Goal: Task Accomplishment & Management: Use online tool/utility

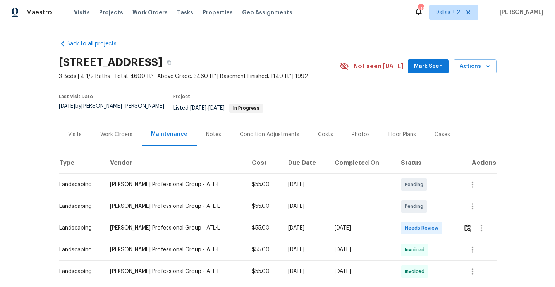
scroll to position [21, 0]
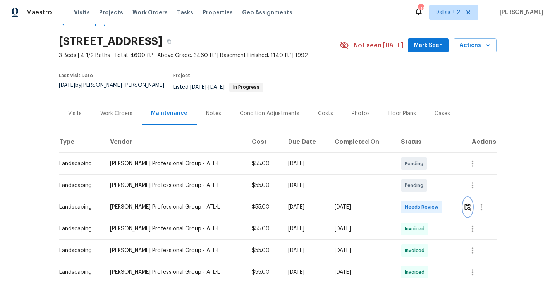
click at [471, 203] on img "button" at bounding box center [468, 206] width 7 height 7
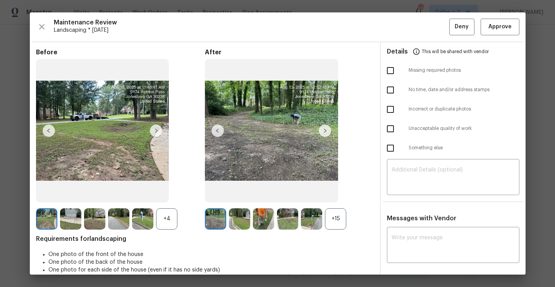
click at [336, 221] on div "+15" at bounding box center [335, 218] width 21 height 21
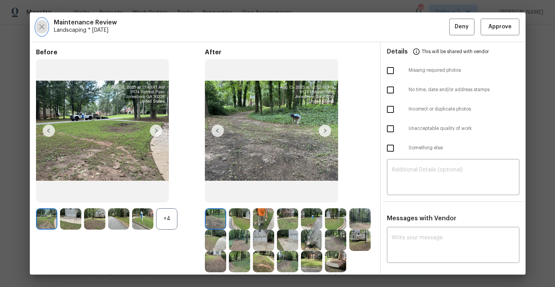
click at [41, 31] on icon "button" at bounding box center [41, 26] width 9 height 9
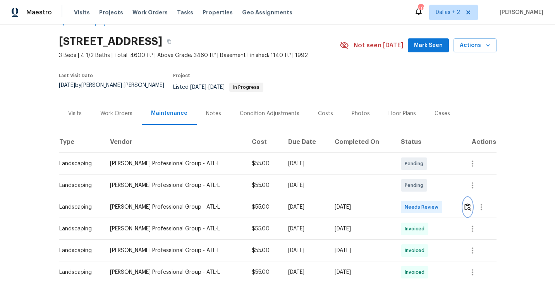
scroll to position [0, 0]
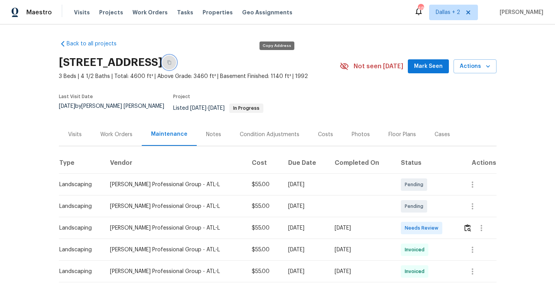
click at [176, 60] on button "button" at bounding box center [169, 62] width 14 height 14
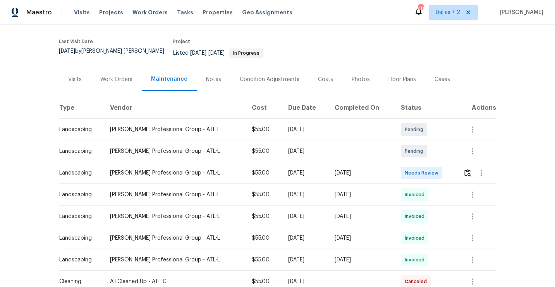
scroll to position [65, 0]
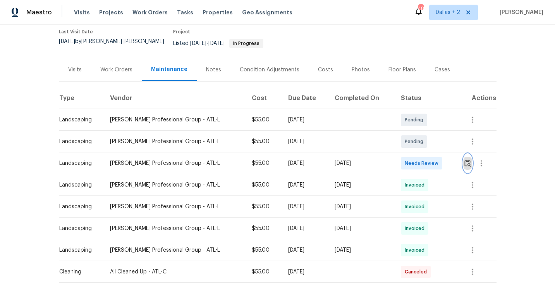
click at [470, 160] on img "button" at bounding box center [468, 162] width 7 height 7
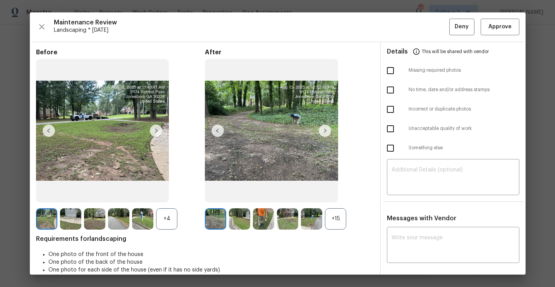
click at [339, 214] on div "+15" at bounding box center [335, 218] width 21 height 21
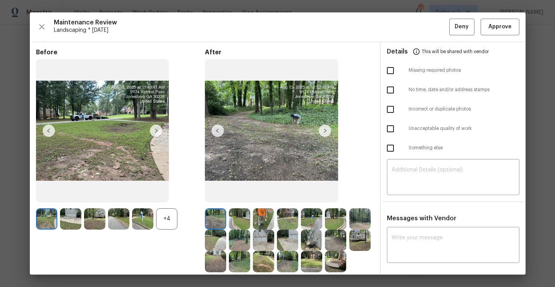
click at [174, 220] on div "+4" at bounding box center [166, 218] width 21 height 21
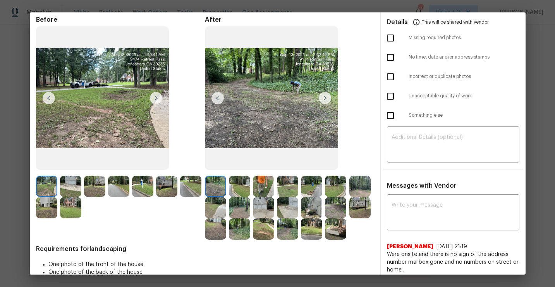
scroll to position [34, 0]
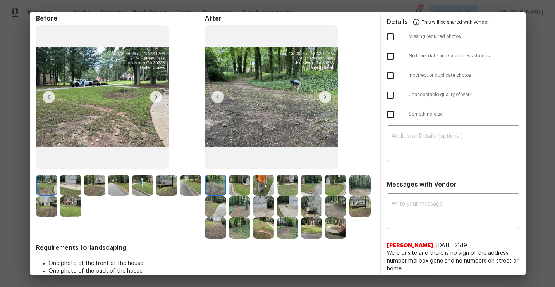
click at [160, 94] on img at bounding box center [156, 97] width 12 height 12
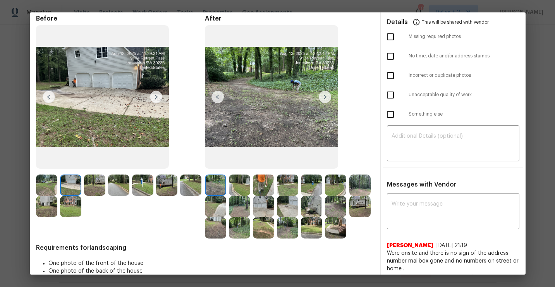
click at [353, 205] on img at bounding box center [360, 206] width 21 height 21
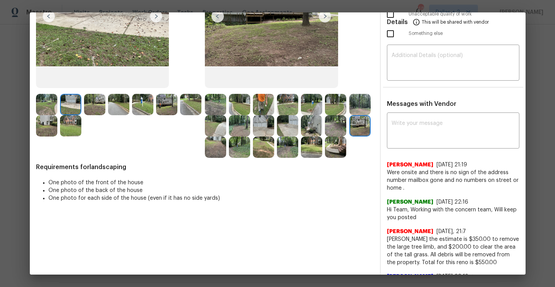
scroll to position [114, 0]
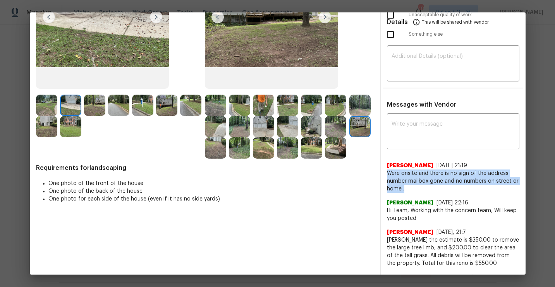
drag, startPoint x: 409, startPoint y: 188, endPoint x: 387, endPoint y: 174, distance: 25.8
click at [387, 174] on span "Were onsite and there is no sign of the address number mailbox gone and no numb…" at bounding box center [453, 180] width 133 height 23
copy span "Were onsite and there is no sign of the address number mailbox gone and no numb…"
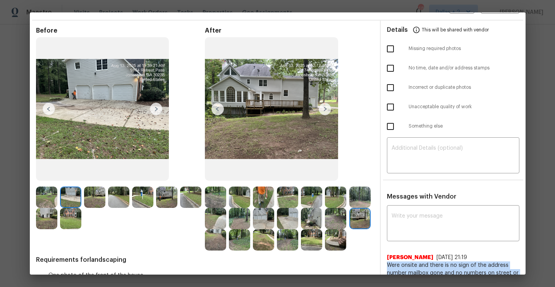
scroll to position [0, 0]
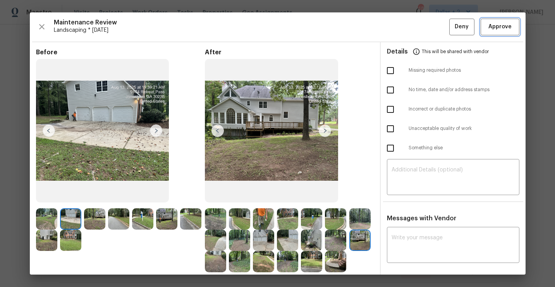
click at [492, 27] on span "Approve" at bounding box center [500, 27] width 23 height 10
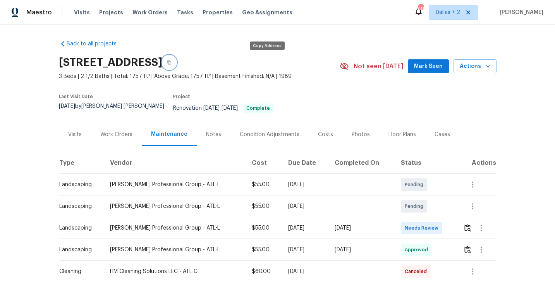
click at [172, 60] on icon "button" at bounding box center [169, 62] width 5 height 5
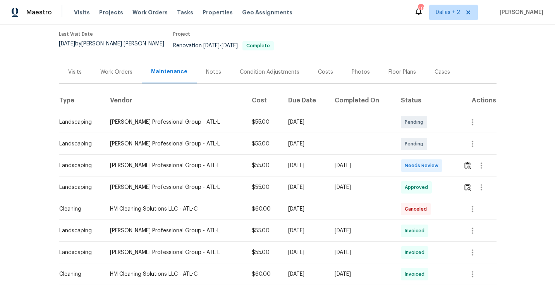
scroll to position [63, 0]
click at [468, 161] on img "button" at bounding box center [468, 164] width 7 height 7
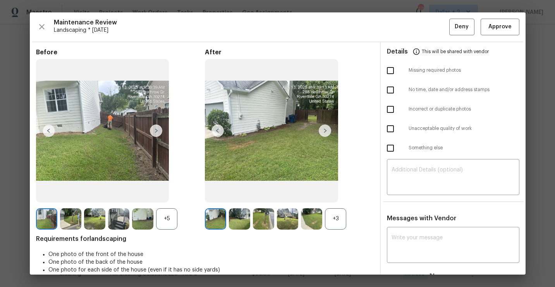
click at [336, 222] on div "+3" at bounding box center [335, 218] width 21 height 21
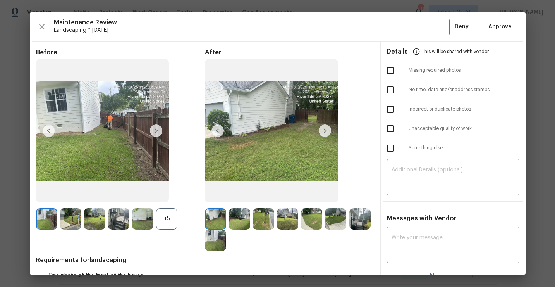
click at [169, 221] on div "+5" at bounding box center [166, 218] width 21 height 21
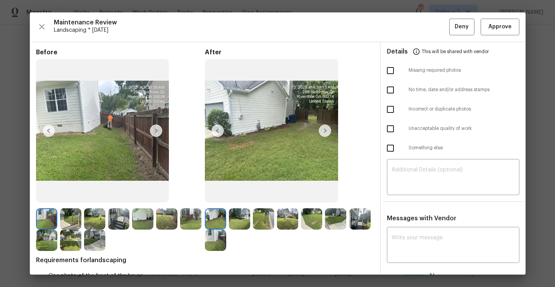
click at [263, 226] on img at bounding box center [263, 218] width 21 height 21
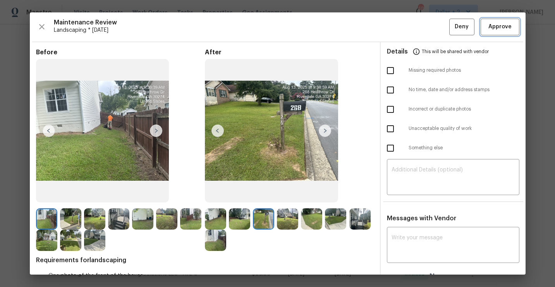
click at [503, 26] on span "Approve" at bounding box center [500, 27] width 23 height 10
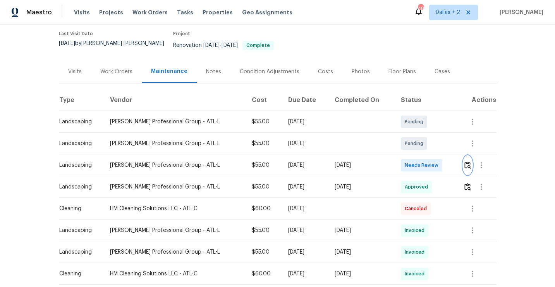
scroll to position [0, 0]
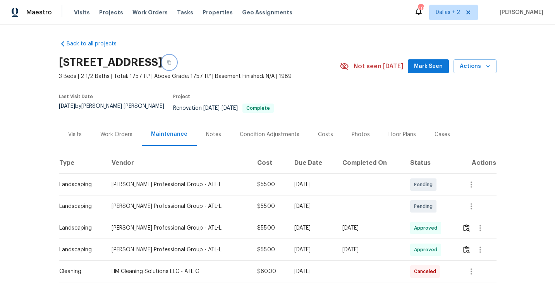
click at [176, 63] on button "button" at bounding box center [169, 62] width 14 height 14
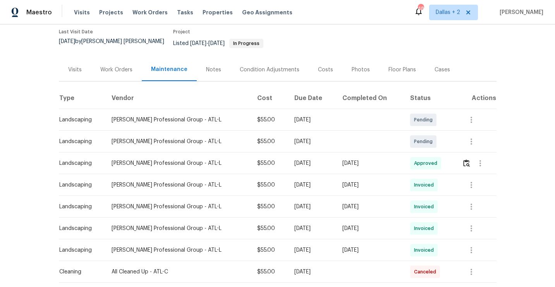
scroll to position [76, 0]
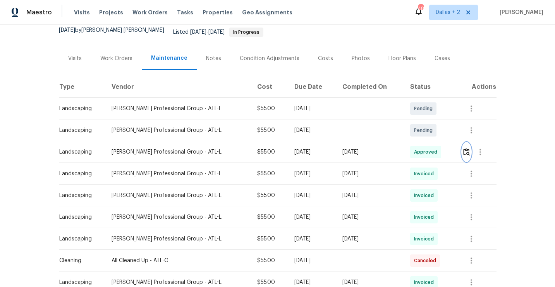
click at [469, 148] on img "button" at bounding box center [467, 151] width 7 height 7
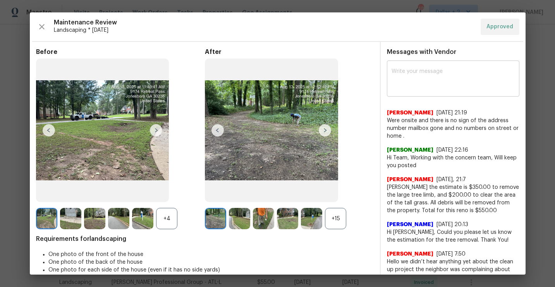
click at [456, 79] on textarea at bounding box center [453, 80] width 123 height 22
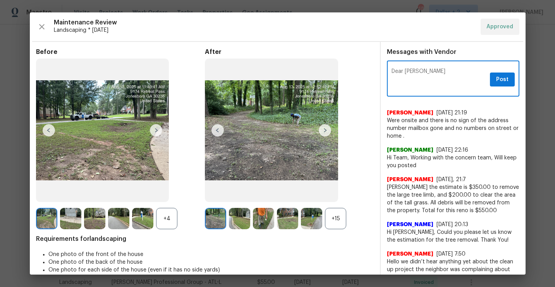
click at [392, 72] on textarea "Dear Jeremy Ramsey" at bounding box center [439, 80] width 95 height 22
paste textarea "Maintenance Audit Team: Hello!"
drag, startPoint x: 485, startPoint y: 72, endPoint x: 473, endPoint y: 71, distance: 11.7
click at [473, 71] on textarea "Maintenance Audit Team: Hello!Dear Jeremy Ramsey" at bounding box center [439, 80] width 95 height 22
click at [441, 79] on textarea "Maintenance Audit Team: Hello Jeremy Ramsey" at bounding box center [439, 80] width 95 height 22
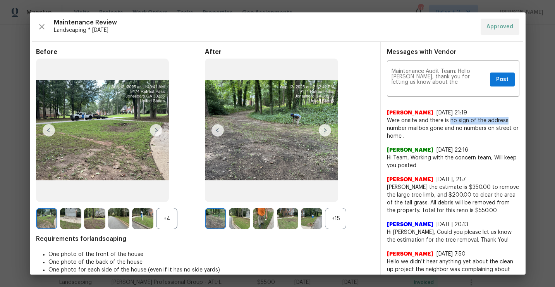
drag, startPoint x: 449, startPoint y: 121, endPoint x: 505, endPoint y: 122, distance: 55.8
click at [505, 122] on span "Were onsite and there is no sign of the address number mailbox gone and no numb…" at bounding box center [453, 128] width 133 height 23
copy span "no sign of the address"
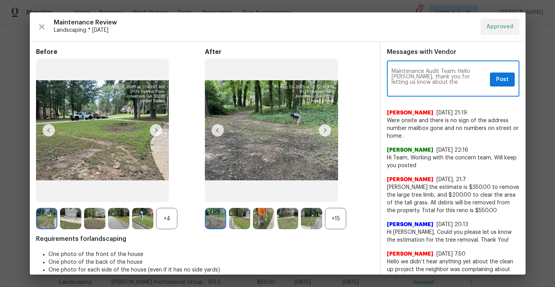
click at [453, 85] on textarea "Maintenance Audit Team: Hello Jeremy Ramsey, thank you for letting us know abou…" at bounding box center [439, 80] width 95 height 22
paste textarea "no sign of the address"
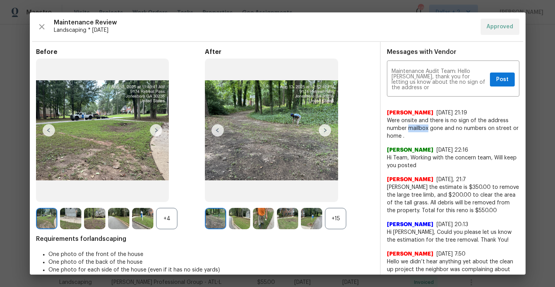
drag, startPoint x: 429, startPoint y: 129, endPoint x: 409, endPoint y: 129, distance: 19.4
click at [409, 129] on span "Were onsite and there is no sign of the address number mailbox gone and no numb…" at bounding box center [453, 128] width 133 height 23
copy span "mailbox"
click at [432, 91] on div "Maintenance Audit Team: Hello Jeremy Ramsey, thank you for letting us know abou…" at bounding box center [453, 79] width 133 height 34
paste textarea "mailbox"
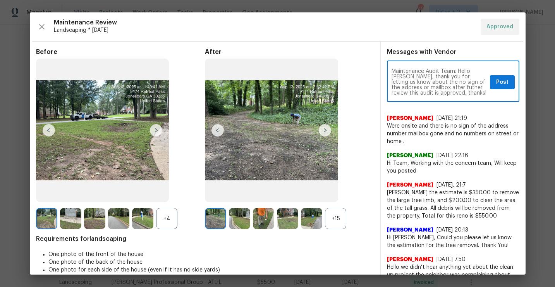
click at [440, 89] on textarea "Maintenance Audit Team: Hello Jeremy Ramsey, thank you for letting us know abou…" at bounding box center [439, 82] width 95 height 27
click at [462, 89] on textarea "Maintenance Audit Team: Hello Jeremy Ramsey, thank you for letting us know abou…" at bounding box center [439, 82] width 95 height 27
type textarea "Maintenance Audit Team: Hello Jeremy Ramsey, thank you for letting us know abou…"
click at [473, 96] on div "Maintenance Audit Team: Hello Jeremy Ramsey, thank you for letting us know abou…" at bounding box center [453, 82] width 133 height 40
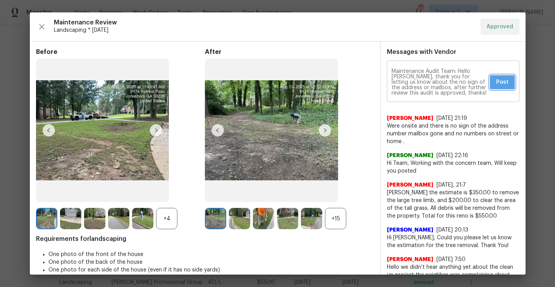
click at [502, 82] on span "Post" at bounding box center [503, 83] width 12 height 10
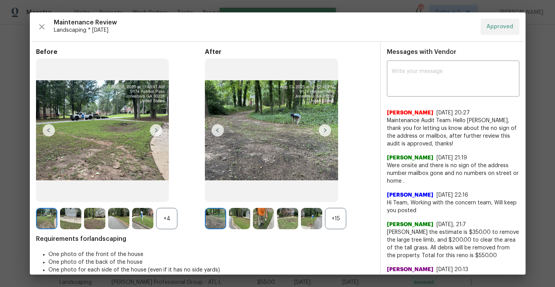
click at [36, 33] on div "Maintenance Review Landscaping * Mon, Aug 11 Approved" at bounding box center [278, 27] width 484 height 16
click at [41, 31] on icon "button" at bounding box center [41, 26] width 9 height 9
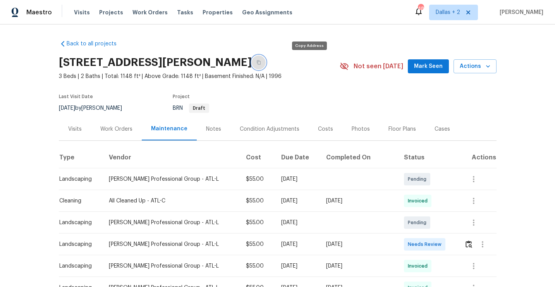
click at [266, 60] on button "button" at bounding box center [259, 62] width 14 height 14
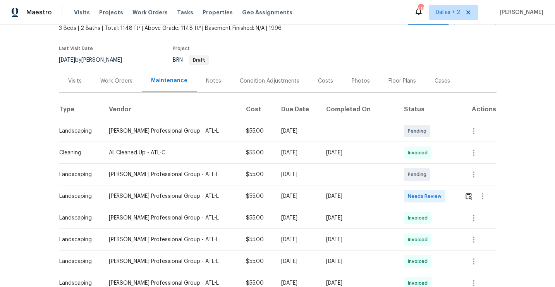
scroll to position [61, 0]
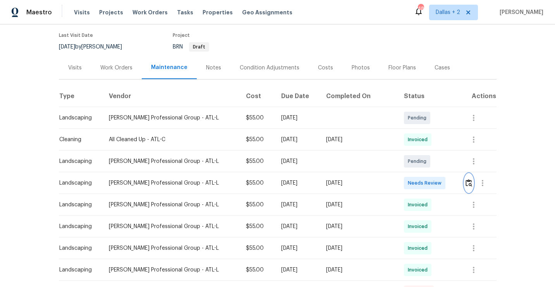
click at [466, 183] on img "button" at bounding box center [469, 182] width 7 height 7
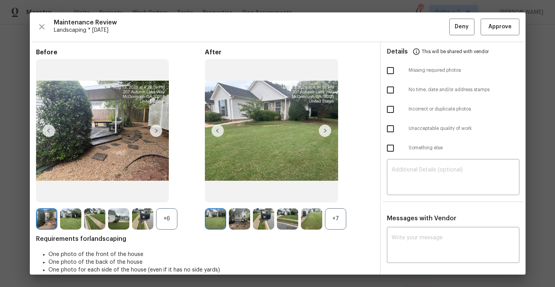
click at [161, 219] on div "+6" at bounding box center [166, 218] width 21 height 21
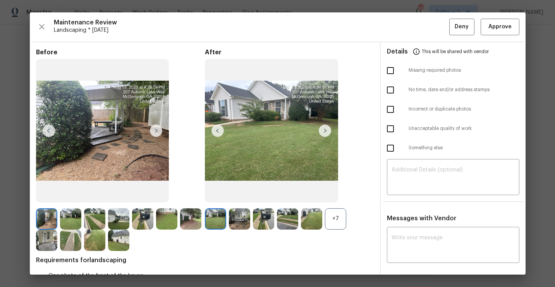
click at [328, 210] on div "+7" at bounding box center [335, 218] width 21 height 21
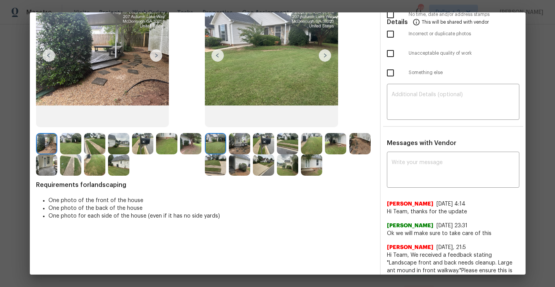
scroll to position [0, 0]
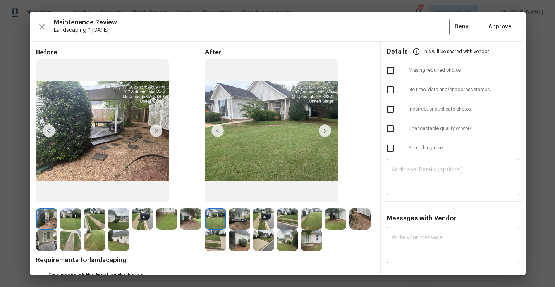
click at [261, 218] on img at bounding box center [263, 218] width 21 height 21
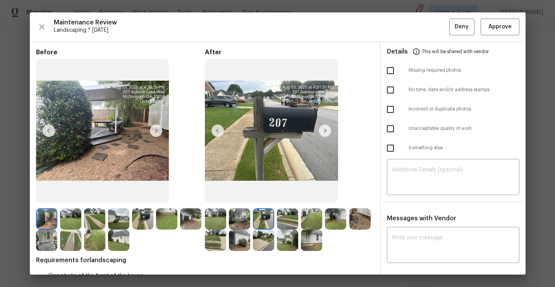
click at [507, 14] on div "Maintenance Review Landscaping * Mon, Aug 11 Deny Approve Before After Requirem…" at bounding box center [278, 143] width 496 height 262
click at [497, 23] on span "Approve" at bounding box center [500, 27] width 23 height 10
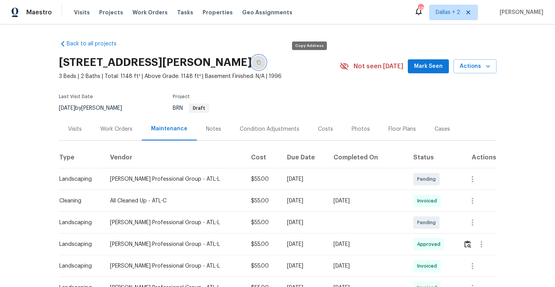
click at [266, 59] on button "button" at bounding box center [259, 62] width 14 height 14
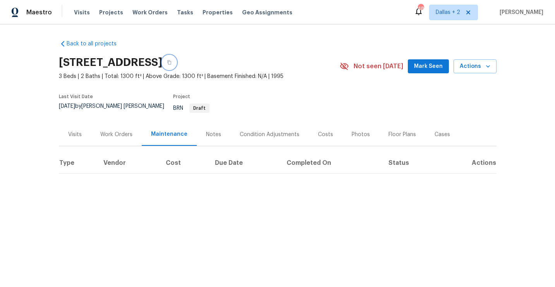
click at [171, 64] on icon "button" at bounding box center [169, 62] width 4 height 4
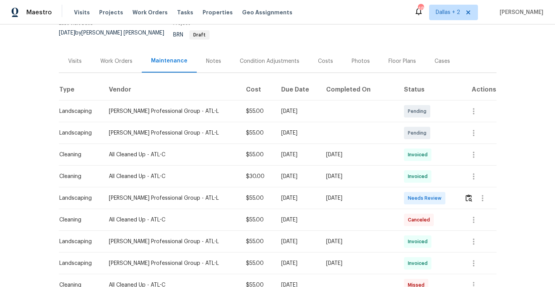
scroll to position [74, 0]
click at [471, 195] on button "button" at bounding box center [469, 197] width 9 height 19
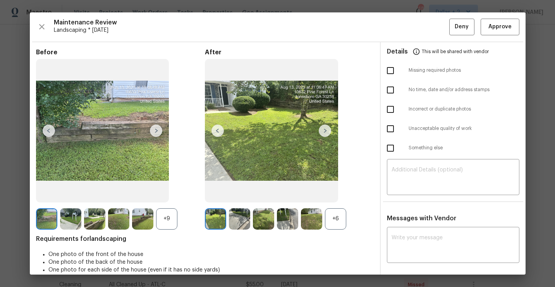
click at [334, 224] on div "+6" at bounding box center [335, 218] width 21 height 21
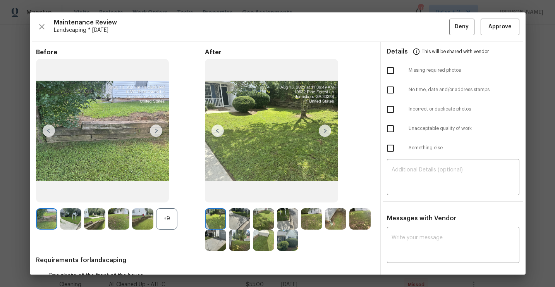
click at [165, 222] on div "+9" at bounding box center [166, 218] width 21 height 21
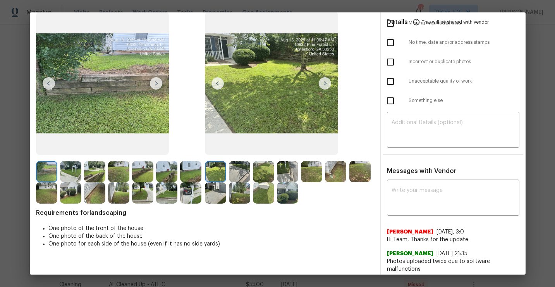
scroll to position [48, 0]
click at [186, 199] on img at bounding box center [190, 192] width 21 height 21
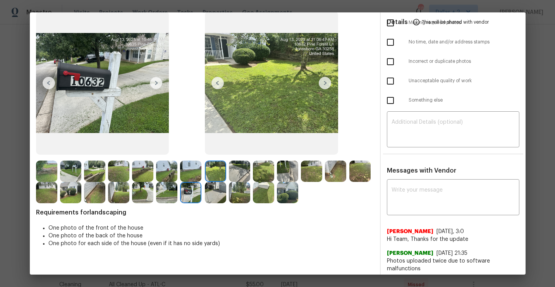
scroll to position [0, 0]
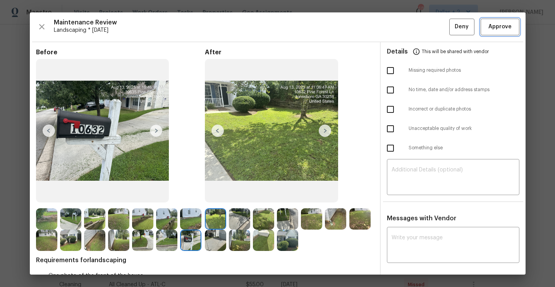
click at [502, 29] on span "Approve" at bounding box center [500, 27] width 23 height 10
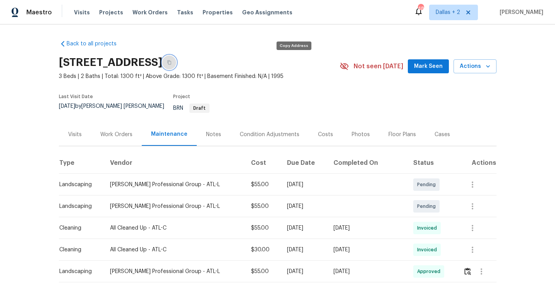
click at [176, 58] on button "button" at bounding box center [169, 62] width 14 height 14
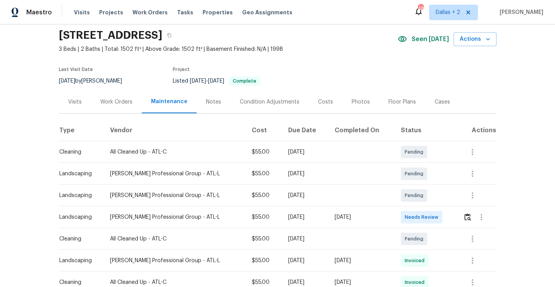
scroll to position [30, 0]
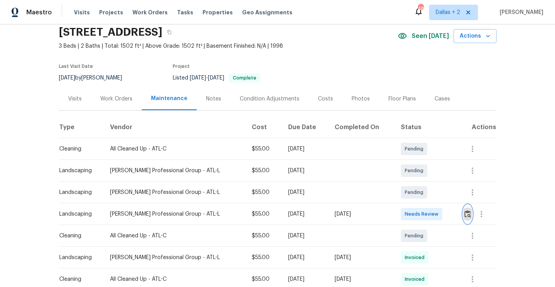
click at [467, 210] on img "button" at bounding box center [468, 213] width 7 height 7
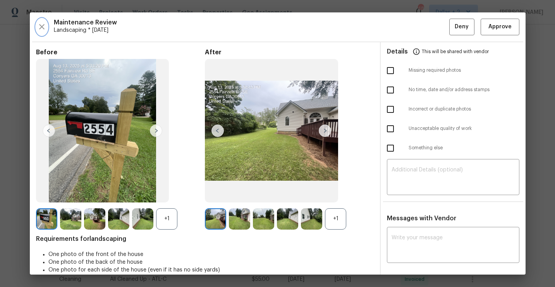
click at [42, 28] on icon "button" at bounding box center [41, 26] width 9 height 9
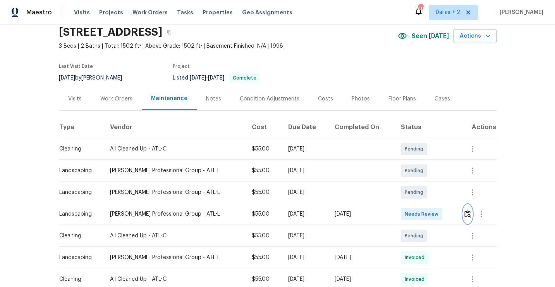
scroll to position [0, 0]
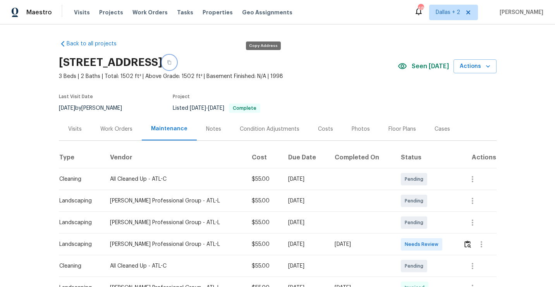
click at [176, 64] on button "button" at bounding box center [169, 62] width 14 height 14
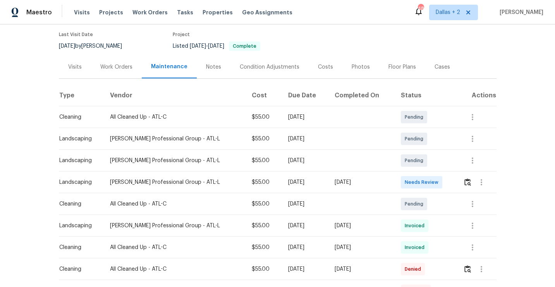
scroll to position [62, 0]
click at [468, 186] on img "button" at bounding box center [468, 182] width 7 height 7
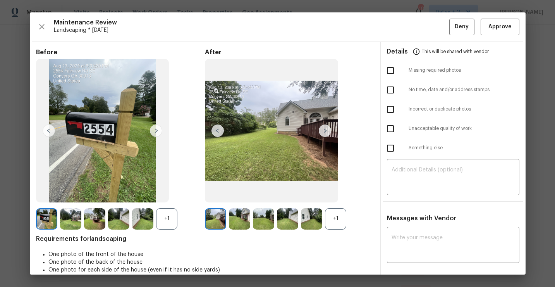
click at [338, 224] on div "+1" at bounding box center [335, 218] width 21 height 21
click at [167, 220] on div "+1" at bounding box center [166, 218] width 21 height 21
click at [494, 33] on button "Approve" at bounding box center [500, 27] width 39 height 17
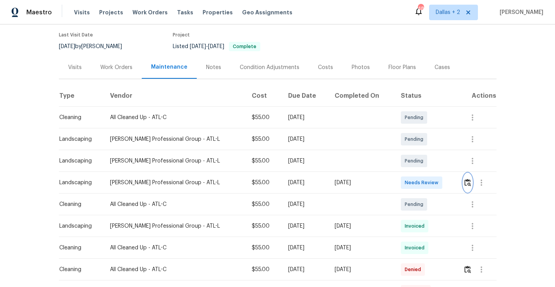
scroll to position [0, 0]
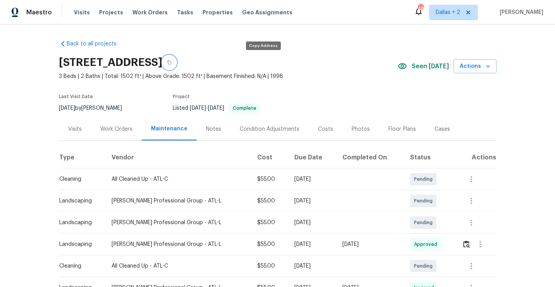
click at [171, 61] on icon "button" at bounding box center [169, 62] width 4 height 4
click at [171, 62] on icon "button" at bounding box center [169, 62] width 4 height 4
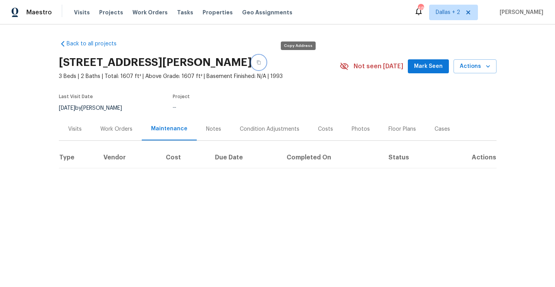
click at [266, 64] on button "button" at bounding box center [259, 62] width 14 height 14
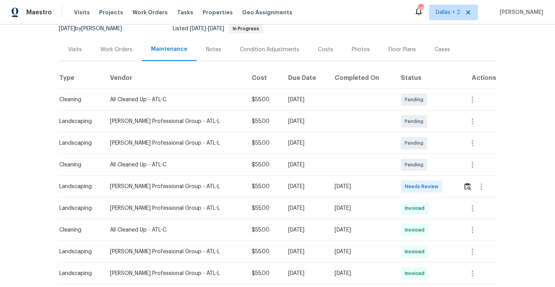
scroll to position [84, 0]
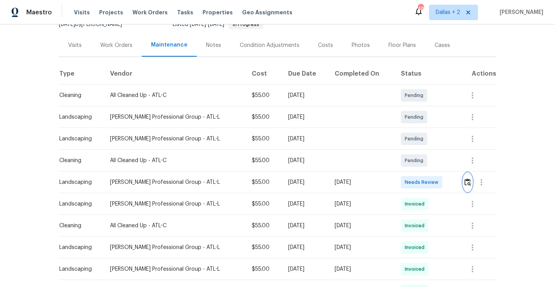
click at [466, 179] on img "button" at bounding box center [468, 181] width 7 height 7
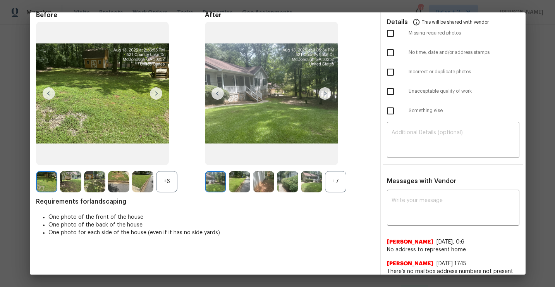
scroll to position [55, 0]
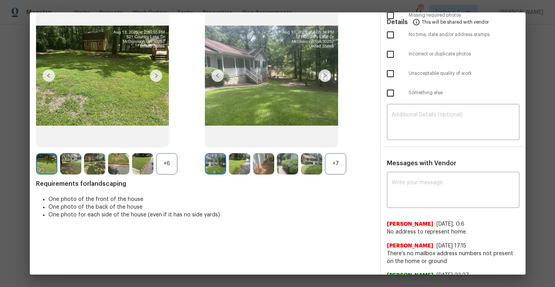
click at [337, 166] on div "+7" at bounding box center [335, 163] width 21 height 21
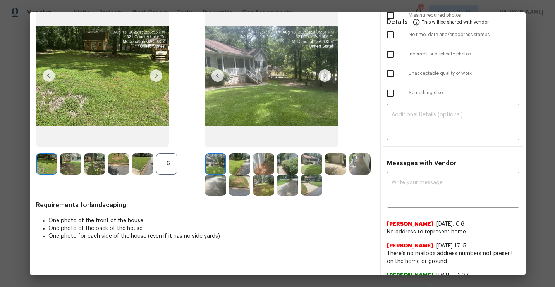
click at [160, 162] on div "+6" at bounding box center [166, 163] width 21 height 21
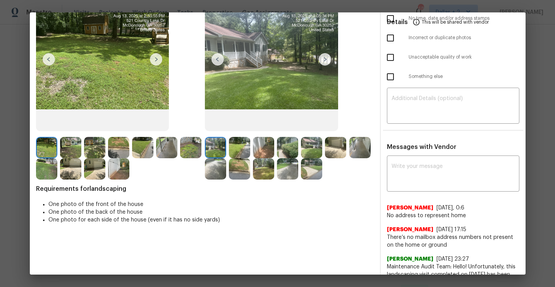
scroll to position [66, 0]
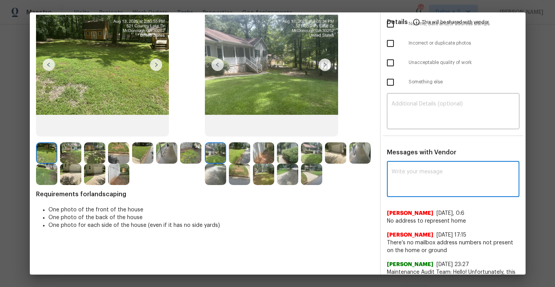
click at [421, 175] on textarea at bounding box center [453, 180] width 123 height 22
paste textarea "Maintenance Audit Team: Hello"
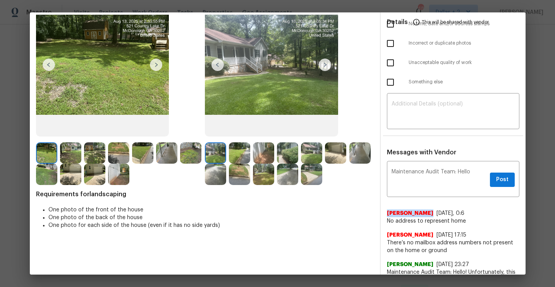
drag, startPoint x: 430, startPoint y: 214, endPoint x: 386, endPoint y: 214, distance: 43.4
copy span "[PERSON_NAME]"
click at [475, 171] on textarea "Maintenance Audit Team: Hello" at bounding box center [439, 180] width 95 height 22
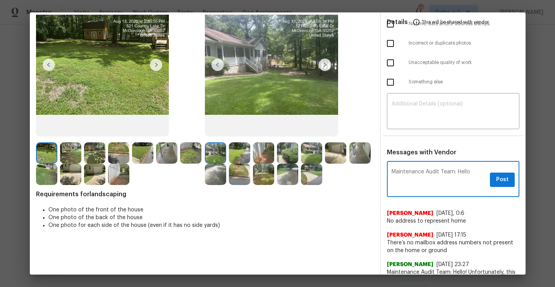
paste textarea "[PERSON_NAME]"
click at [477, 178] on textarea "Maintenance Audit Team: Hello Jeremy Ramsey that is well noted thank you!" at bounding box center [439, 180] width 95 height 22
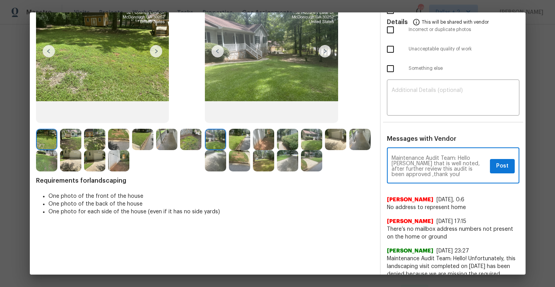
scroll to position [14, 0]
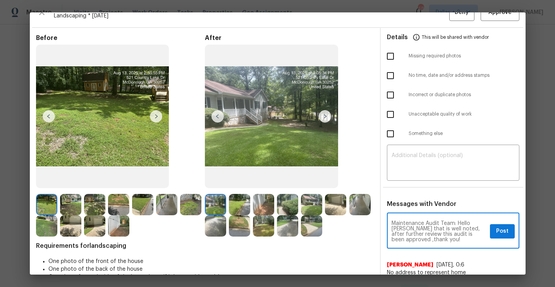
type textarea "Maintenance Audit Team: Hello Jeremy Ramsey that is well noted, after further r…"
click at [498, 227] on span "Post" at bounding box center [503, 231] width 12 height 10
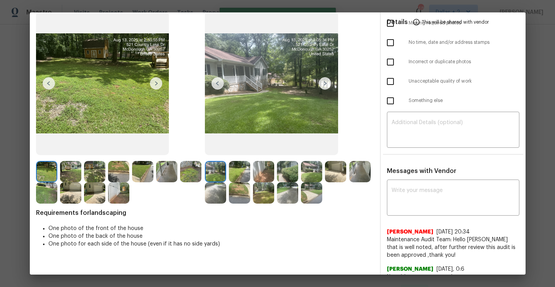
scroll to position [0, 0]
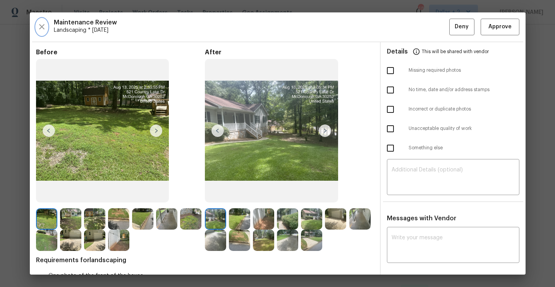
click at [40, 28] on icon "button" at bounding box center [41, 26] width 9 height 9
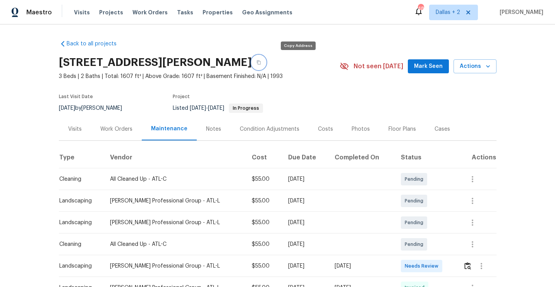
click at [261, 62] on icon "button" at bounding box center [259, 62] width 5 height 5
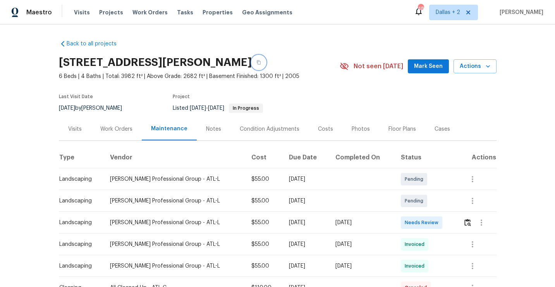
click at [266, 65] on button "button" at bounding box center [259, 62] width 14 height 14
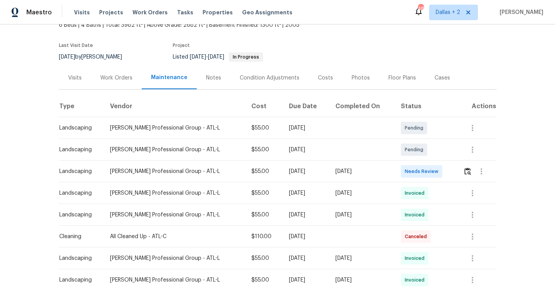
scroll to position [52, 0]
click at [466, 171] on img "button" at bounding box center [468, 170] width 7 height 7
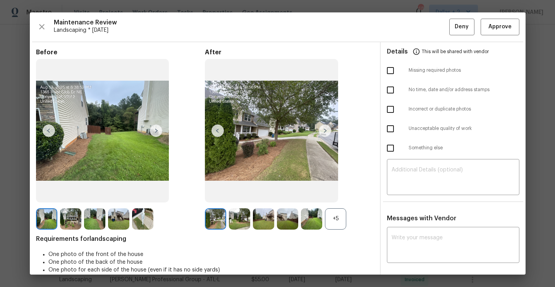
click at [35, 21] on div "Maintenance Review Landscaping * [DATE] Deny Approve Before After +5 Requiremen…" at bounding box center [278, 143] width 496 height 262
click at [37, 23] on icon "button" at bounding box center [41, 26] width 9 height 9
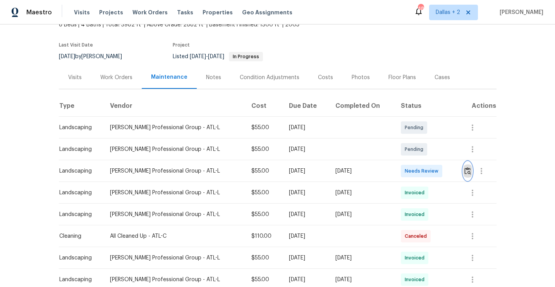
click at [467, 171] on img "button" at bounding box center [468, 170] width 7 height 7
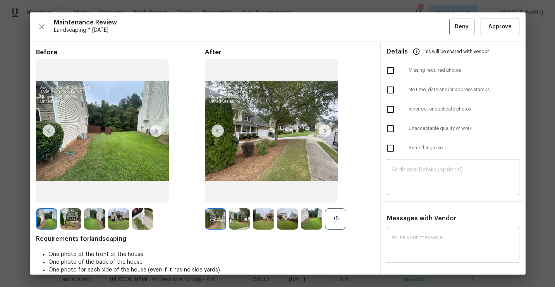
click at [340, 225] on div "+5" at bounding box center [335, 218] width 21 height 21
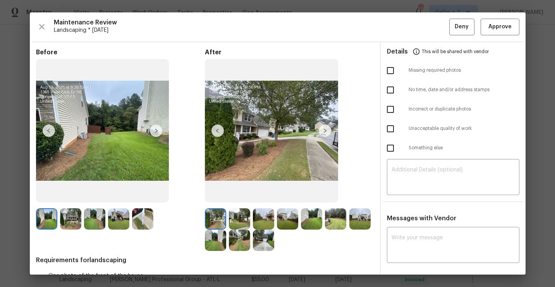
click at [145, 221] on img at bounding box center [142, 218] width 21 height 21
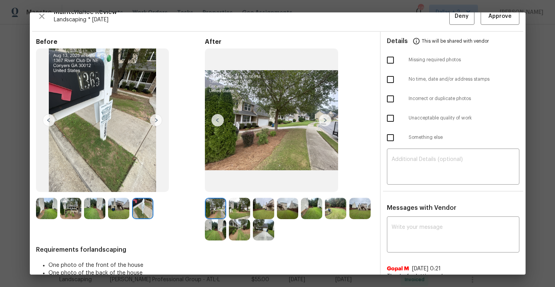
scroll to position [0, 0]
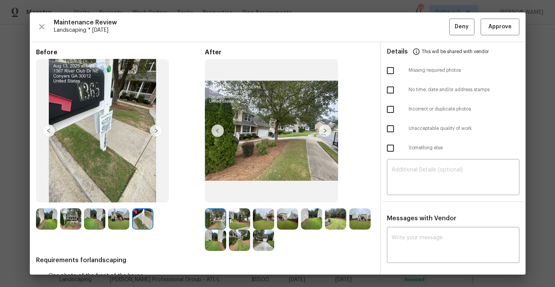
click at [241, 215] on img at bounding box center [239, 218] width 21 height 21
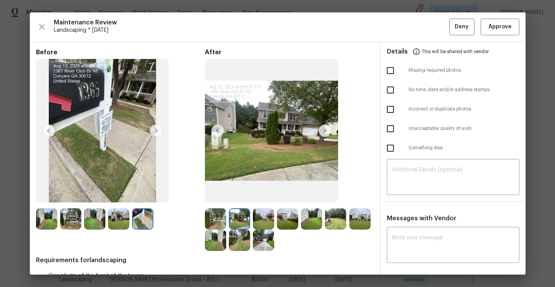
click at [310, 227] on img at bounding box center [311, 218] width 21 height 21
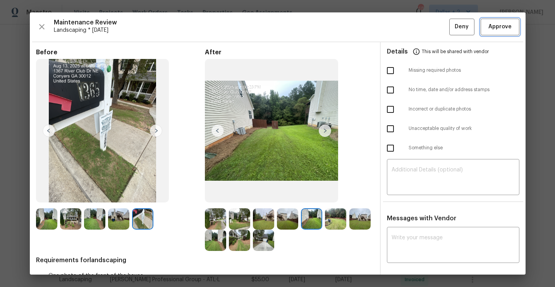
click at [500, 31] on span "Approve" at bounding box center [500, 27] width 23 height 10
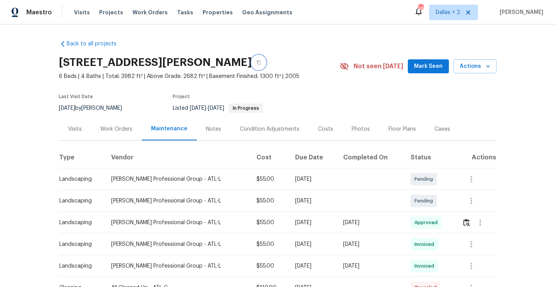
click at [266, 63] on button "button" at bounding box center [259, 62] width 14 height 14
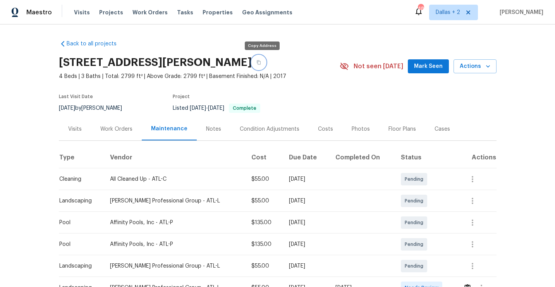
click at [260, 62] on icon "button" at bounding box center [259, 62] width 4 height 4
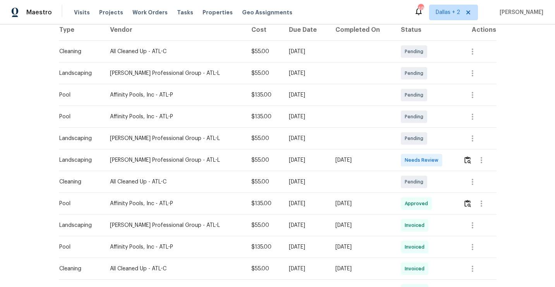
scroll to position [132, 0]
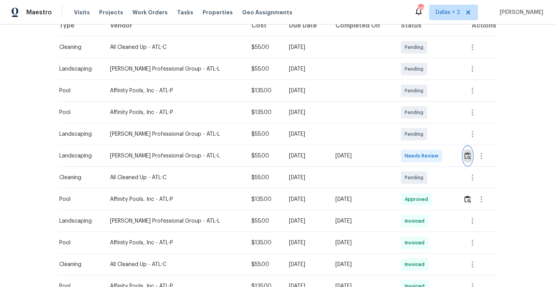
click at [467, 159] on img "button" at bounding box center [468, 155] width 7 height 7
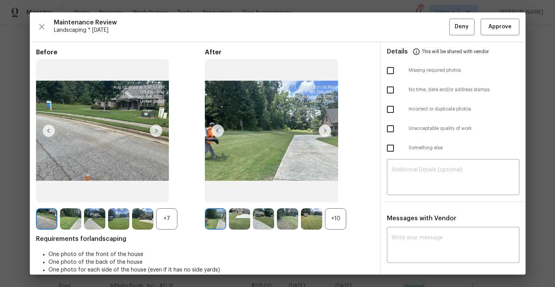
click at [338, 221] on div "+10" at bounding box center [335, 218] width 21 height 21
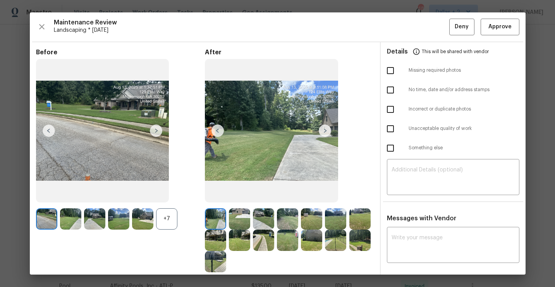
click at [170, 215] on div "+7" at bounding box center [166, 218] width 21 height 21
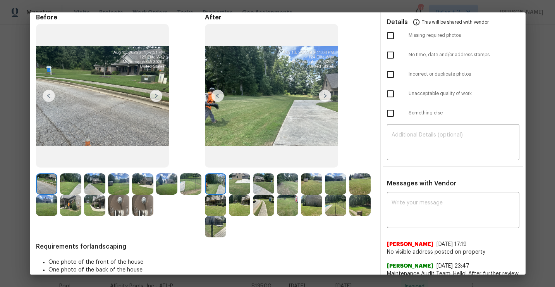
scroll to position [26, 0]
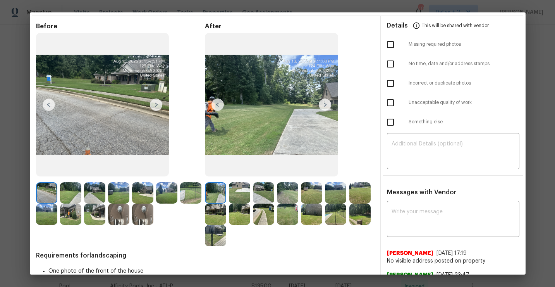
click at [265, 197] on img at bounding box center [263, 192] width 21 height 21
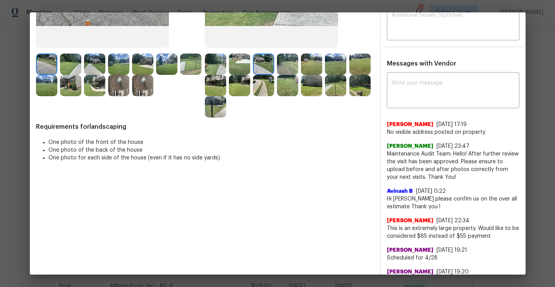
scroll to position [156, 0]
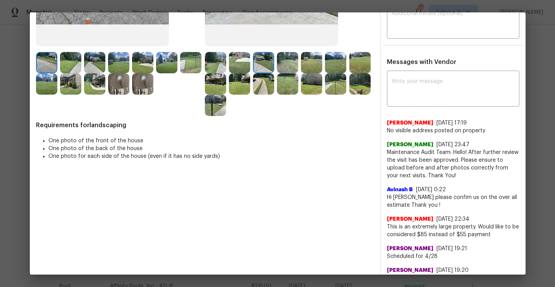
click at [122, 85] on img at bounding box center [118, 83] width 21 height 21
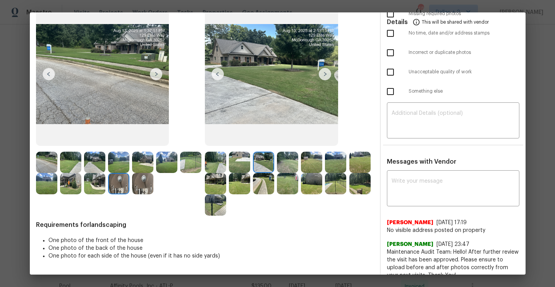
scroll to position [53, 0]
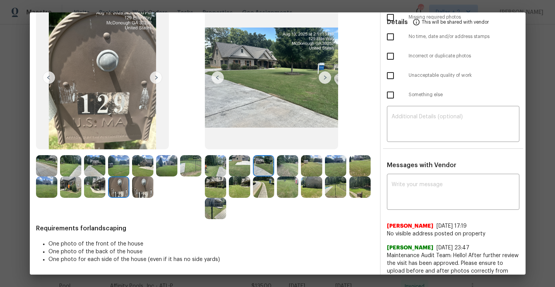
click at [110, 183] on img at bounding box center [118, 186] width 21 height 21
click at [121, 188] on img at bounding box center [118, 186] width 21 height 21
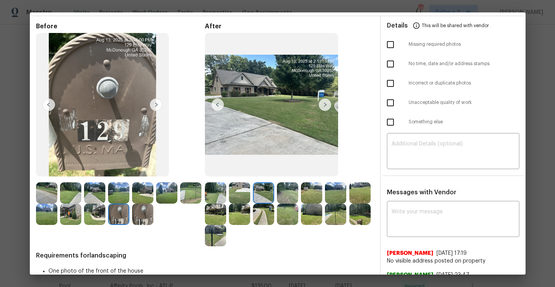
scroll to position [27, 0]
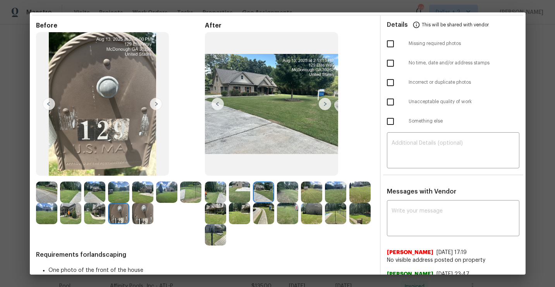
click at [358, 214] on img at bounding box center [360, 213] width 21 height 21
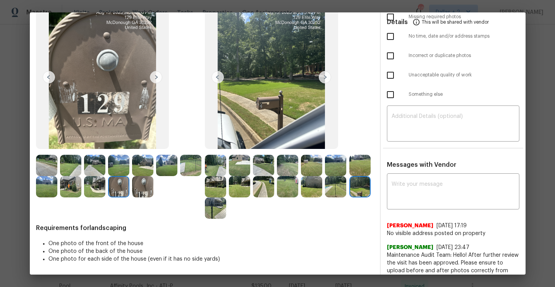
scroll to position [0, 0]
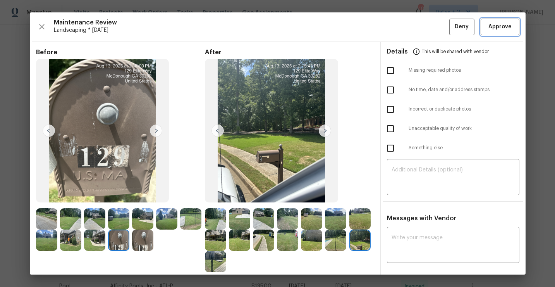
click at [511, 26] on span "Approve" at bounding box center [500, 27] width 26 height 10
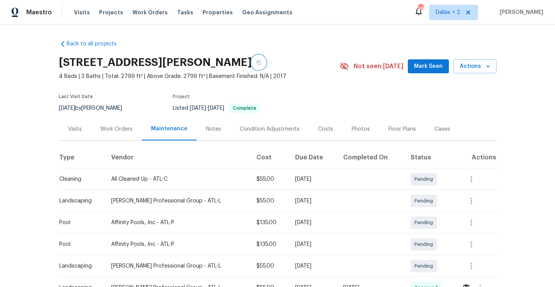
click at [261, 61] on icon "button" at bounding box center [259, 62] width 4 height 4
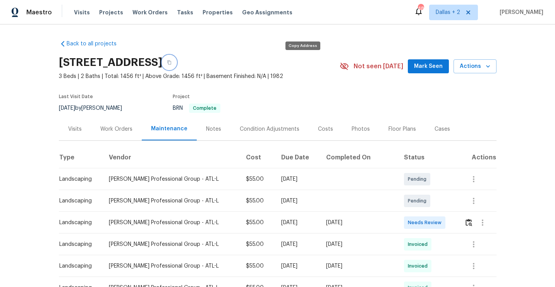
click at [171, 63] on icon "button" at bounding box center [169, 62] width 4 height 4
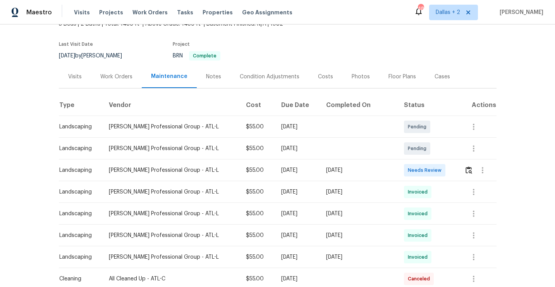
scroll to position [17, 0]
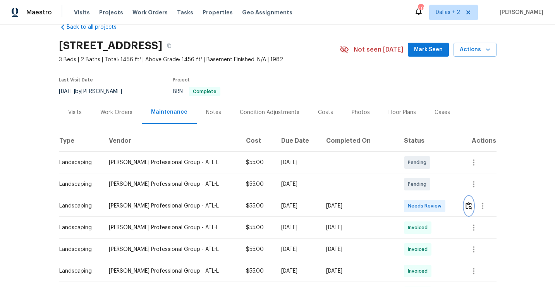
click at [469, 207] on img "button" at bounding box center [469, 205] width 7 height 7
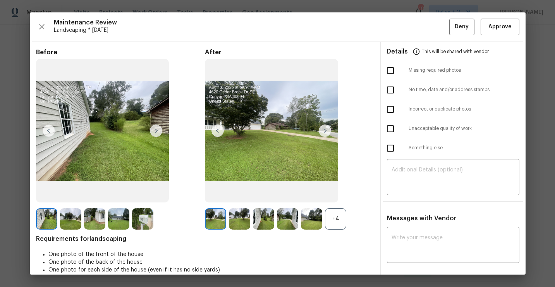
click at [334, 221] on div "+4" at bounding box center [335, 218] width 21 height 21
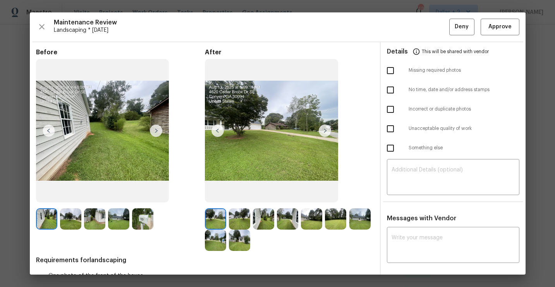
click at [142, 221] on img at bounding box center [142, 218] width 21 height 21
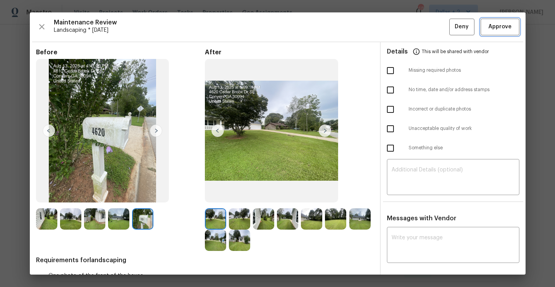
click at [496, 28] on span "Approve" at bounding box center [500, 27] width 23 height 10
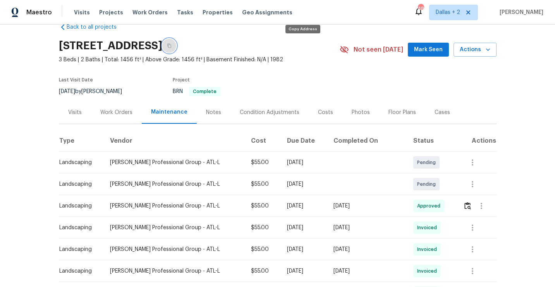
click at [176, 46] on button "button" at bounding box center [169, 46] width 14 height 14
click at [466, 208] on img "button" at bounding box center [468, 205] width 7 height 7
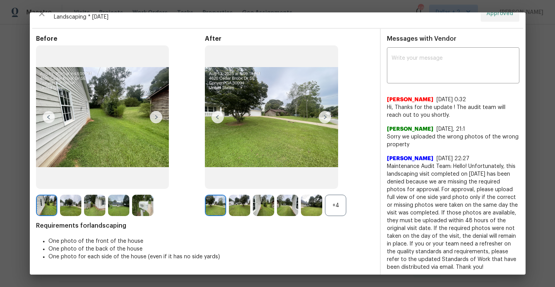
scroll to position [13, 0]
click at [332, 210] on div "+4" at bounding box center [335, 205] width 21 height 21
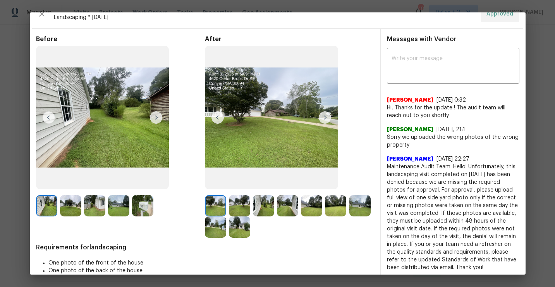
scroll to position [0, 0]
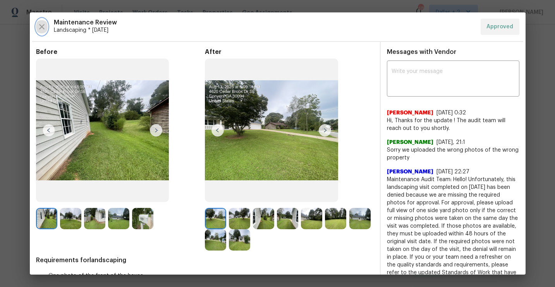
click at [46, 31] on icon "button" at bounding box center [41, 26] width 9 height 9
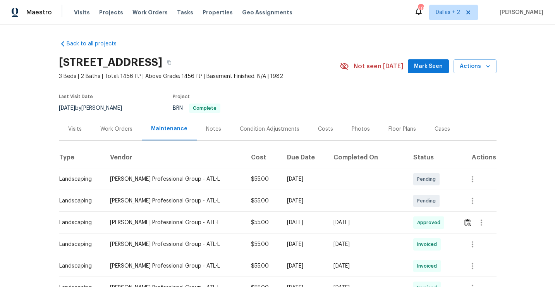
click at [162, 61] on h2 "4620 Cedar Brook Dr SE, Conyers, GA 30094" at bounding box center [110, 63] width 103 height 8
click at [171, 61] on icon "button" at bounding box center [169, 62] width 4 height 4
click at [471, 225] on button "button" at bounding box center [468, 222] width 9 height 19
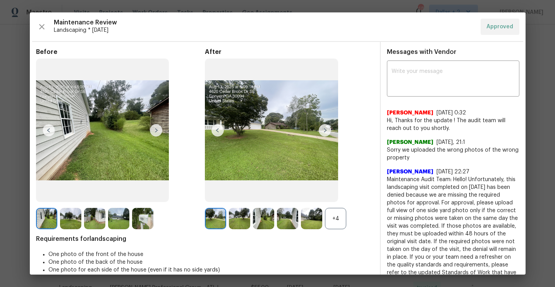
click at [333, 218] on div "+4" at bounding box center [335, 218] width 21 height 21
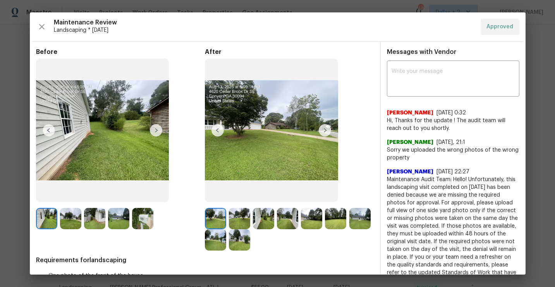
click at [140, 223] on img at bounding box center [142, 218] width 21 height 21
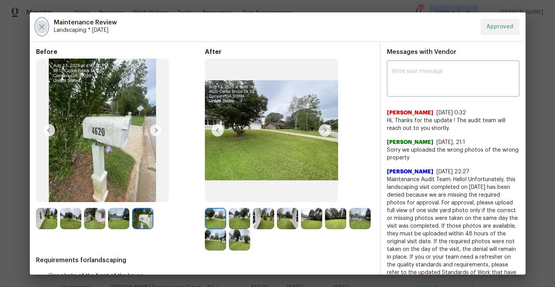
click at [36, 25] on button "button" at bounding box center [42, 27] width 12 height 16
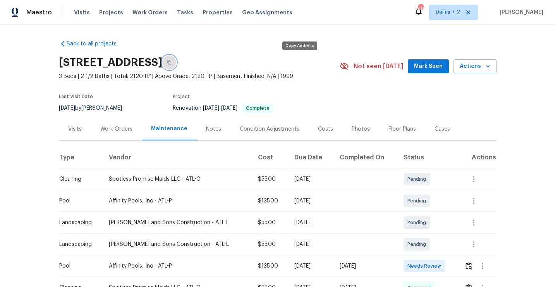
click at [176, 66] on button "button" at bounding box center [169, 62] width 14 height 14
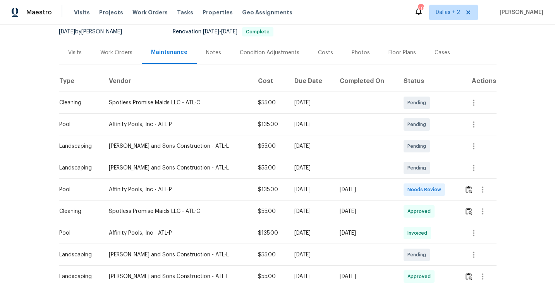
scroll to position [99, 0]
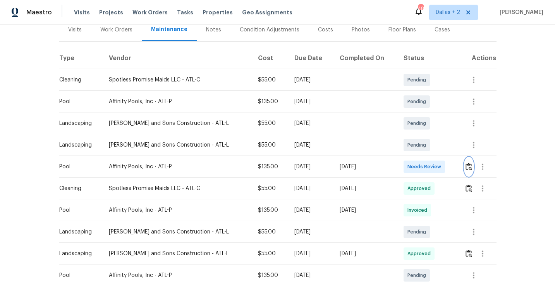
click at [468, 167] on img "button" at bounding box center [469, 166] width 7 height 7
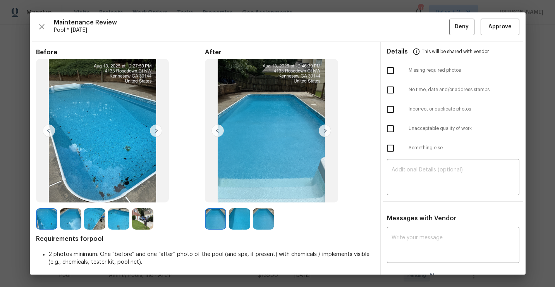
click at [143, 213] on img at bounding box center [142, 218] width 21 height 21
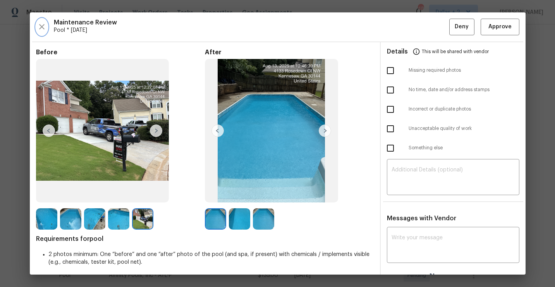
click at [42, 29] on icon "button" at bounding box center [41, 26] width 9 height 9
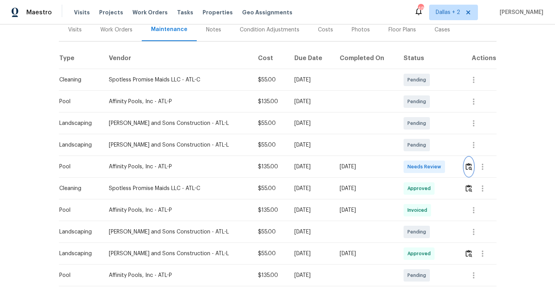
scroll to position [0, 0]
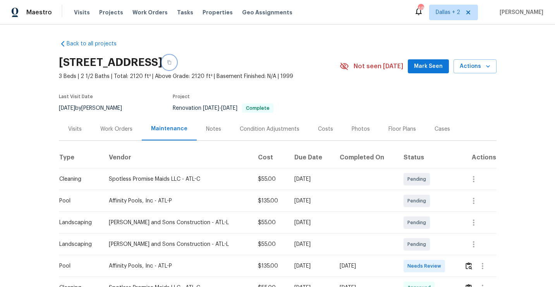
click at [176, 65] on button "button" at bounding box center [169, 62] width 14 height 14
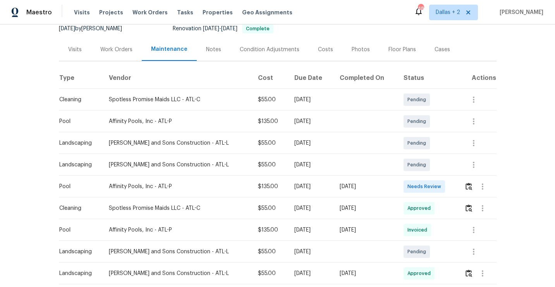
scroll to position [83, 0]
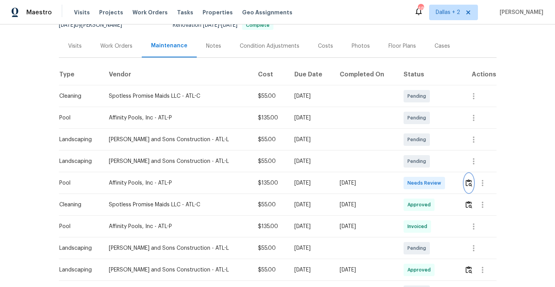
click at [469, 184] on img "button" at bounding box center [469, 182] width 7 height 7
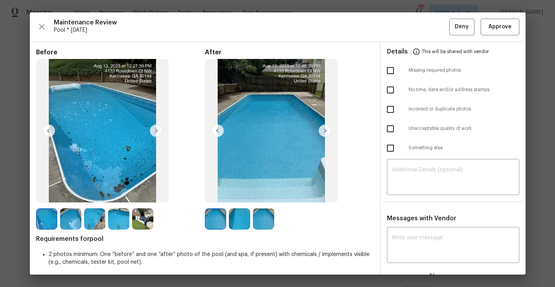
scroll to position [11, 0]
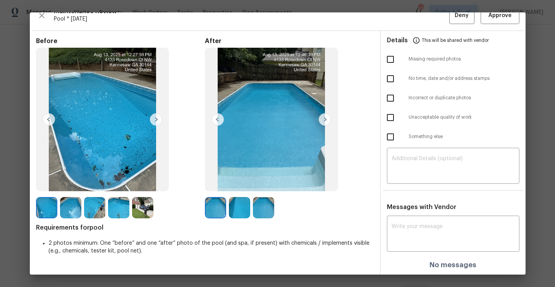
click at [242, 207] on img at bounding box center [239, 207] width 21 height 21
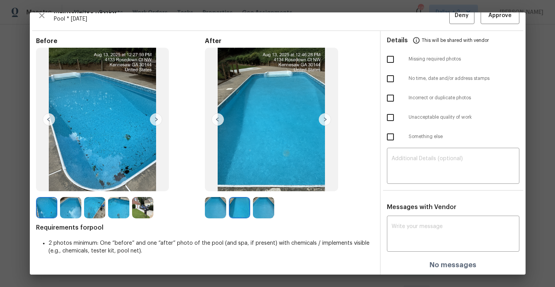
click at [99, 209] on img at bounding box center [94, 207] width 21 height 21
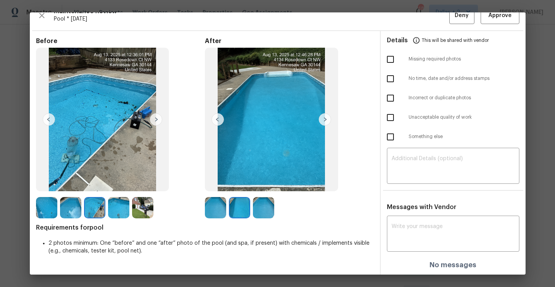
click at [264, 212] on img at bounding box center [263, 207] width 21 height 21
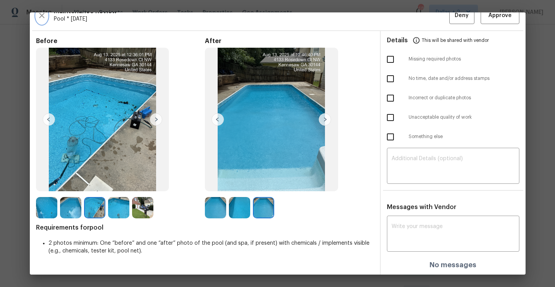
click at [43, 16] on icon "button" at bounding box center [41, 15] width 9 height 9
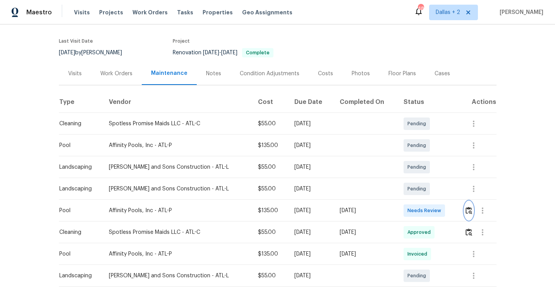
scroll to position [64, 0]
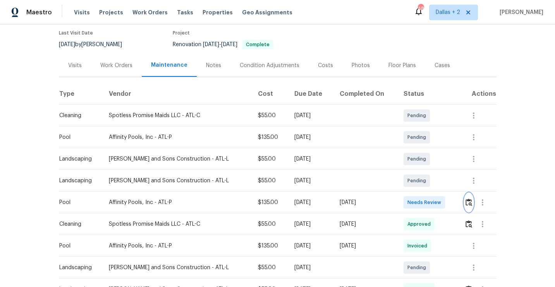
click at [466, 203] on img "button" at bounding box center [469, 201] width 7 height 7
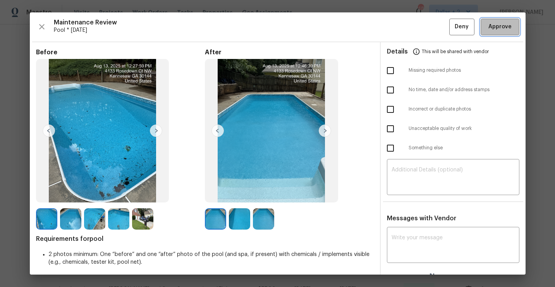
click at [509, 26] on span "Approve" at bounding box center [500, 27] width 23 height 10
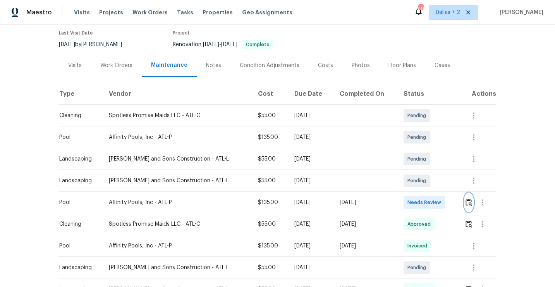
scroll to position [0, 0]
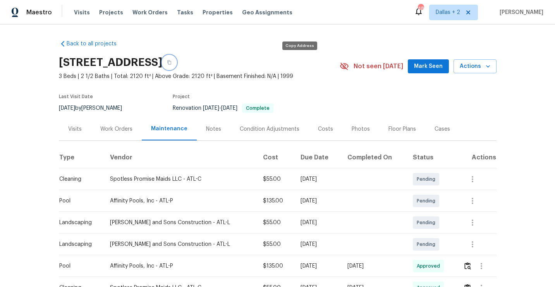
click at [172, 60] on icon "button" at bounding box center [169, 62] width 5 height 5
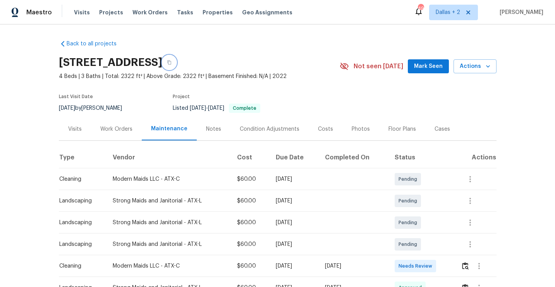
click at [171, 61] on icon "button" at bounding box center [169, 62] width 4 height 4
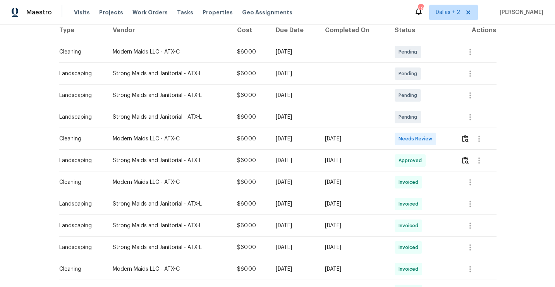
scroll to position [141, 0]
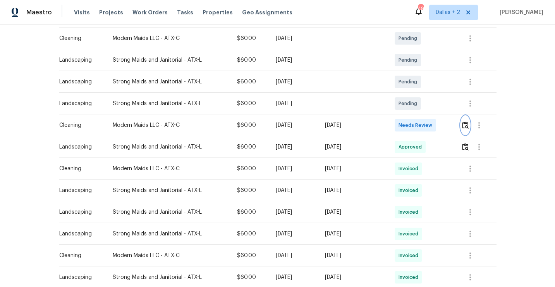
click at [467, 129] on button "button" at bounding box center [465, 125] width 9 height 19
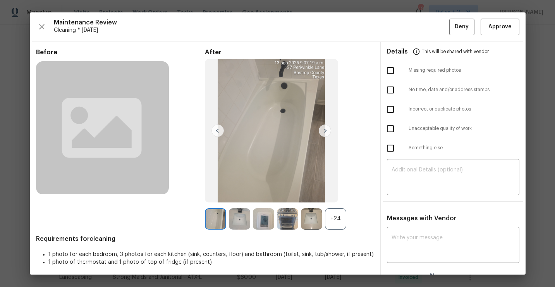
click at [338, 222] on div "+24" at bounding box center [335, 218] width 21 height 21
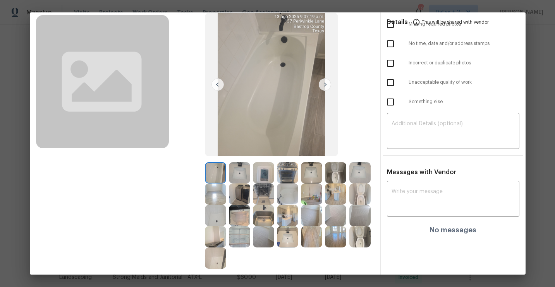
scroll to position [47, 0]
click at [214, 240] on img at bounding box center [215, 236] width 21 height 21
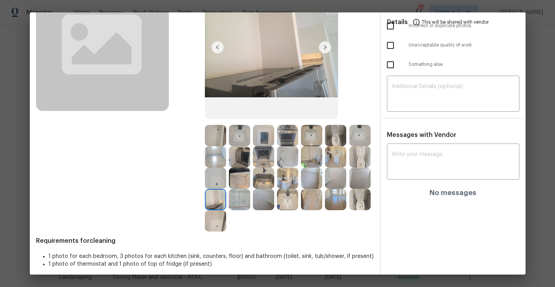
scroll to position [88, 0]
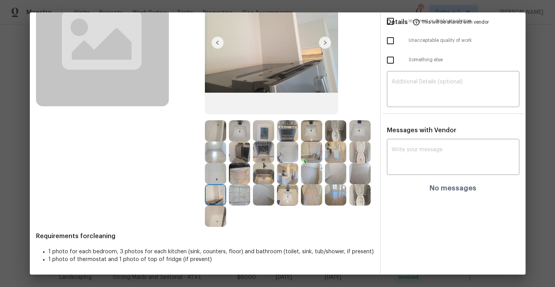
click at [360, 186] on img at bounding box center [360, 194] width 21 height 21
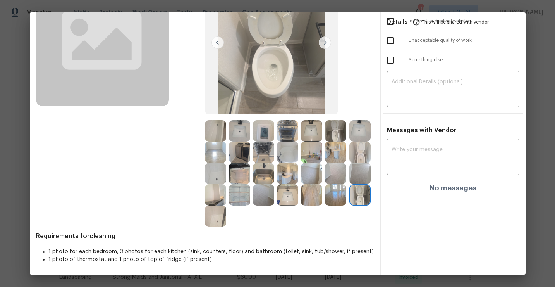
click at [287, 151] on img at bounding box center [287, 151] width 21 height 21
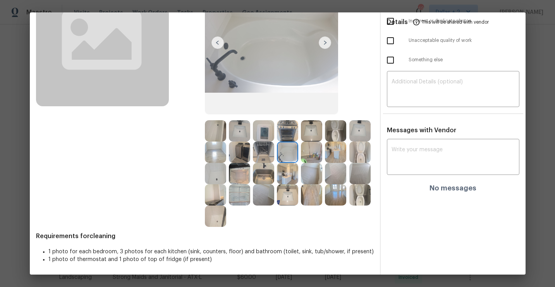
click at [313, 154] on img at bounding box center [311, 151] width 21 height 21
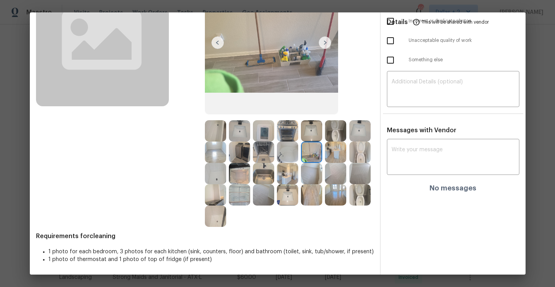
click at [360, 153] on img at bounding box center [360, 151] width 21 height 21
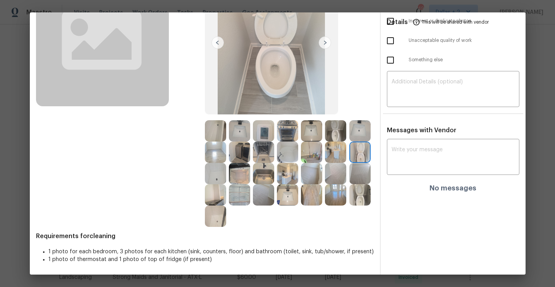
click at [339, 152] on img at bounding box center [335, 151] width 21 height 21
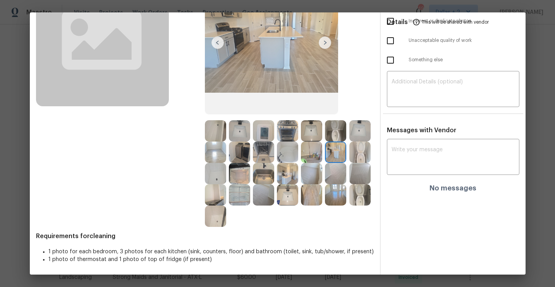
click at [310, 155] on img at bounding box center [311, 151] width 21 height 21
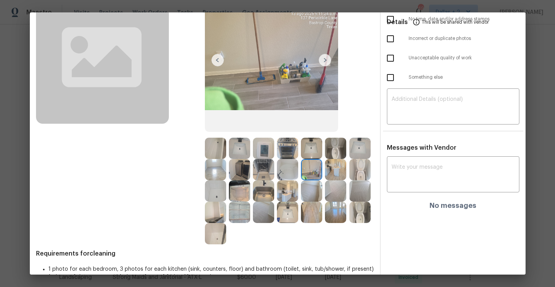
scroll to position [63, 0]
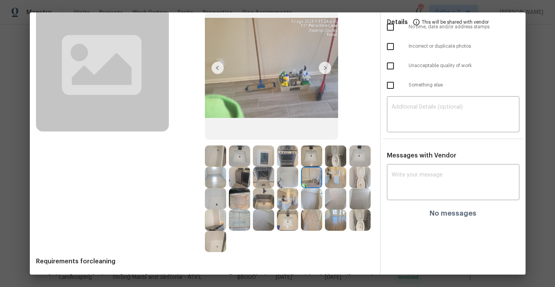
click at [286, 177] on img at bounding box center [287, 177] width 21 height 21
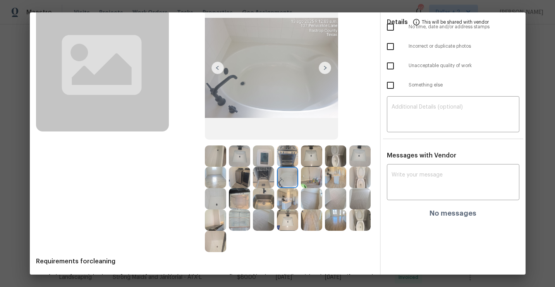
click at [214, 221] on img at bounding box center [215, 219] width 21 height 21
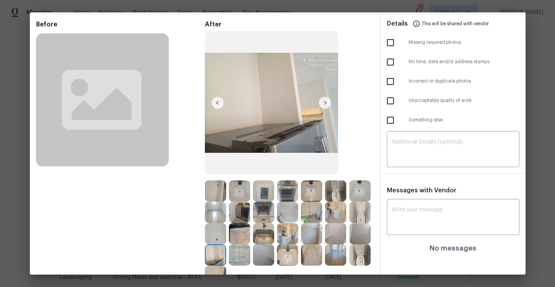
scroll to position [59, 0]
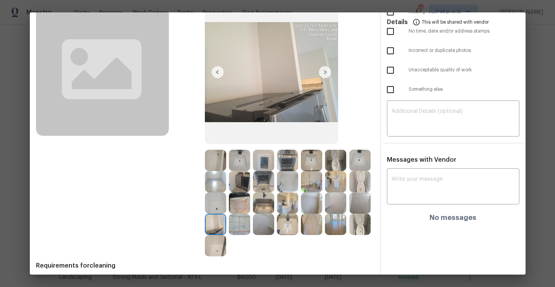
click at [363, 185] on img at bounding box center [360, 181] width 21 height 21
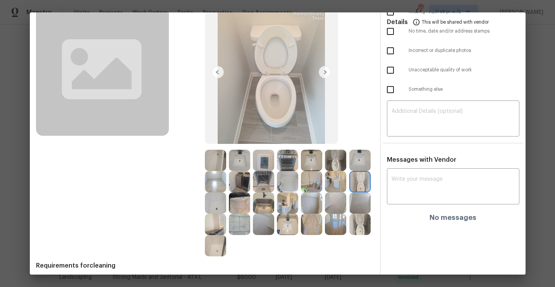
scroll to position [0, 0]
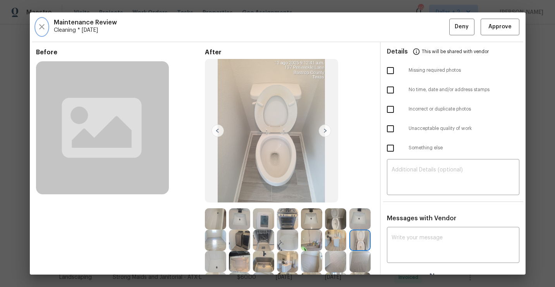
click at [40, 22] on icon "button" at bounding box center [41, 26] width 9 height 9
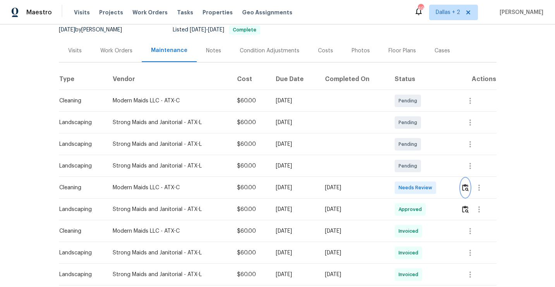
scroll to position [91, 0]
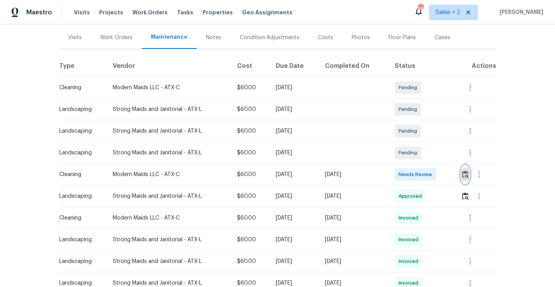
click at [464, 171] on img "button" at bounding box center [465, 174] width 7 height 7
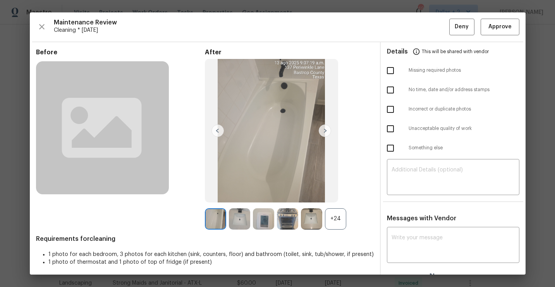
click at [326, 222] on div "+24" at bounding box center [335, 218] width 21 height 21
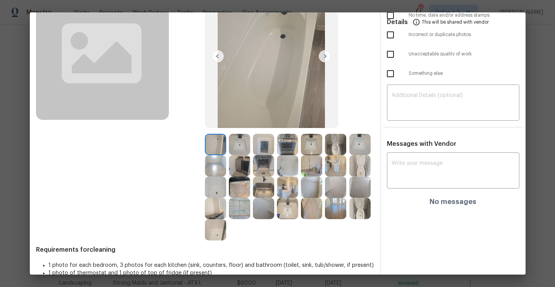
scroll to position [88, 0]
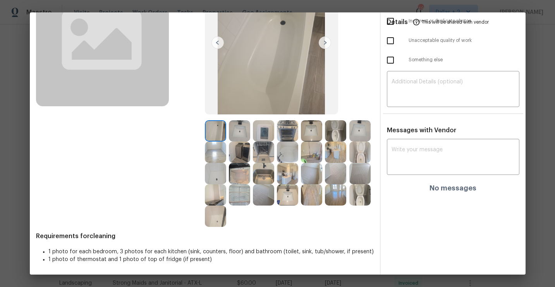
click at [310, 195] on img at bounding box center [311, 194] width 21 height 21
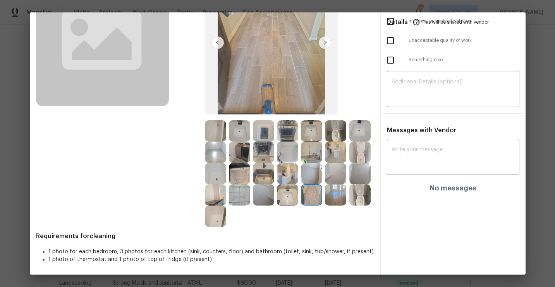
click at [337, 197] on img at bounding box center [335, 194] width 21 height 21
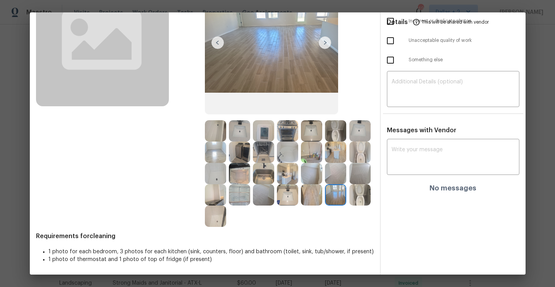
click at [338, 163] on img at bounding box center [335, 173] width 21 height 21
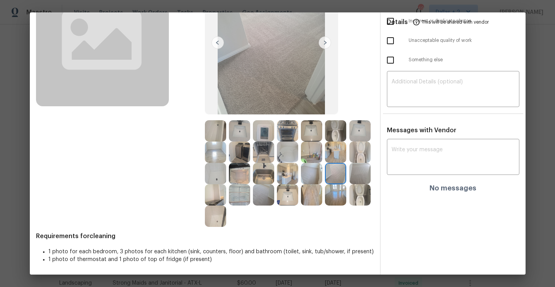
click at [354, 170] on img at bounding box center [360, 173] width 21 height 21
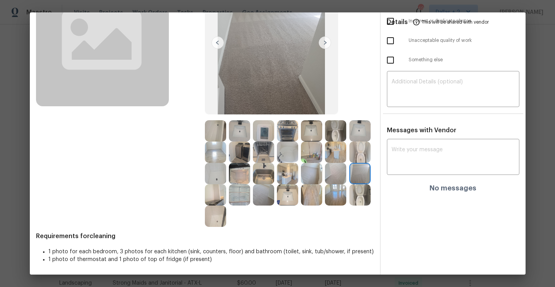
click at [219, 218] on img at bounding box center [215, 215] width 21 height 21
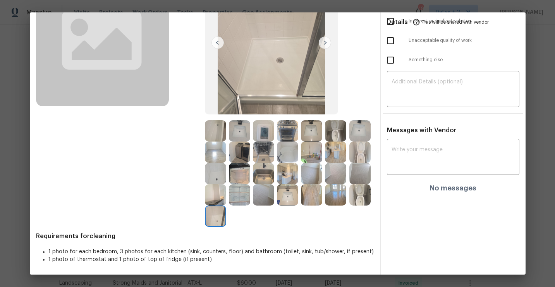
click at [215, 179] on img at bounding box center [215, 173] width 21 height 21
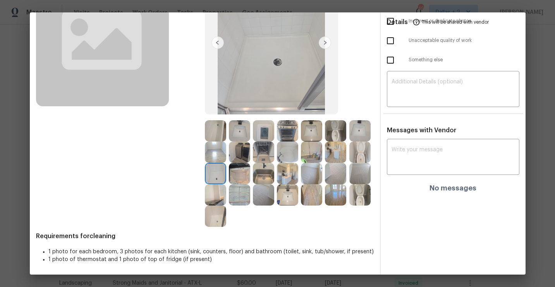
click at [360, 158] on img at bounding box center [360, 151] width 21 height 21
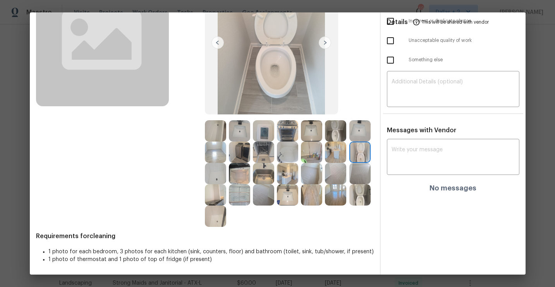
click at [340, 127] on img at bounding box center [335, 130] width 21 height 21
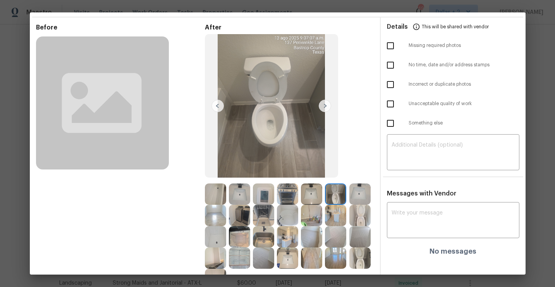
scroll to position [0, 0]
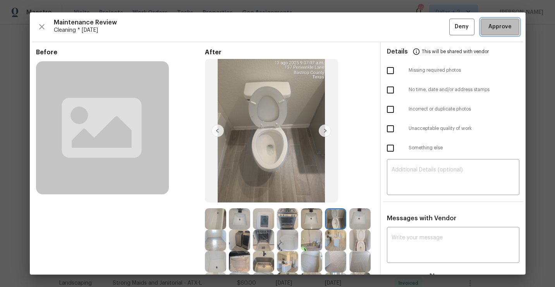
click at [503, 27] on span "Approve" at bounding box center [500, 27] width 23 height 10
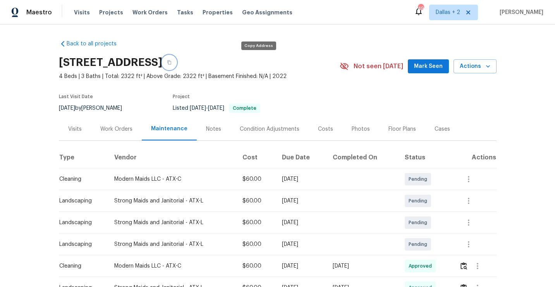
click at [172, 63] on icon "button" at bounding box center [169, 62] width 5 height 5
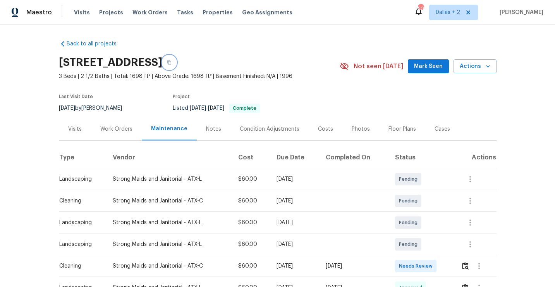
click at [176, 65] on button "button" at bounding box center [169, 62] width 14 height 14
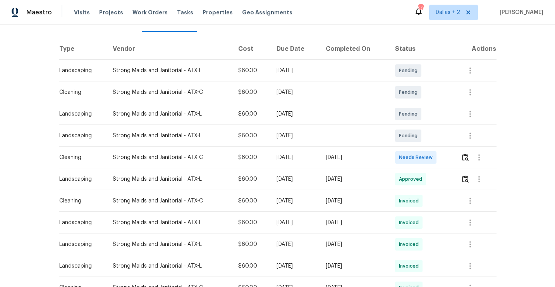
scroll to position [124, 0]
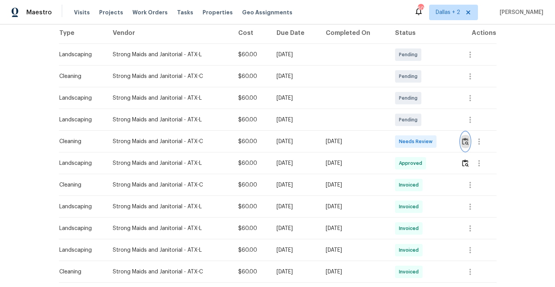
click at [467, 142] on img "button" at bounding box center [465, 141] width 7 height 7
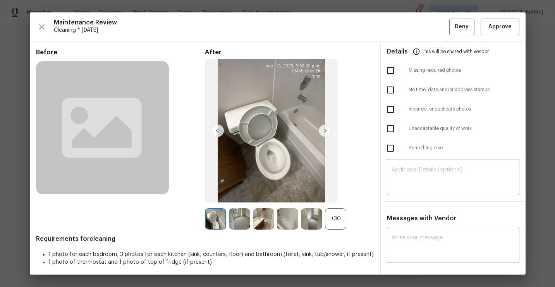
click at [335, 212] on div "+30" at bounding box center [335, 218] width 21 height 21
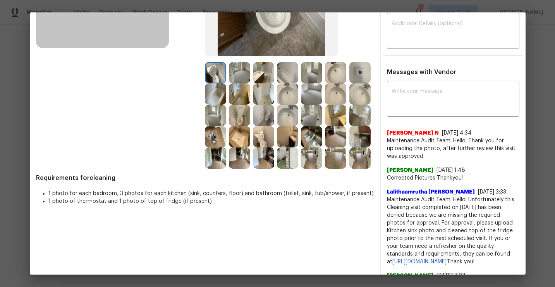
scroll to position [129, 0]
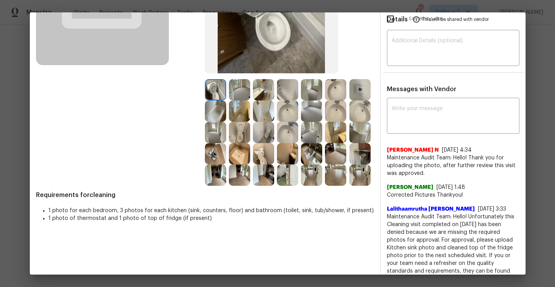
click at [309, 157] on img at bounding box center [311, 153] width 21 height 21
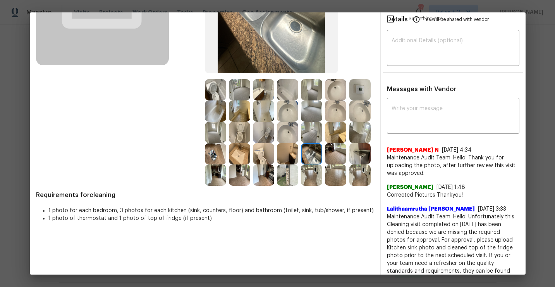
click at [365, 153] on img at bounding box center [360, 153] width 21 height 21
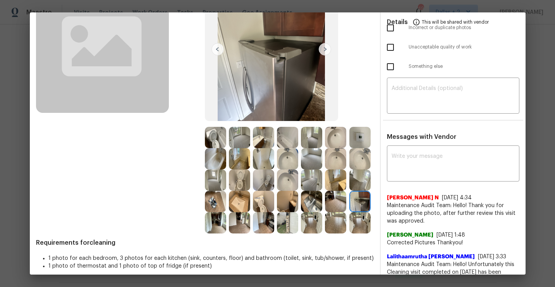
scroll to position [83, 0]
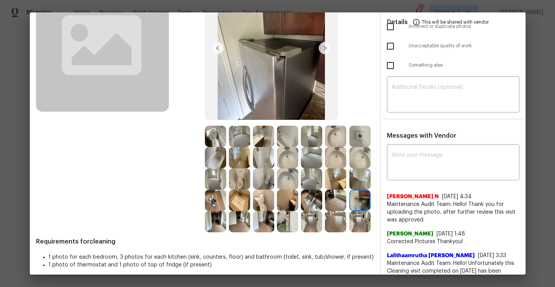
click at [240, 139] on img at bounding box center [239, 136] width 21 height 21
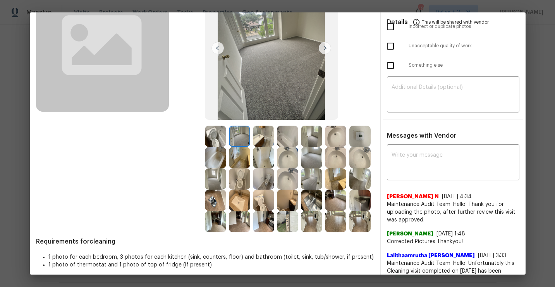
click at [261, 138] on img at bounding box center [263, 136] width 21 height 21
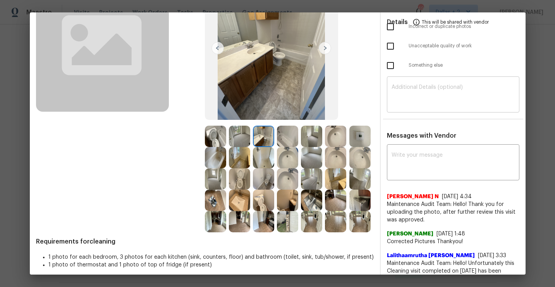
scroll to position [0, 0]
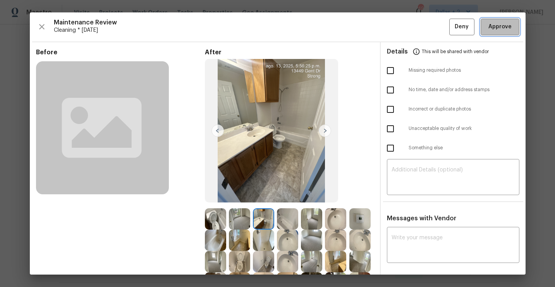
click at [498, 28] on span "Approve" at bounding box center [500, 27] width 23 height 10
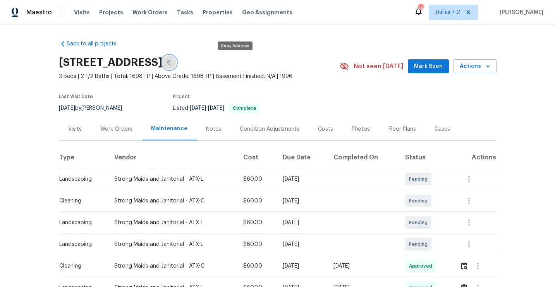
click at [172, 60] on icon "button" at bounding box center [169, 62] width 5 height 5
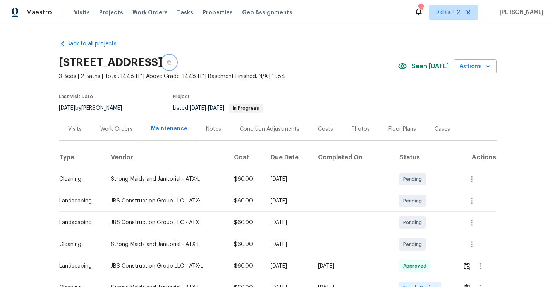
click at [172, 60] on icon "button" at bounding box center [169, 62] width 5 height 5
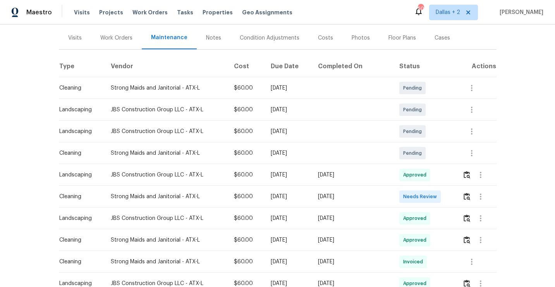
scroll to position [94, 0]
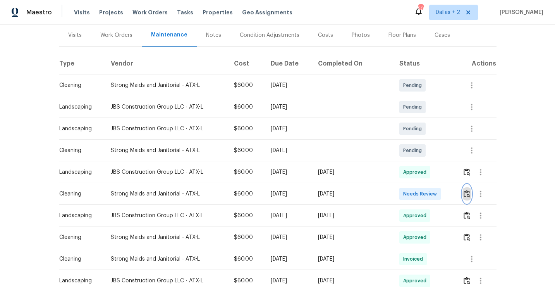
click at [470, 193] on img "button" at bounding box center [467, 193] width 7 height 7
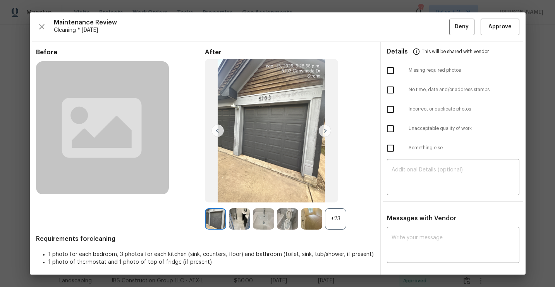
click at [334, 221] on div "+23" at bounding box center [335, 218] width 21 height 21
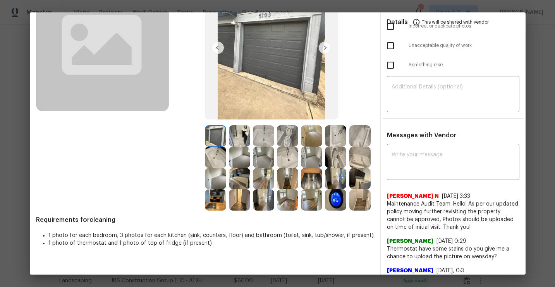
scroll to position [90, 0]
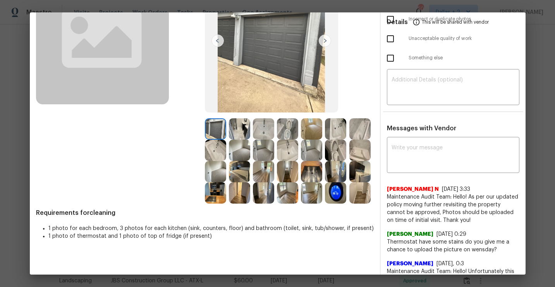
click at [237, 131] on img at bounding box center [239, 128] width 21 height 21
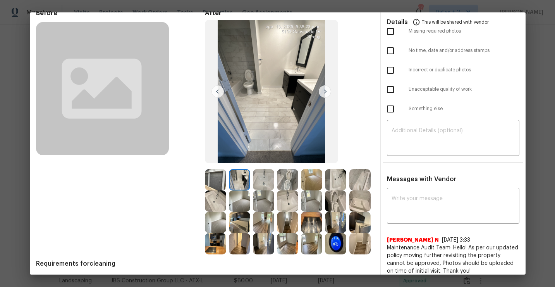
scroll to position [33, 0]
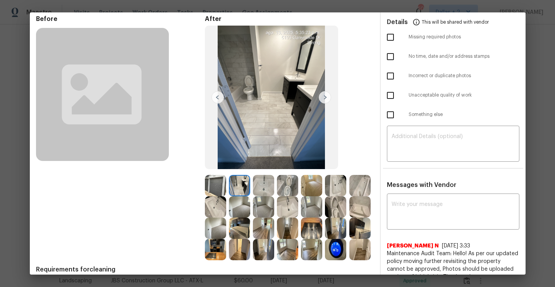
click at [264, 190] on img at bounding box center [263, 185] width 21 height 21
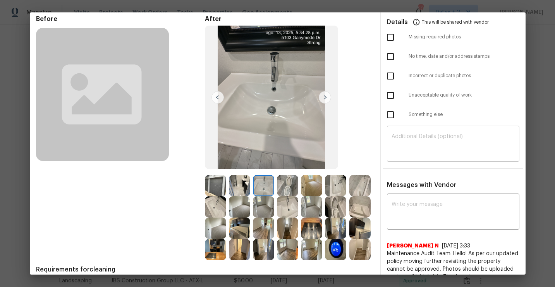
click at [517, 148] on div "​" at bounding box center [453, 145] width 133 height 34
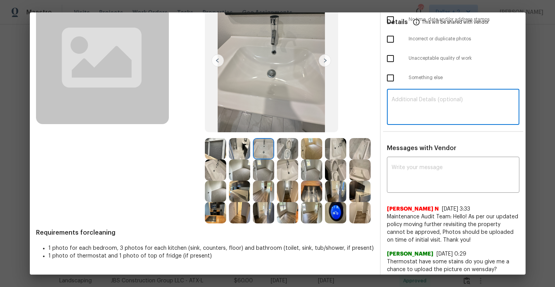
scroll to position [74, 0]
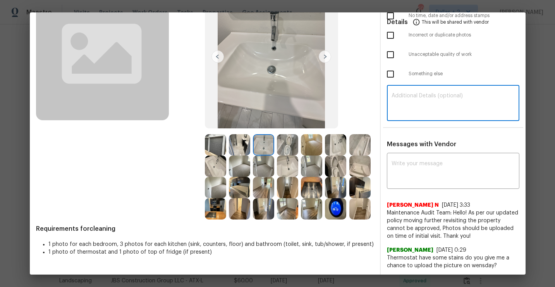
click at [313, 174] on img at bounding box center [311, 165] width 21 height 21
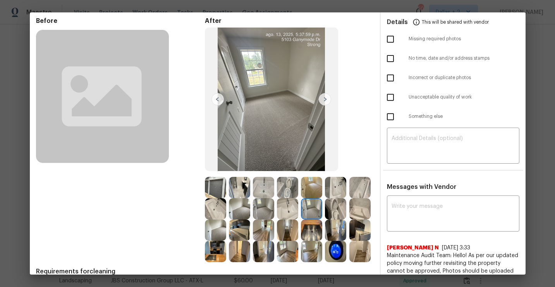
scroll to position [27, 0]
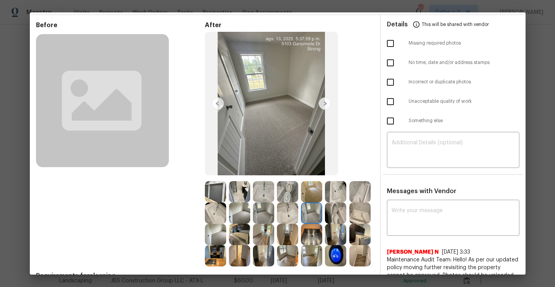
click at [357, 234] on img at bounding box center [360, 234] width 21 height 21
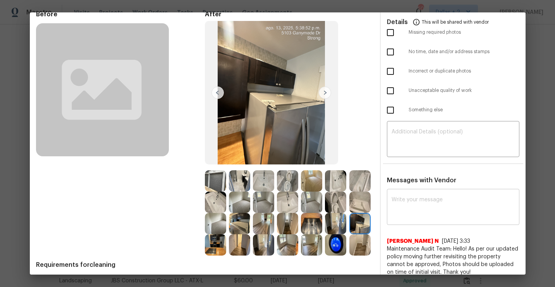
scroll to position [0, 0]
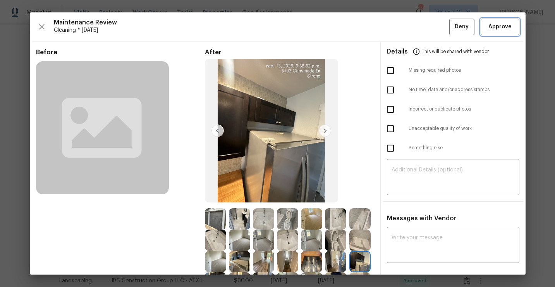
click at [492, 29] on span "Approve" at bounding box center [500, 27] width 23 height 10
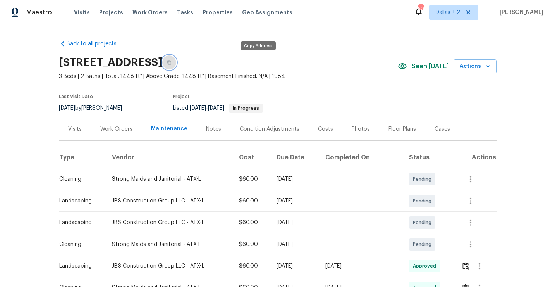
click at [171, 61] on icon "button" at bounding box center [169, 62] width 4 height 4
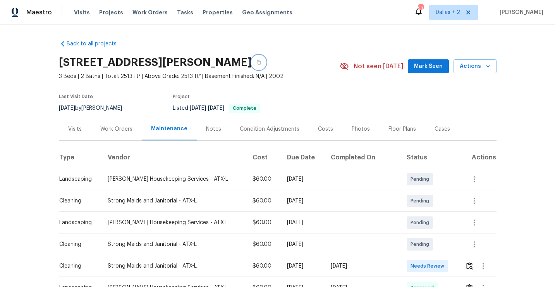
click at [266, 61] on button "button" at bounding box center [259, 62] width 14 height 14
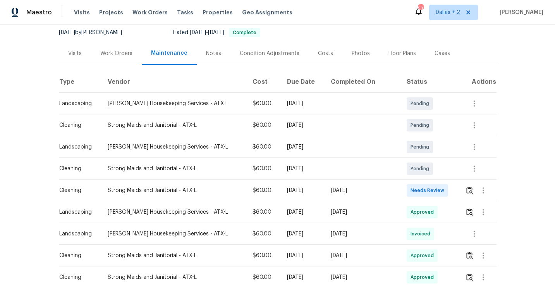
scroll to position [105, 0]
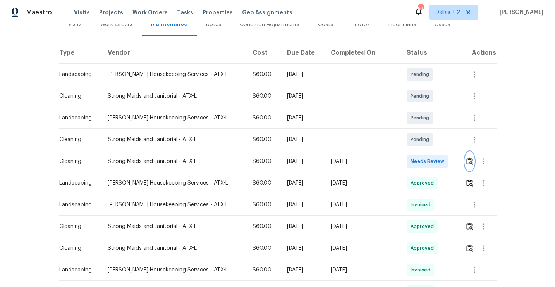
click at [470, 161] on img "button" at bounding box center [470, 160] width 7 height 7
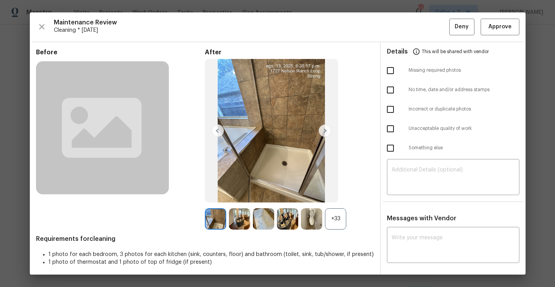
click at [324, 239] on span "Requirements for cleaning" at bounding box center [205, 239] width 338 height 8
click at [337, 226] on div "+33" at bounding box center [335, 218] width 21 height 21
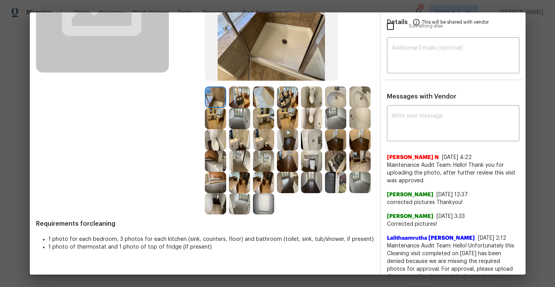
scroll to position [114, 0]
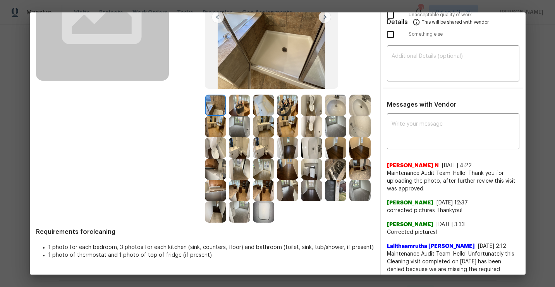
click at [340, 184] on img at bounding box center [335, 190] width 21 height 21
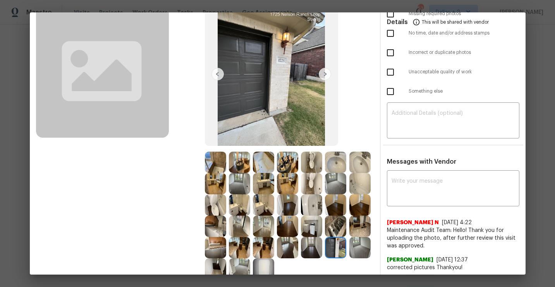
scroll to position [78, 0]
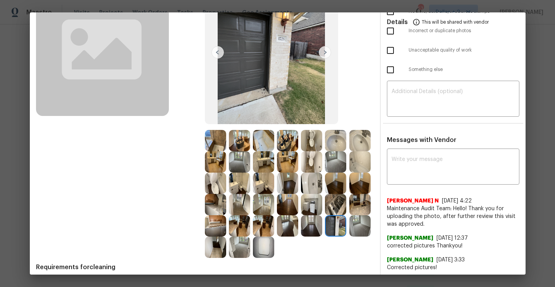
click at [340, 230] on img at bounding box center [335, 225] width 21 height 21
click at [319, 230] on img at bounding box center [311, 225] width 21 height 21
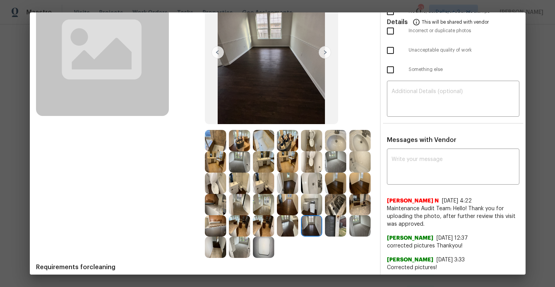
click at [336, 228] on img at bounding box center [335, 225] width 21 height 21
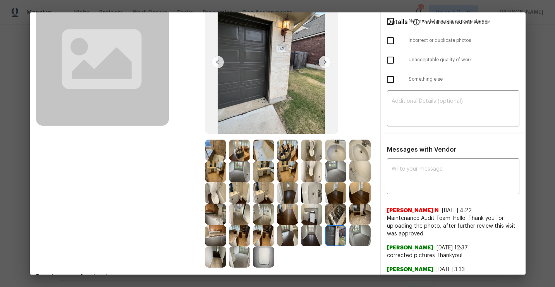
scroll to position [68, 0]
click at [335, 242] on img at bounding box center [335, 235] width 21 height 21
click at [359, 240] on img at bounding box center [360, 235] width 21 height 21
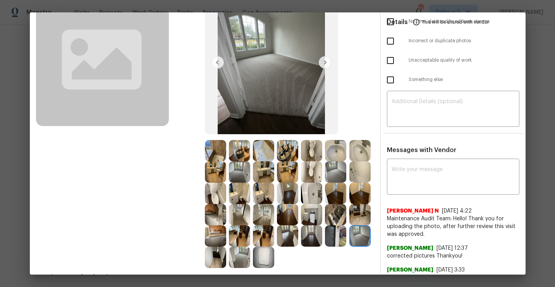
click at [336, 236] on img at bounding box center [335, 235] width 21 height 21
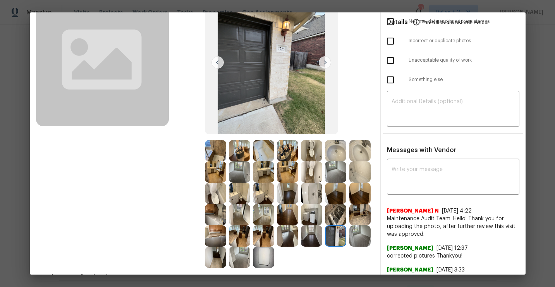
click at [216, 235] on img at bounding box center [215, 235] width 21 height 21
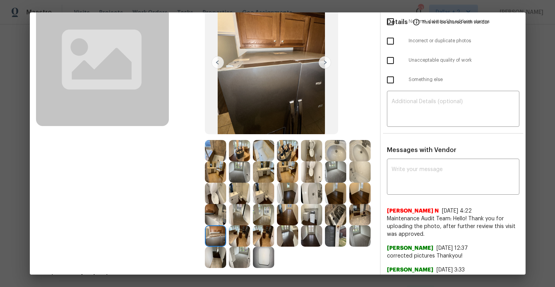
click at [335, 238] on img at bounding box center [335, 235] width 21 height 21
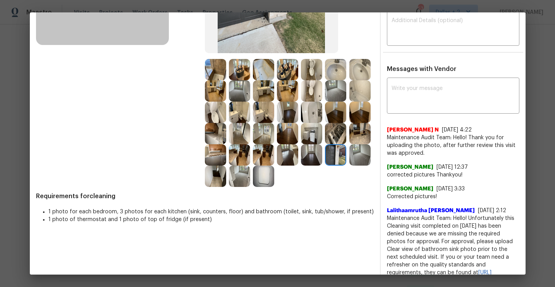
scroll to position [0, 0]
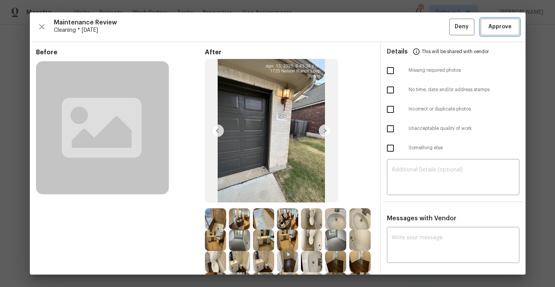
click at [498, 29] on span "Approve" at bounding box center [500, 27] width 23 height 10
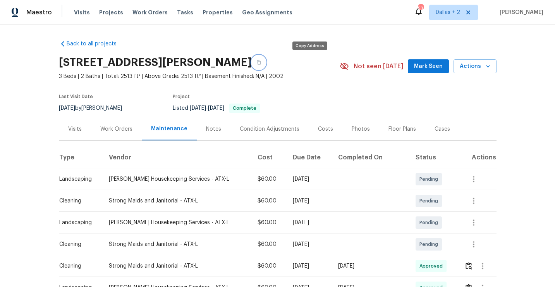
click at [266, 59] on button "button" at bounding box center [259, 62] width 14 height 14
click at [261, 62] on icon "button" at bounding box center [259, 62] width 5 height 5
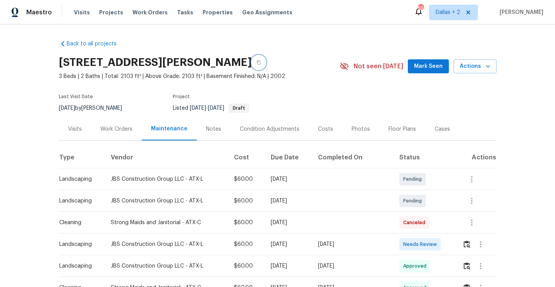
click at [257, 63] on icon "button" at bounding box center [259, 62] width 4 height 4
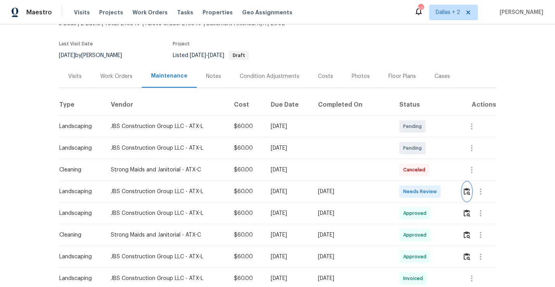
click at [468, 195] on img "button" at bounding box center [467, 191] width 7 height 7
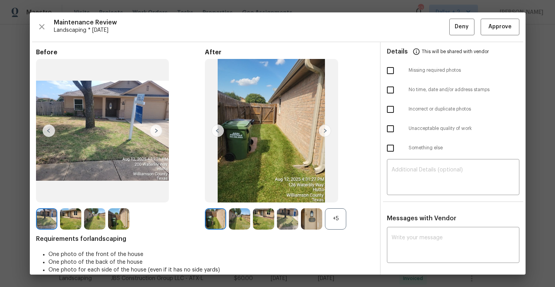
click at [336, 223] on div "+5" at bounding box center [335, 218] width 21 height 21
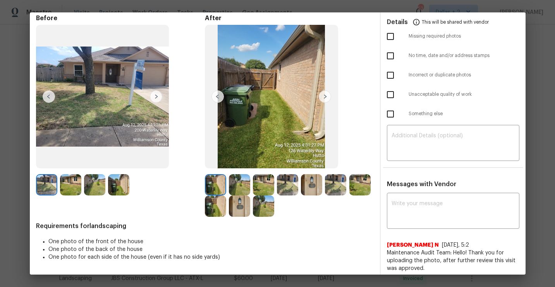
scroll to position [34, 0]
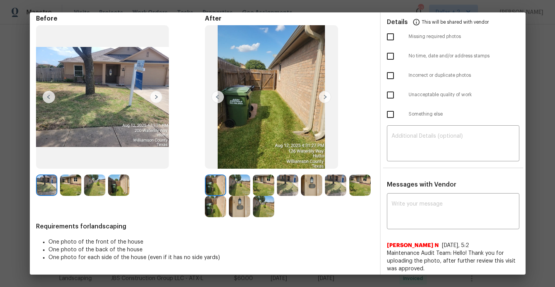
click at [245, 207] on img at bounding box center [239, 206] width 21 height 21
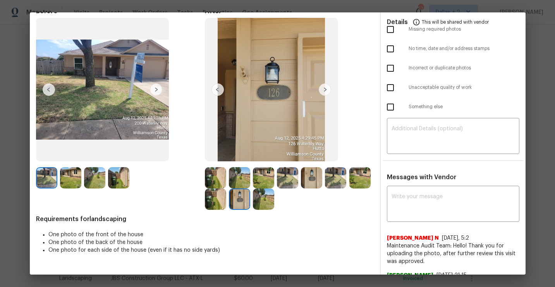
scroll to position [0, 0]
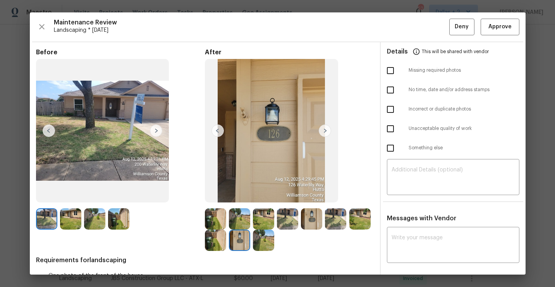
click at [214, 219] on img at bounding box center [215, 218] width 21 height 21
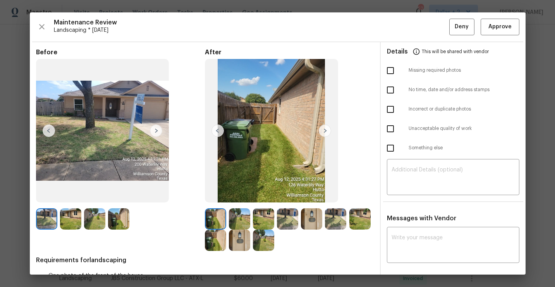
click at [247, 217] on img at bounding box center [239, 218] width 21 height 21
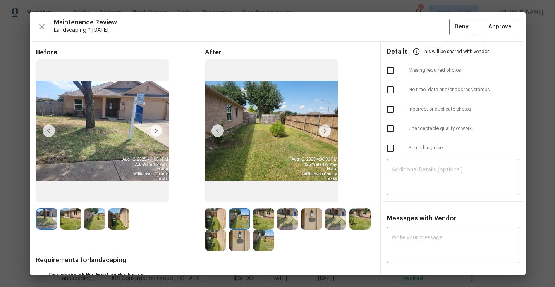
click at [268, 217] on img at bounding box center [263, 218] width 21 height 21
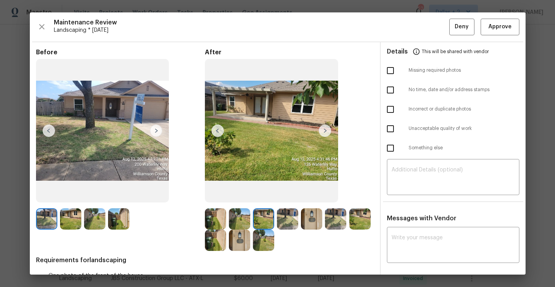
click at [302, 217] on img at bounding box center [311, 218] width 21 height 21
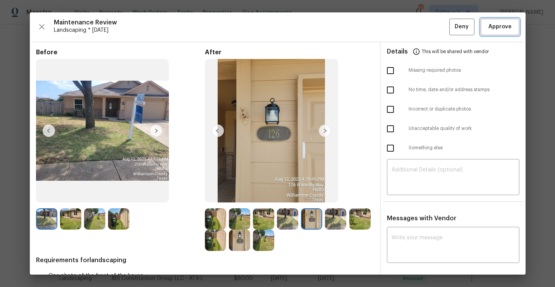
click at [501, 32] on button "Approve" at bounding box center [500, 27] width 39 height 17
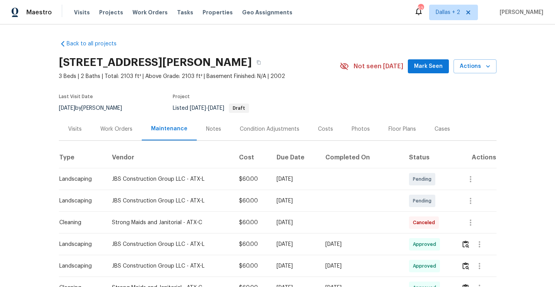
click at [253, 66] on div "[STREET_ADDRESS][PERSON_NAME]" at bounding box center [199, 62] width 281 height 20
click at [257, 64] on icon "button" at bounding box center [259, 62] width 5 height 5
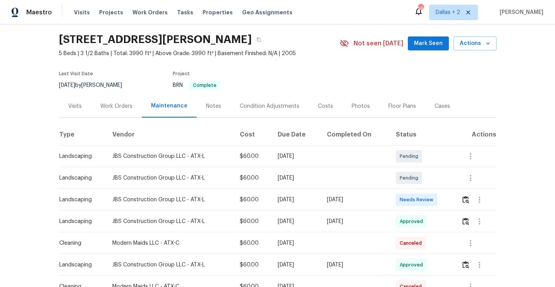
scroll to position [27, 0]
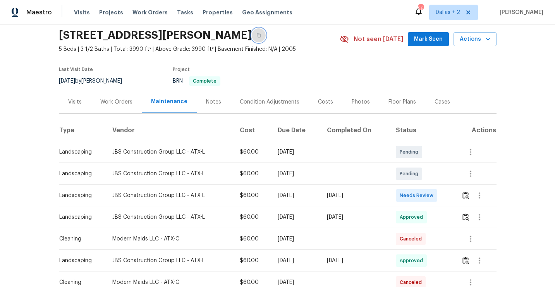
click at [266, 29] on button "button" at bounding box center [259, 35] width 14 height 14
click at [469, 200] on button "button" at bounding box center [466, 195] width 9 height 19
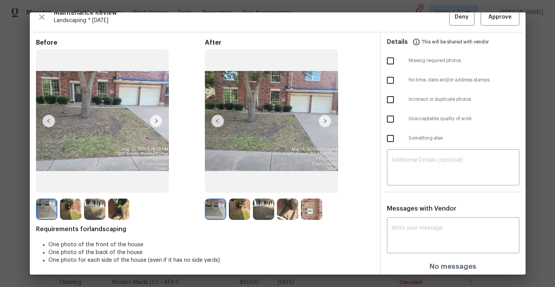
scroll to position [11, 0]
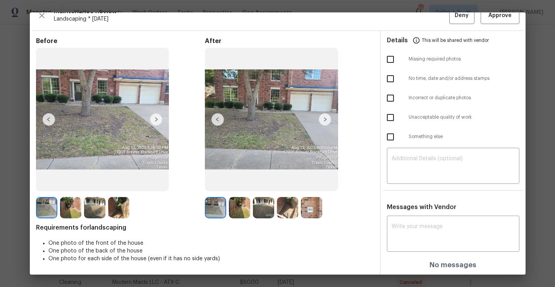
click at [311, 211] on img at bounding box center [311, 207] width 21 height 21
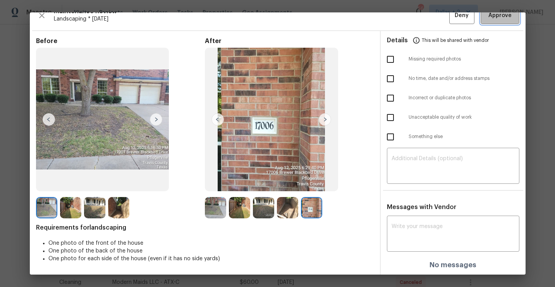
click at [502, 21] on button "Approve" at bounding box center [500, 15] width 39 height 17
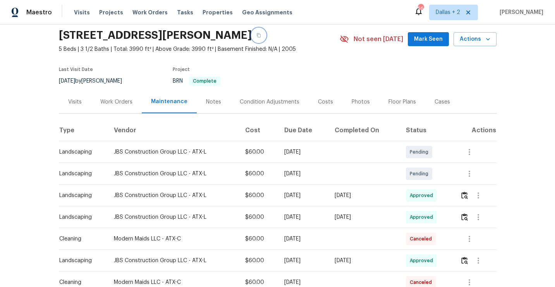
click at [266, 37] on button "button" at bounding box center [259, 35] width 14 height 14
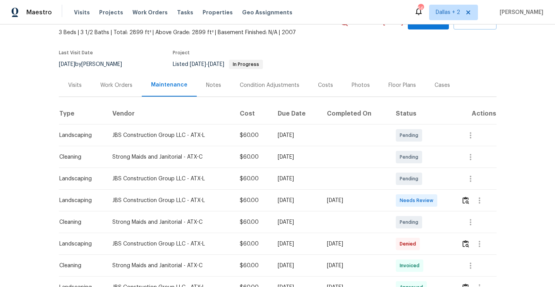
scroll to position [45, 0]
click at [469, 202] on img "button" at bounding box center [466, 199] width 7 height 7
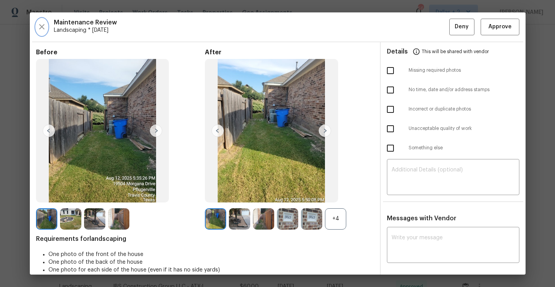
click at [42, 27] on icon "button" at bounding box center [41, 26] width 5 height 5
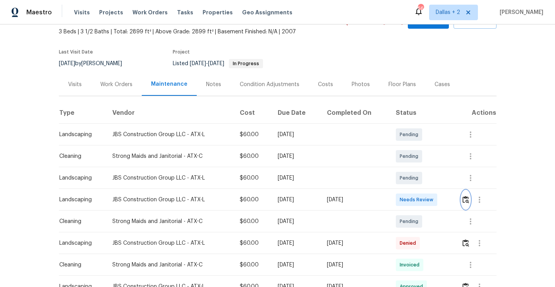
scroll to position [0, 0]
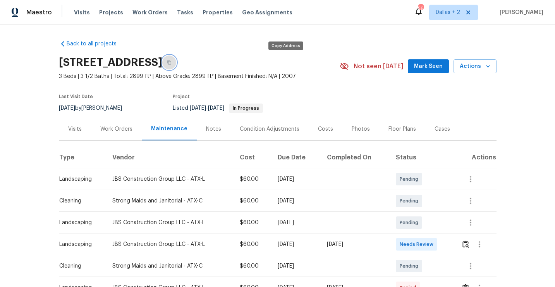
click at [176, 60] on button "button" at bounding box center [169, 62] width 14 height 14
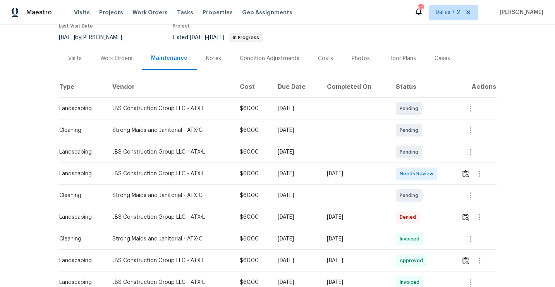
scroll to position [71, 0]
click at [467, 174] on img "button" at bounding box center [466, 172] width 7 height 7
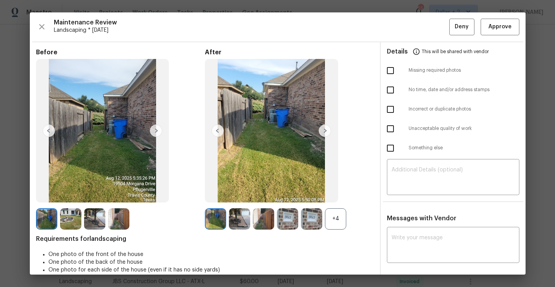
click at [334, 219] on div "+4" at bounding box center [335, 218] width 21 height 21
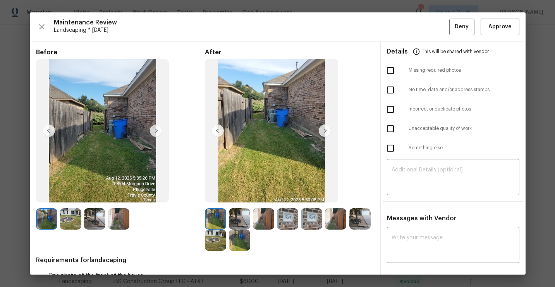
click at [236, 215] on img at bounding box center [239, 218] width 21 height 21
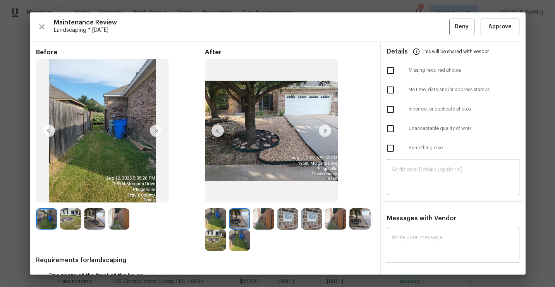
click at [265, 212] on img at bounding box center [263, 218] width 21 height 21
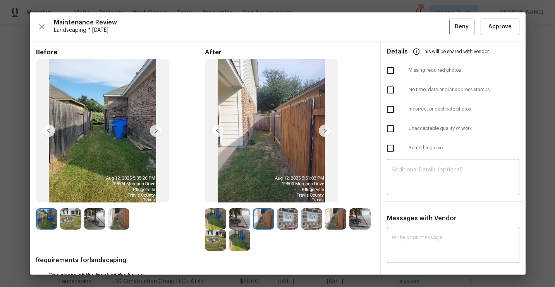
click at [296, 219] on img at bounding box center [287, 218] width 21 height 21
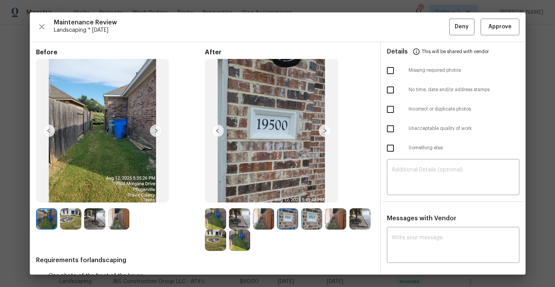
click at [310, 219] on img at bounding box center [311, 218] width 21 height 21
click at [336, 221] on img at bounding box center [335, 218] width 21 height 21
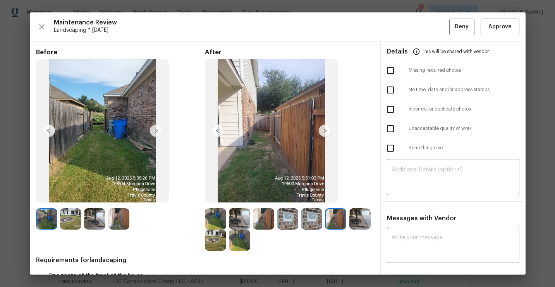
click at [355, 221] on img at bounding box center [360, 218] width 21 height 21
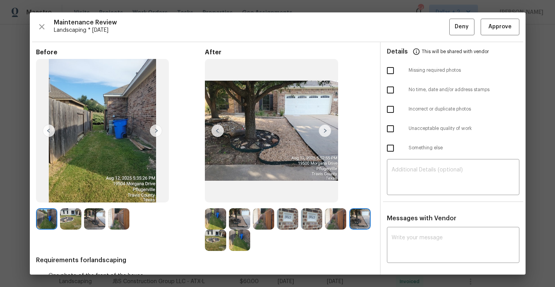
click at [218, 247] on img at bounding box center [215, 239] width 21 height 21
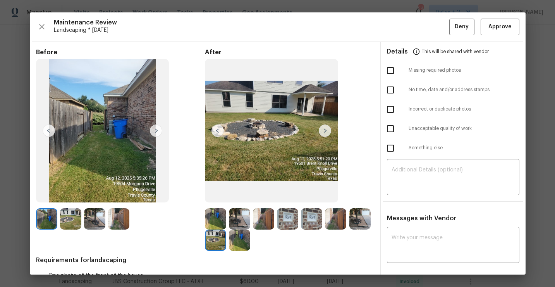
click at [238, 232] on img at bounding box center [239, 239] width 21 height 21
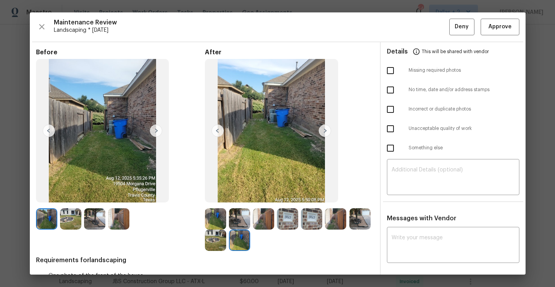
click at [222, 211] on img at bounding box center [215, 218] width 21 height 21
click at [248, 219] on img at bounding box center [239, 218] width 21 height 21
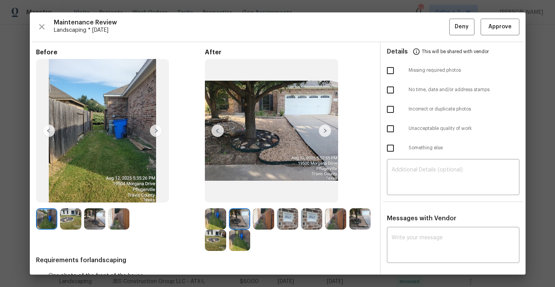
click at [262, 217] on img at bounding box center [263, 218] width 21 height 21
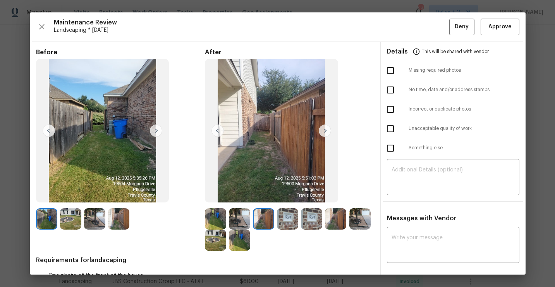
click at [287, 224] on img at bounding box center [287, 218] width 21 height 21
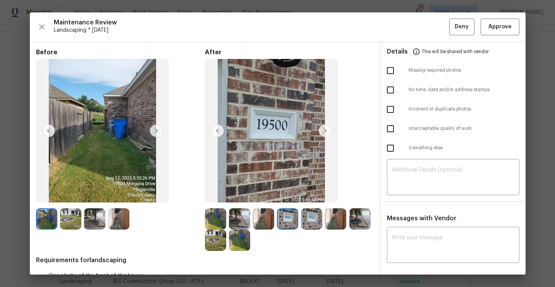
click at [336, 222] on img at bounding box center [335, 218] width 21 height 21
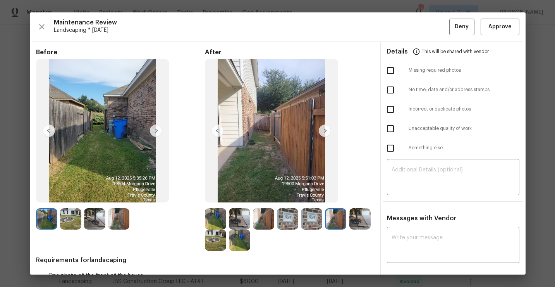
click at [357, 220] on img at bounding box center [360, 218] width 21 height 21
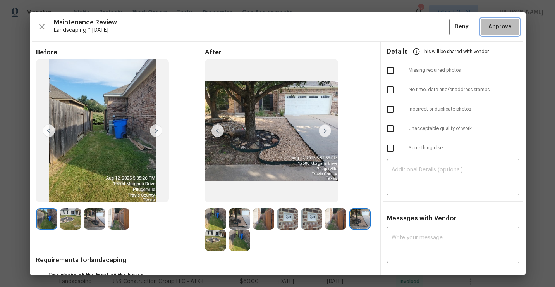
click at [500, 30] on span "Approve" at bounding box center [500, 27] width 23 height 10
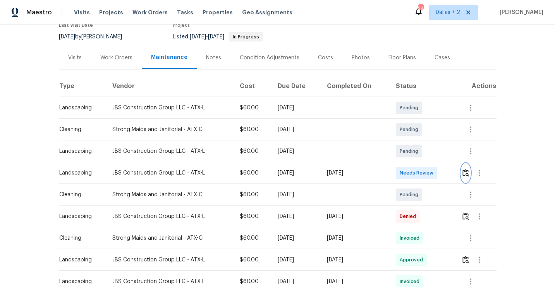
scroll to position [0, 0]
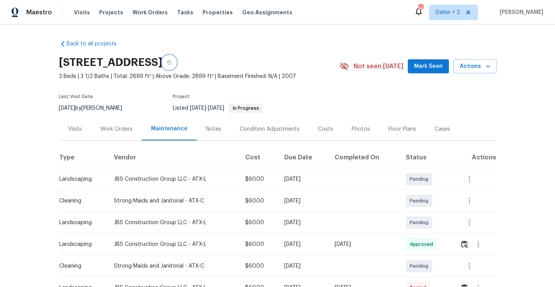
click at [171, 62] on icon "button" at bounding box center [169, 62] width 4 height 4
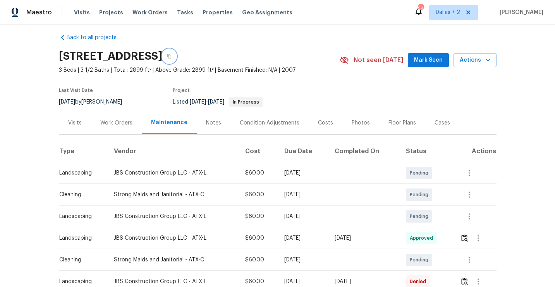
scroll to position [9, 0]
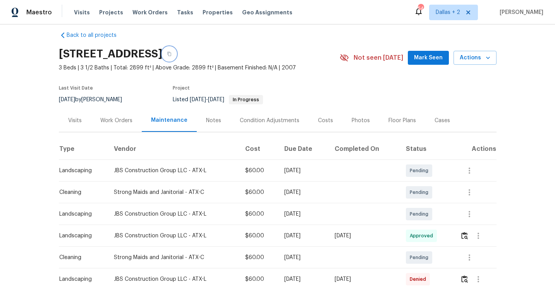
click at [172, 52] on icon "button" at bounding box center [169, 54] width 5 height 5
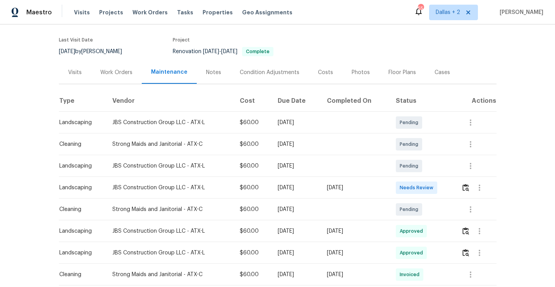
scroll to position [70, 0]
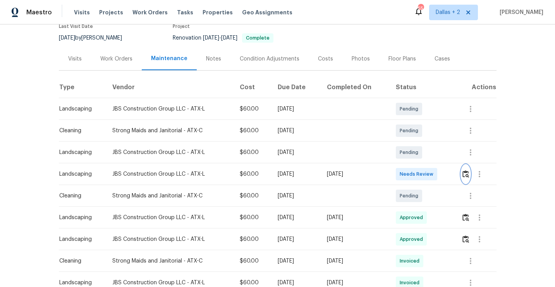
click at [469, 175] on img "button" at bounding box center [466, 173] width 7 height 7
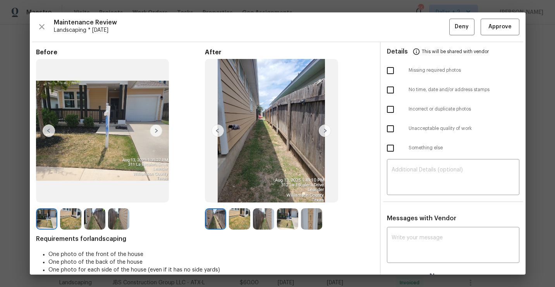
click at [312, 223] on img at bounding box center [311, 218] width 21 height 21
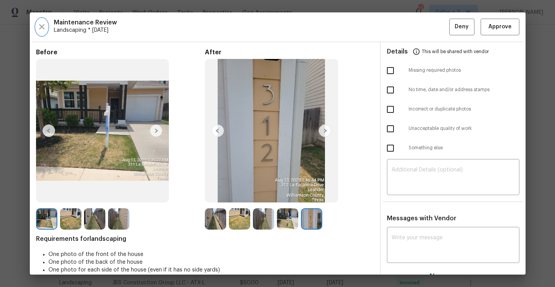
click at [39, 24] on icon "button" at bounding box center [41, 26] width 9 height 9
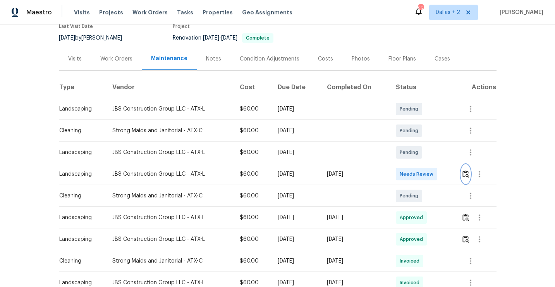
scroll to position [0, 0]
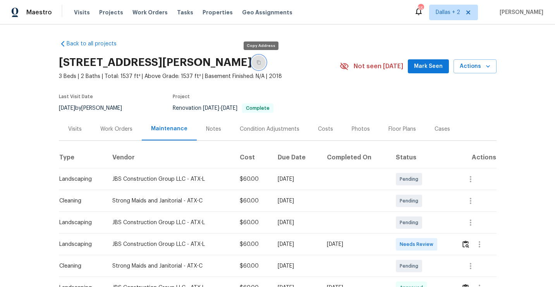
click at [266, 63] on button "button" at bounding box center [259, 62] width 14 height 14
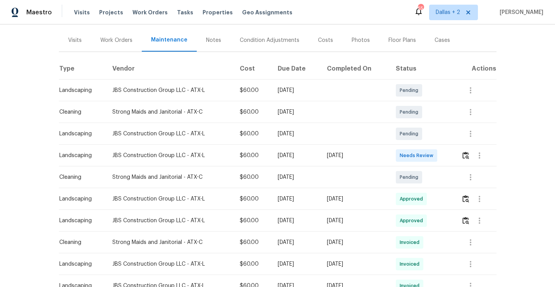
scroll to position [102, 0]
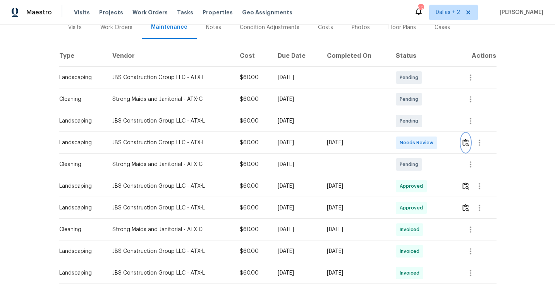
click at [467, 145] on img "button" at bounding box center [466, 142] width 7 height 7
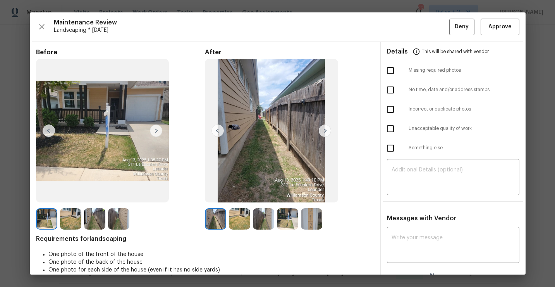
click at [304, 220] on img at bounding box center [311, 218] width 21 height 21
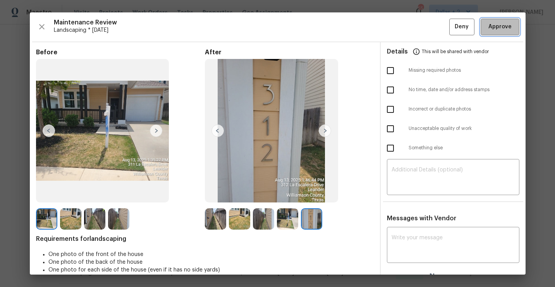
click at [489, 28] on span "Approve" at bounding box center [500, 27] width 23 height 10
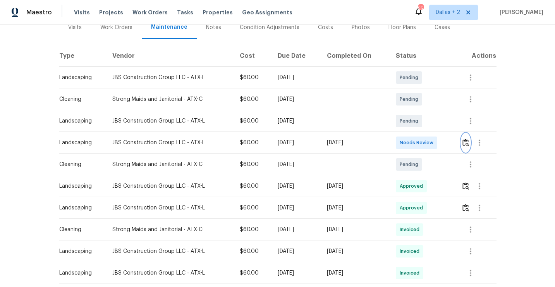
scroll to position [0, 0]
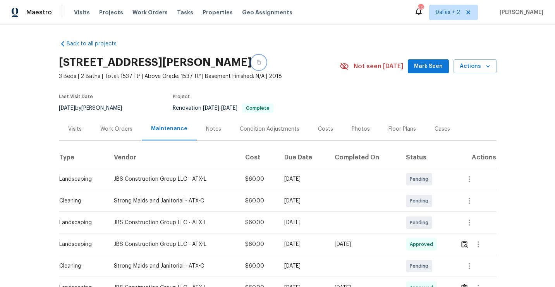
click at [264, 61] on button "button" at bounding box center [259, 62] width 14 height 14
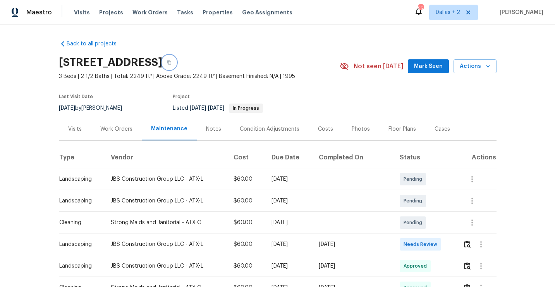
click at [176, 66] on button "button" at bounding box center [169, 62] width 14 height 14
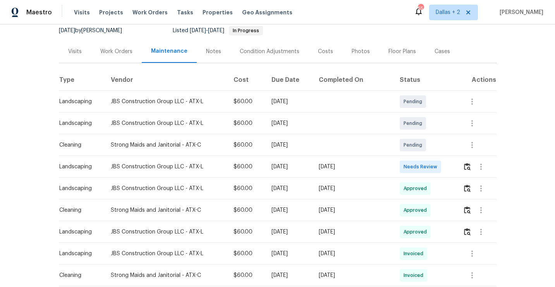
scroll to position [91, 0]
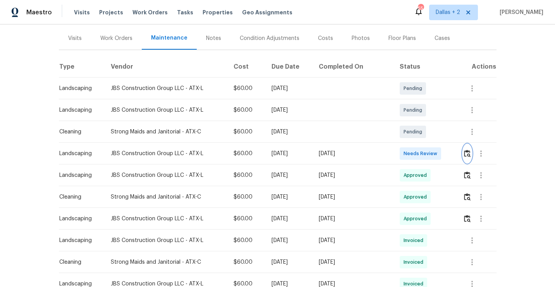
click at [466, 154] on img "button" at bounding box center [467, 153] width 7 height 7
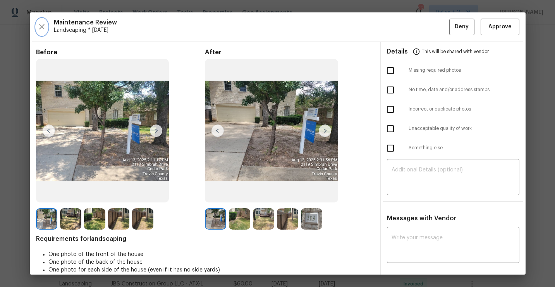
click at [44, 27] on icon "button" at bounding box center [41, 26] width 9 height 9
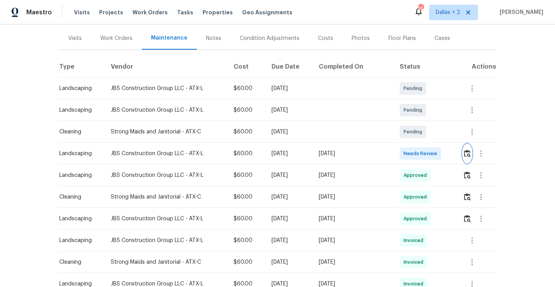
scroll to position [0, 0]
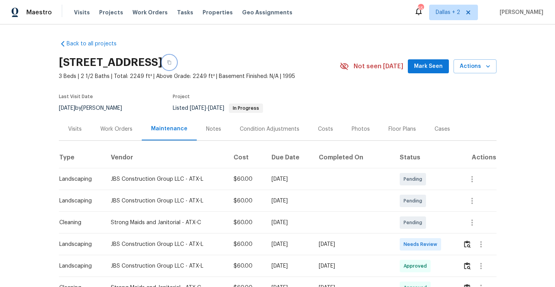
click at [172, 62] on icon "button" at bounding box center [169, 62] width 5 height 5
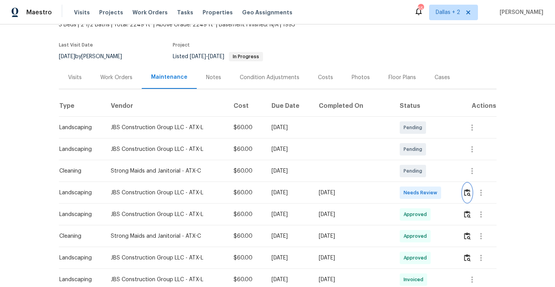
click at [468, 190] on img "button" at bounding box center [467, 192] width 7 height 7
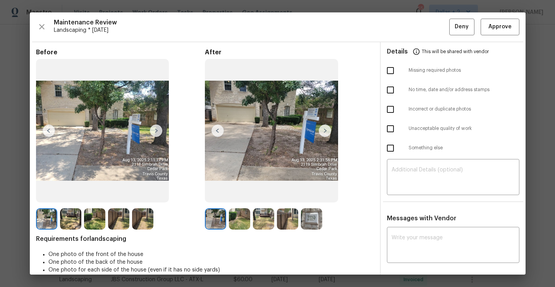
click at [241, 227] on img at bounding box center [239, 218] width 21 height 21
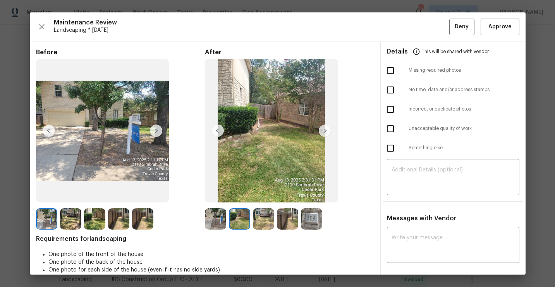
click at [267, 221] on img at bounding box center [263, 218] width 21 height 21
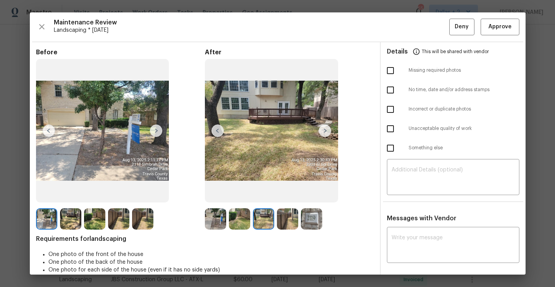
click at [286, 222] on img at bounding box center [287, 218] width 21 height 21
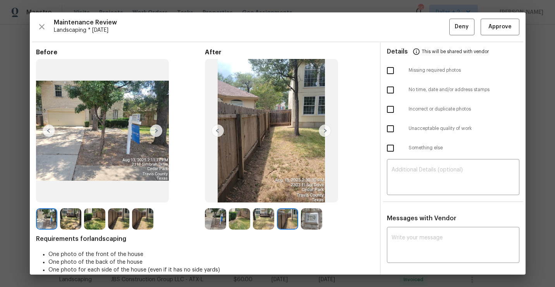
click at [313, 219] on img at bounding box center [311, 218] width 21 height 21
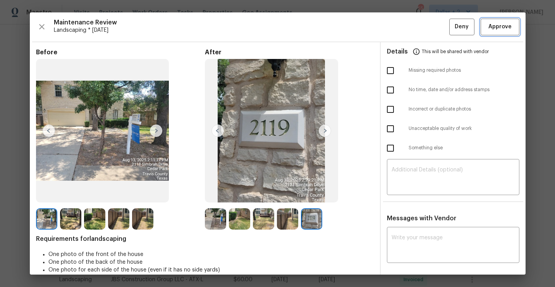
click at [490, 32] on button "Approve" at bounding box center [500, 27] width 39 height 17
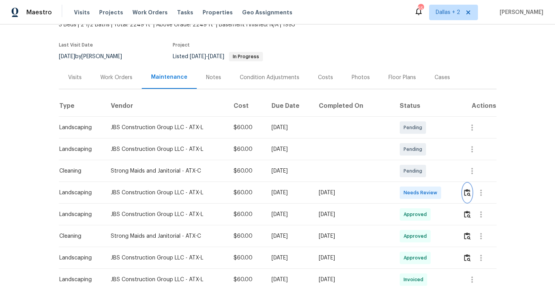
scroll to position [0, 0]
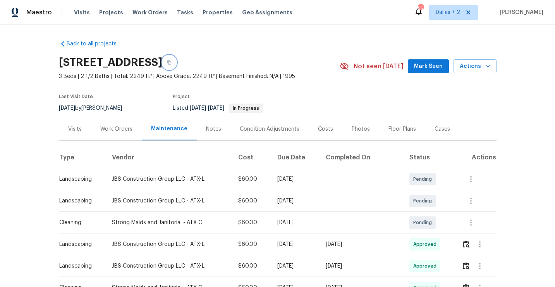
click at [172, 61] on icon "button" at bounding box center [169, 62] width 5 height 5
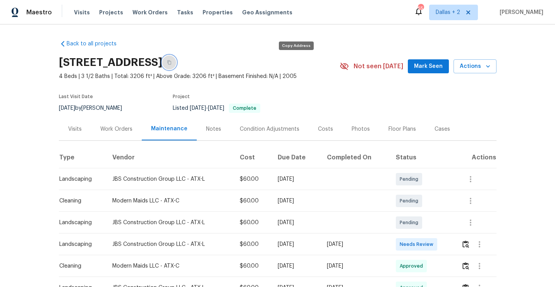
click at [171, 63] on icon "button" at bounding box center [169, 62] width 4 height 4
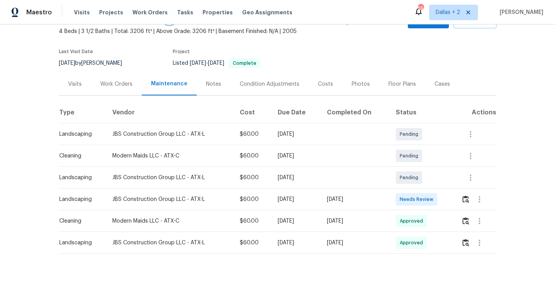
scroll to position [58, 0]
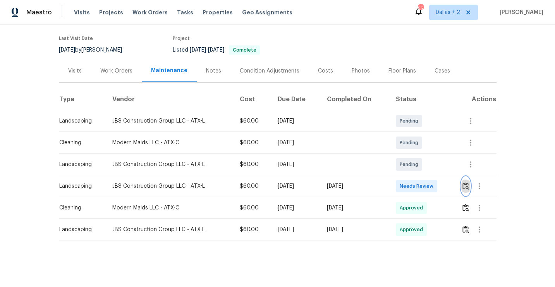
click at [469, 187] on img "button" at bounding box center [466, 185] width 7 height 7
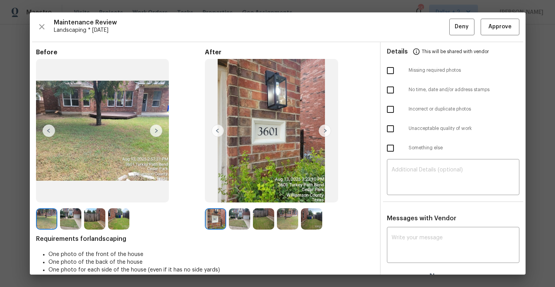
click at [244, 219] on img at bounding box center [239, 218] width 21 height 21
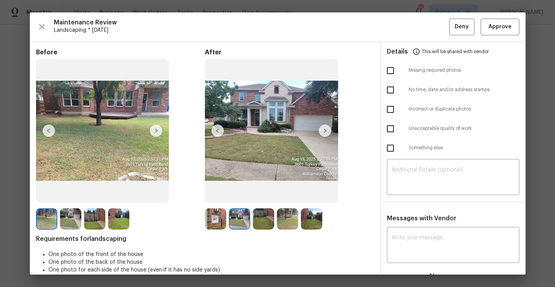
click at [265, 219] on img at bounding box center [263, 218] width 21 height 21
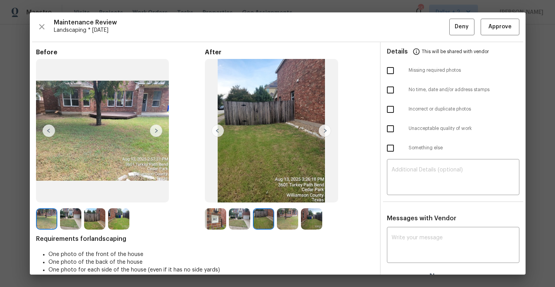
click at [246, 219] on img at bounding box center [239, 218] width 21 height 21
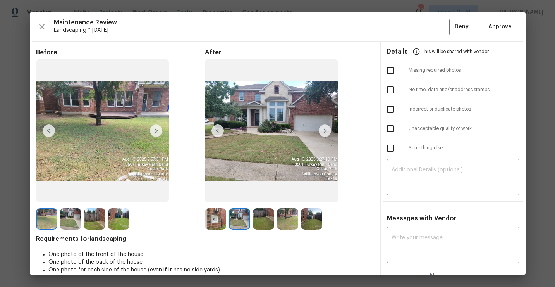
click at [325, 130] on img at bounding box center [325, 130] width 12 height 12
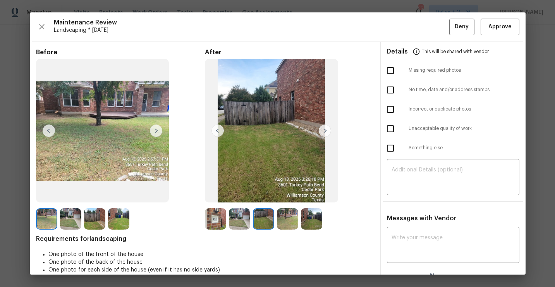
click at [325, 130] on img at bounding box center [325, 130] width 12 height 12
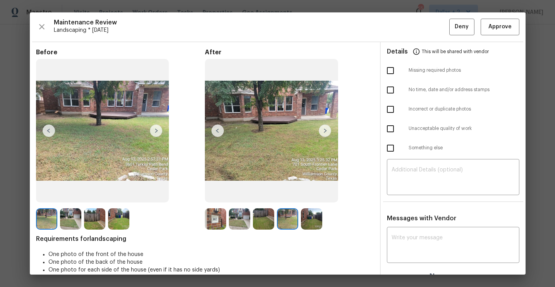
click at [325, 130] on img at bounding box center [325, 130] width 12 height 12
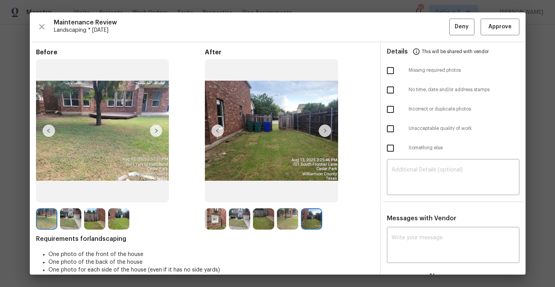
click at [210, 217] on img at bounding box center [215, 218] width 21 height 21
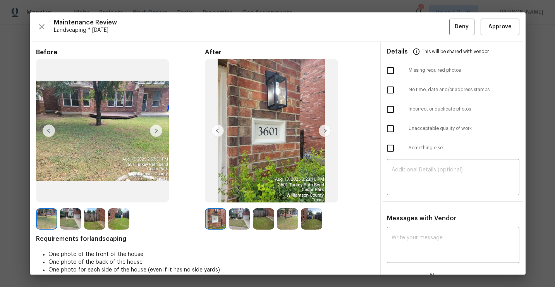
click at [233, 216] on img at bounding box center [239, 218] width 21 height 21
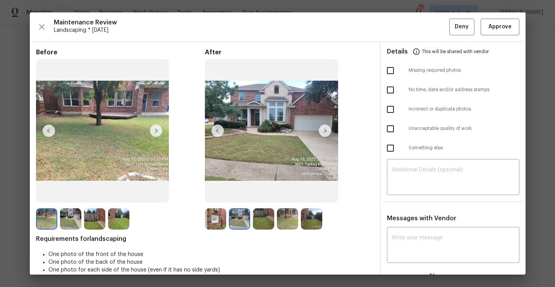
click at [255, 219] on img at bounding box center [263, 218] width 21 height 21
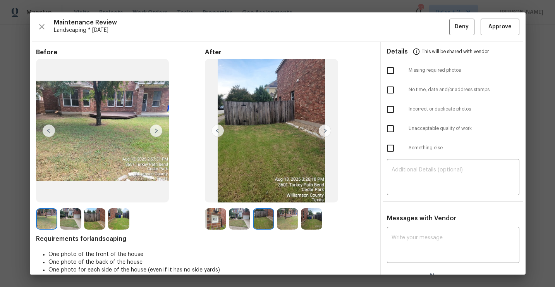
click at [281, 222] on img at bounding box center [287, 218] width 21 height 21
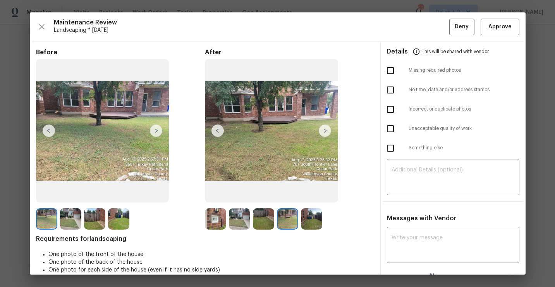
click at [310, 219] on img at bounding box center [311, 218] width 21 height 21
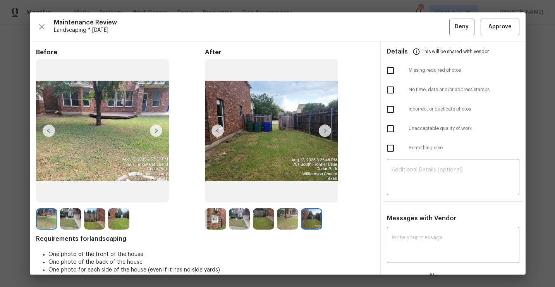
click at [217, 221] on img at bounding box center [215, 218] width 21 height 21
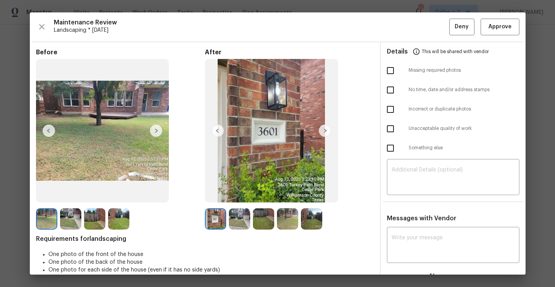
click at [234, 222] on img at bounding box center [239, 218] width 21 height 21
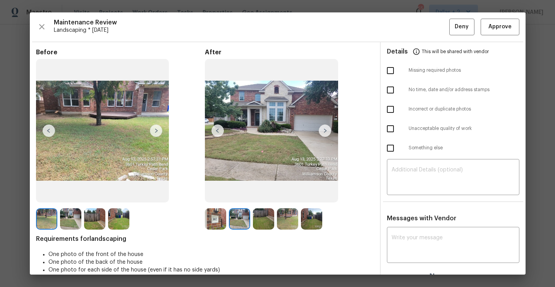
click at [265, 218] on img at bounding box center [263, 218] width 21 height 21
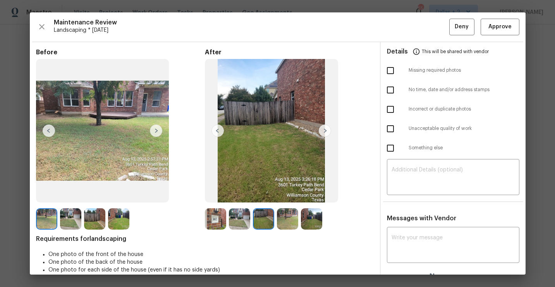
click at [289, 217] on img at bounding box center [287, 218] width 21 height 21
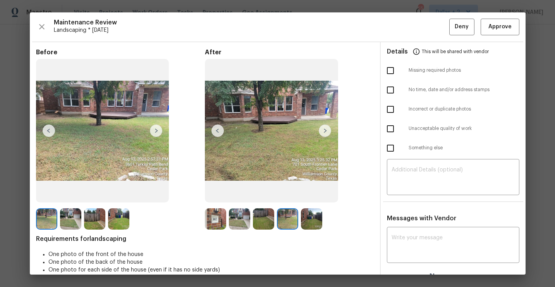
click at [312, 217] on img at bounding box center [311, 218] width 21 height 21
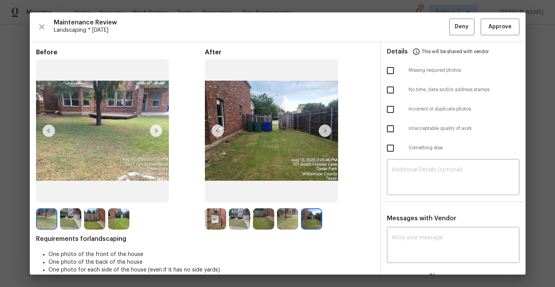
click at [217, 217] on img at bounding box center [215, 218] width 21 height 21
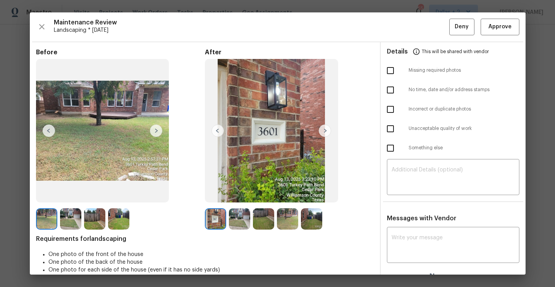
click at [48, 213] on img at bounding box center [46, 218] width 21 height 21
click at [67, 216] on img at bounding box center [70, 218] width 21 height 21
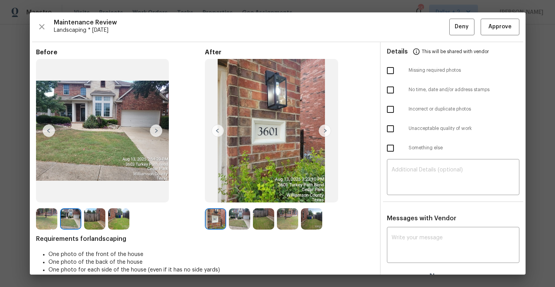
click at [88, 219] on img at bounding box center [94, 218] width 21 height 21
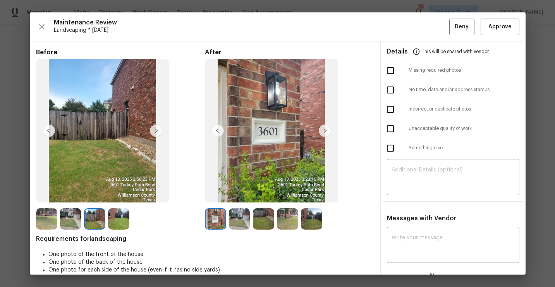
click at [111, 219] on img at bounding box center [118, 218] width 21 height 21
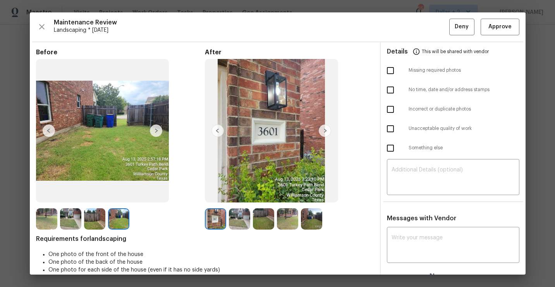
click at [57, 221] on div at bounding box center [48, 218] width 24 height 21
click at [50, 219] on img at bounding box center [46, 218] width 21 height 21
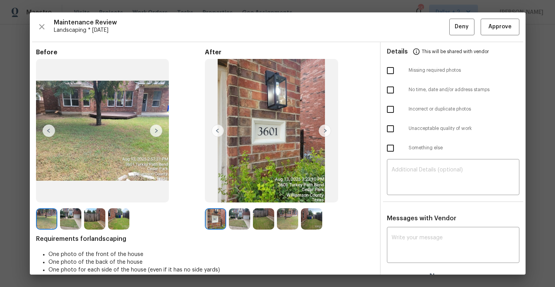
click at [62, 221] on img at bounding box center [70, 218] width 21 height 21
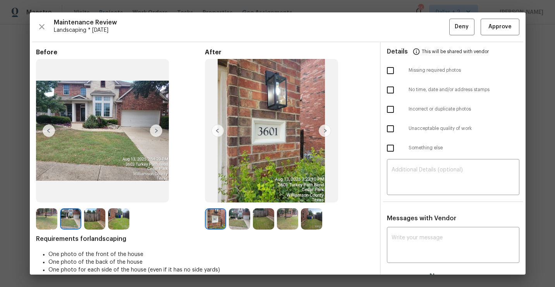
click at [81, 220] on img at bounding box center [70, 218] width 21 height 21
click at [90, 219] on img at bounding box center [94, 218] width 21 height 21
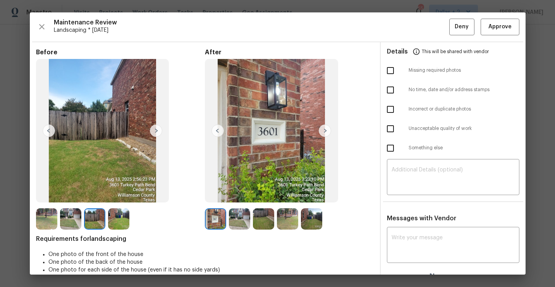
click at [117, 222] on img at bounding box center [118, 218] width 21 height 21
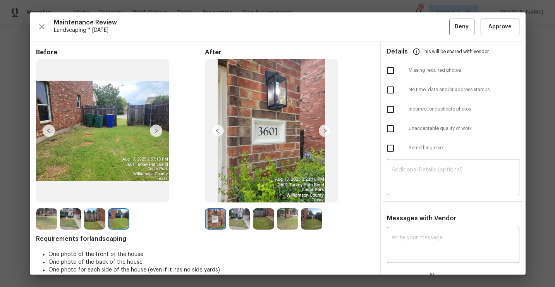
click at [216, 219] on img at bounding box center [215, 218] width 21 height 21
click at [233, 217] on img at bounding box center [239, 218] width 21 height 21
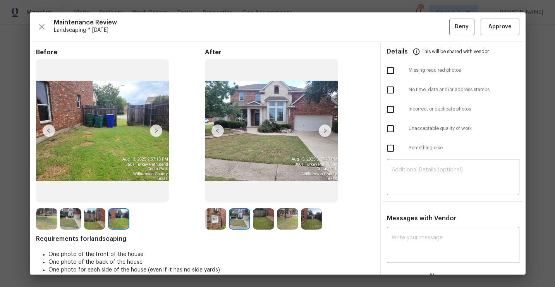
click at [264, 224] on img at bounding box center [263, 218] width 21 height 21
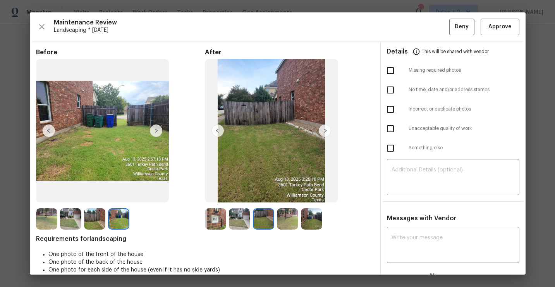
click at [293, 217] on img at bounding box center [287, 218] width 21 height 21
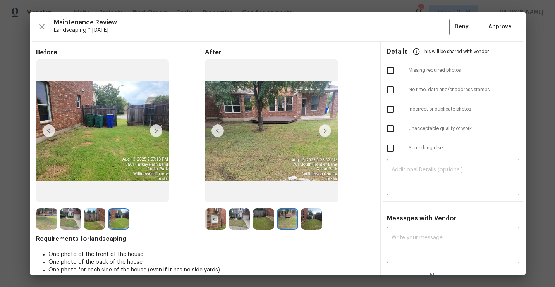
click at [300, 224] on div at bounding box center [289, 218] width 24 height 21
click at [315, 219] on img at bounding box center [311, 218] width 21 height 21
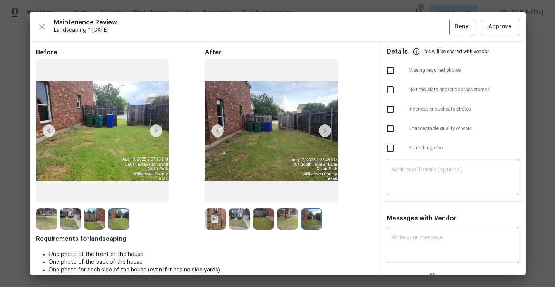
click at [217, 219] on img at bounding box center [215, 218] width 21 height 21
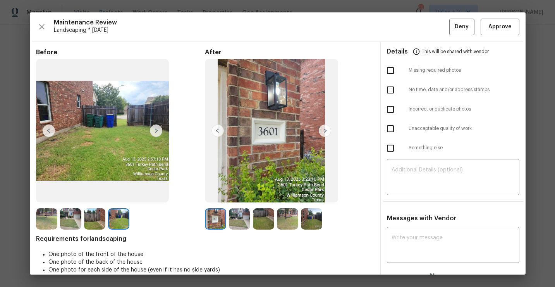
click at [235, 216] on img at bounding box center [239, 218] width 21 height 21
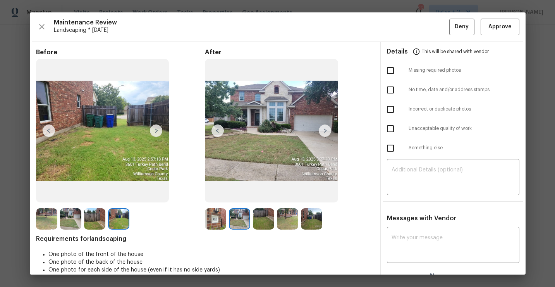
click at [262, 222] on img at bounding box center [263, 218] width 21 height 21
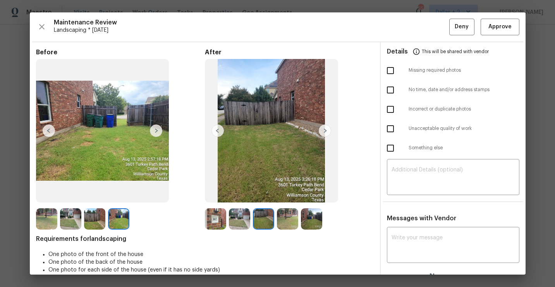
click at [281, 219] on img at bounding box center [287, 218] width 21 height 21
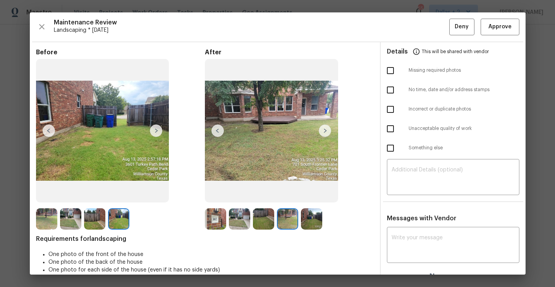
click at [301, 223] on div at bounding box center [289, 218] width 24 height 21
click at [207, 215] on img at bounding box center [215, 218] width 21 height 21
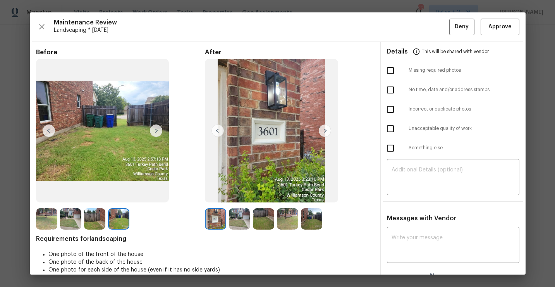
click at [228, 219] on div at bounding box center [217, 218] width 24 height 21
click at [258, 212] on img at bounding box center [263, 218] width 21 height 21
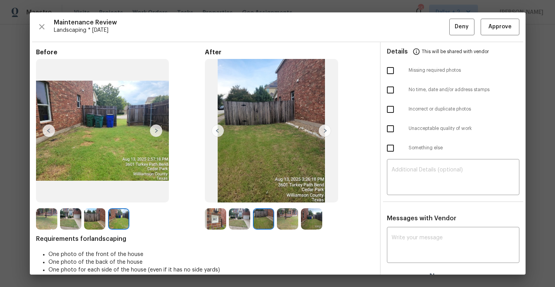
click at [288, 218] on img at bounding box center [287, 218] width 21 height 21
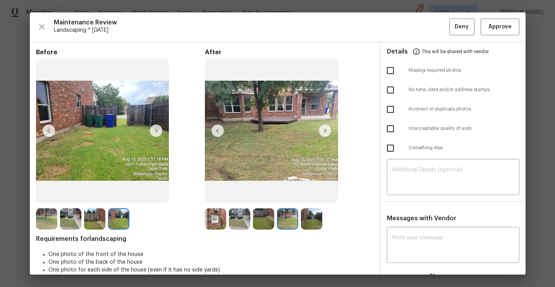
click at [303, 218] on img at bounding box center [311, 218] width 21 height 21
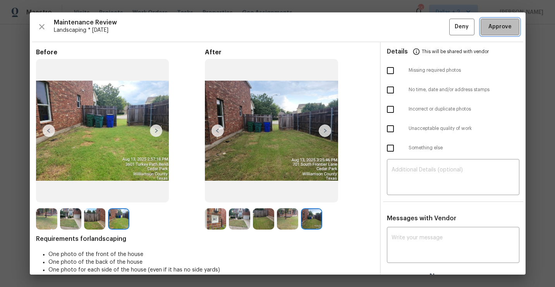
click at [493, 30] on span "Approve" at bounding box center [500, 27] width 23 height 10
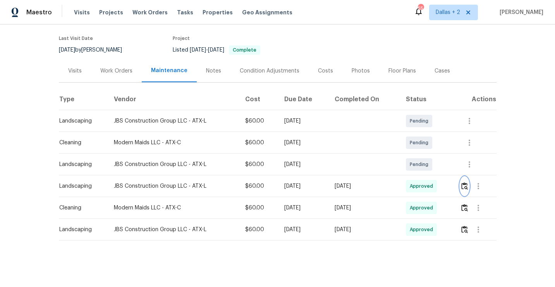
scroll to position [0, 0]
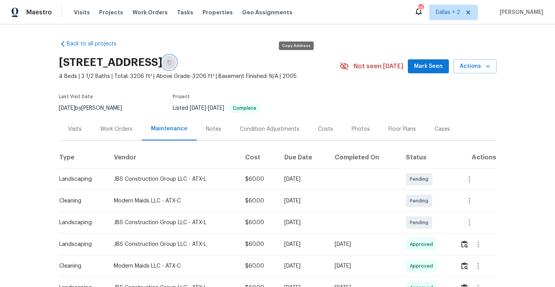
click at [176, 66] on button "button" at bounding box center [169, 62] width 14 height 14
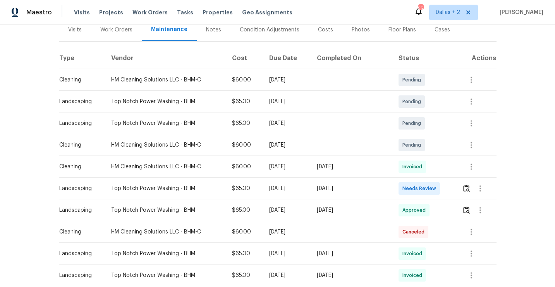
scroll to position [101, 0]
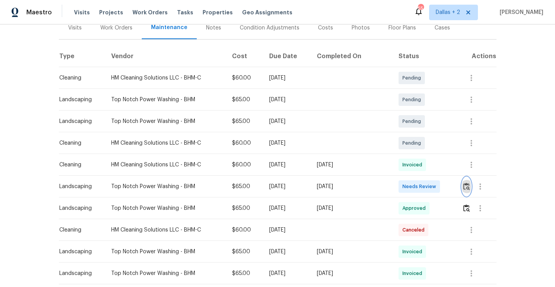
click at [467, 186] on img "button" at bounding box center [467, 186] width 7 height 7
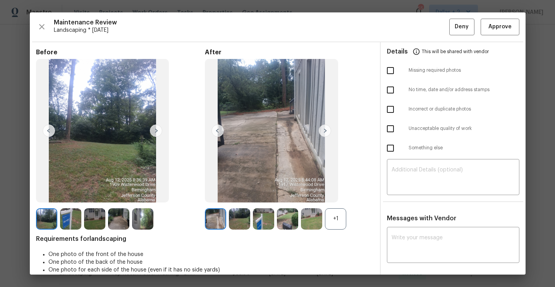
click at [340, 225] on div "+1" at bounding box center [335, 218] width 21 height 21
click at [35, 24] on div "Maintenance Review Landscaping * [DATE] Deny Approve Before After Requirements …" at bounding box center [278, 143] width 496 height 262
click at [40, 29] on icon "button" at bounding box center [41, 26] width 9 height 9
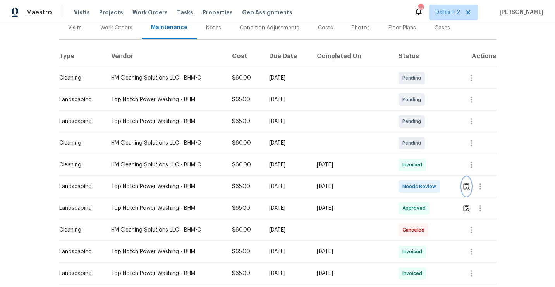
click at [467, 185] on img "button" at bounding box center [467, 186] width 7 height 7
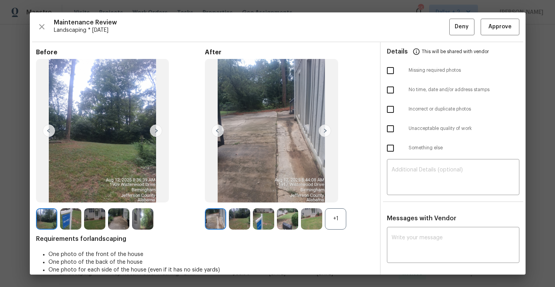
click at [335, 218] on div "+1" at bounding box center [335, 218] width 21 height 21
click at [286, 218] on img at bounding box center [287, 218] width 21 height 21
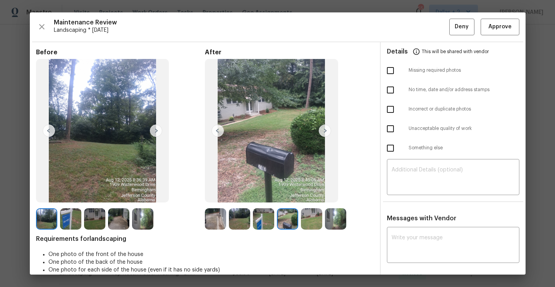
click at [287, 218] on img at bounding box center [287, 218] width 21 height 21
click at [314, 228] on img at bounding box center [311, 218] width 21 height 21
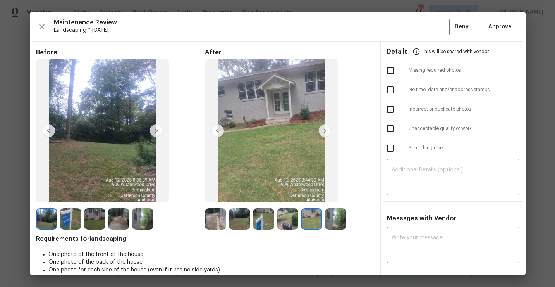
click at [310, 225] on img at bounding box center [311, 218] width 21 height 21
click at [336, 220] on img at bounding box center [335, 218] width 21 height 21
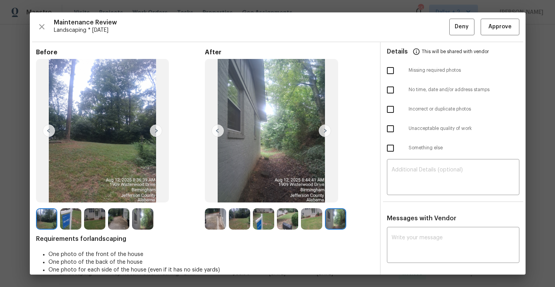
click at [213, 223] on img at bounding box center [215, 218] width 21 height 21
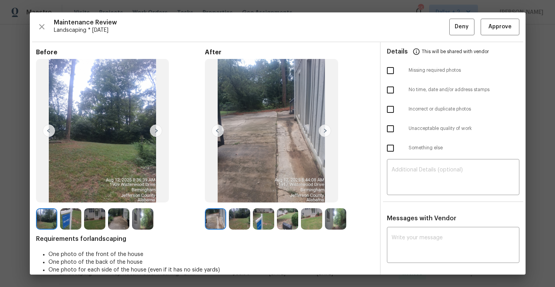
click at [323, 132] on img at bounding box center [325, 130] width 12 height 12
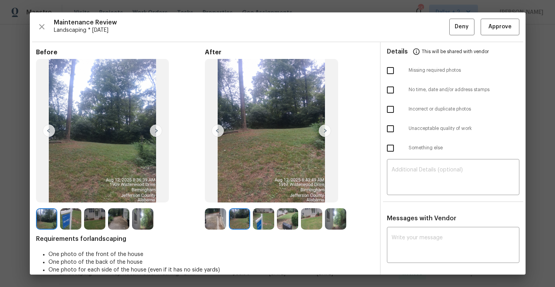
click at [324, 133] on img at bounding box center [325, 130] width 12 height 12
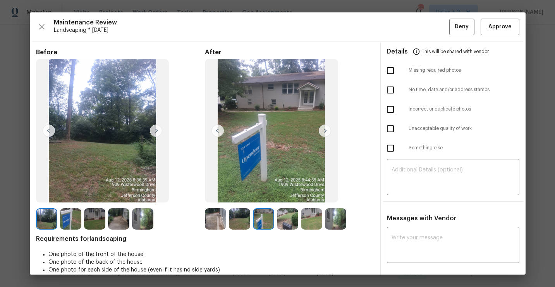
click at [324, 133] on img at bounding box center [325, 130] width 12 height 12
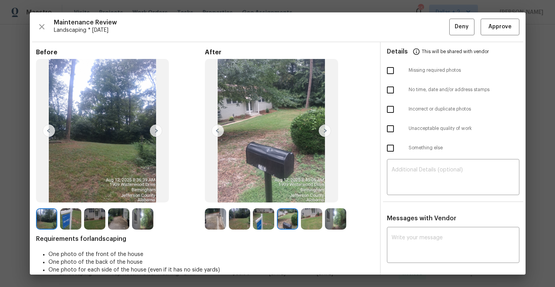
click at [324, 133] on img at bounding box center [325, 130] width 12 height 12
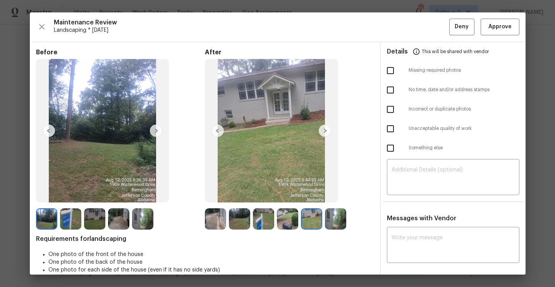
click at [324, 134] on img at bounding box center [325, 130] width 12 height 12
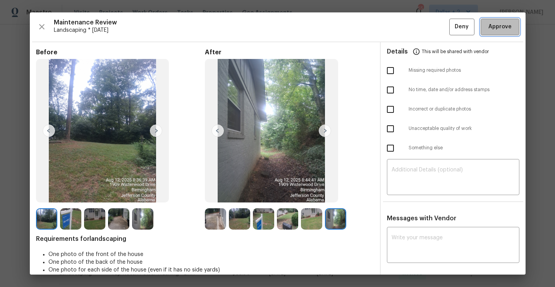
click at [497, 22] on span "Approve" at bounding box center [500, 27] width 23 height 10
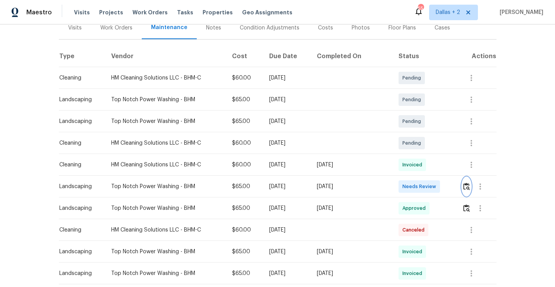
scroll to position [0, 0]
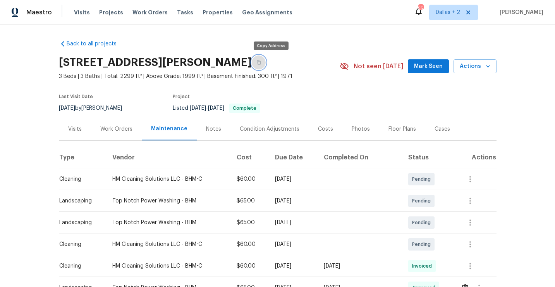
click at [266, 67] on button "button" at bounding box center [259, 62] width 14 height 14
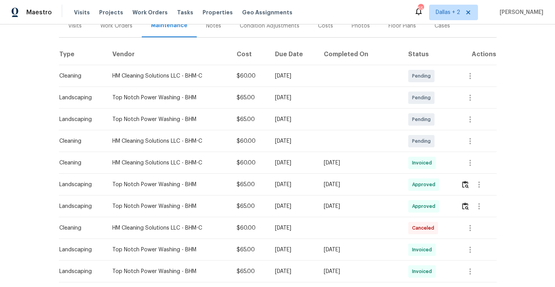
scroll to position [108, 0]
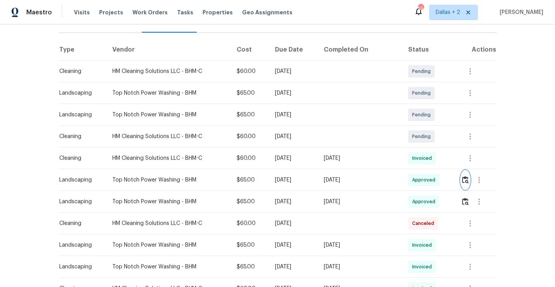
click at [466, 180] on img "button" at bounding box center [465, 179] width 7 height 7
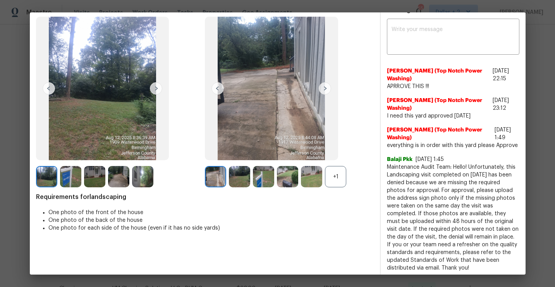
scroll to position [43, 0]
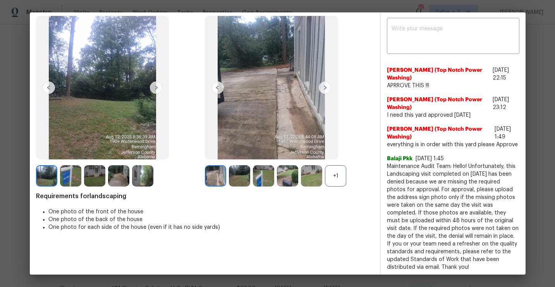
click at [361, 171] on div "+1" at bounding box center [289, 175] width 169 height 21
click at [355, 172] on div "+1" at bounding box center [289, 175] width 169 height 21
click at [358, 177] on div "+1" at bounding box center [289, 175] width 169 height 21
click at [340, 179] on div "+1" at bounding box center [335, 175] width 21 height 21
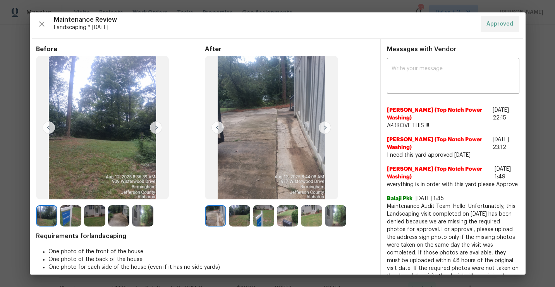
scroll to position [0, 0]
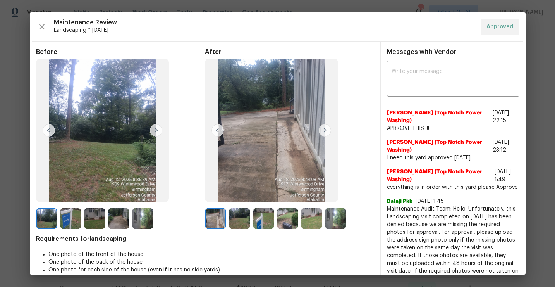
click at [291, 224] on img at bounding box center [287, 218] width 21 height 21
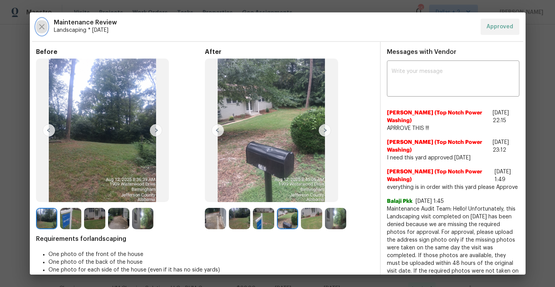
click at [42, 28] on icon "button" at bounding box center [41, 26] width 9 height 9
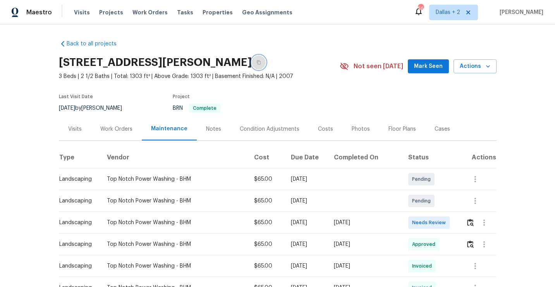
click at [257, 63] on icon "button" at bounding box center [259, 62] width 5 height 5
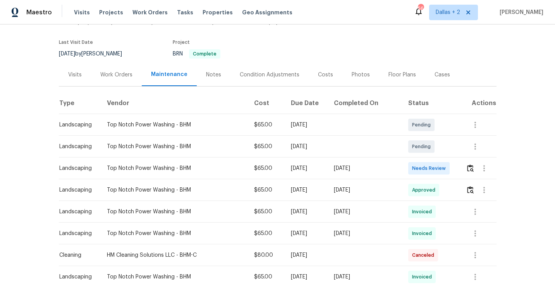
scroll to position [66, 0]
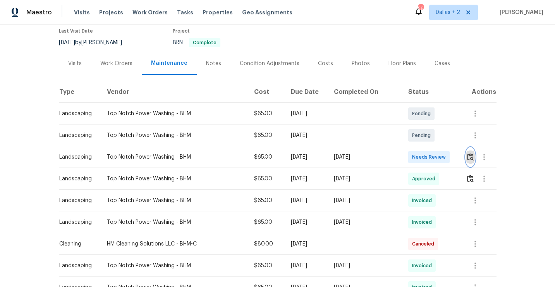
click at [472, 158] on img "button" at bounding box center [470, 156] width 7 height 7
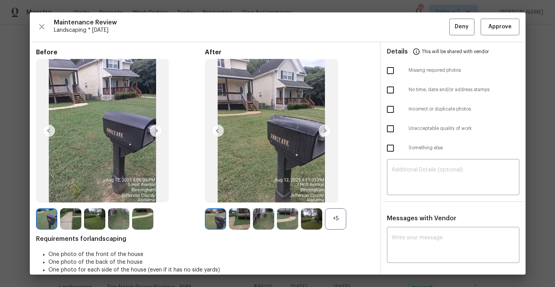
click at [340, 219] on div "+5" at bounding box center [335, 218] width 21 height 21
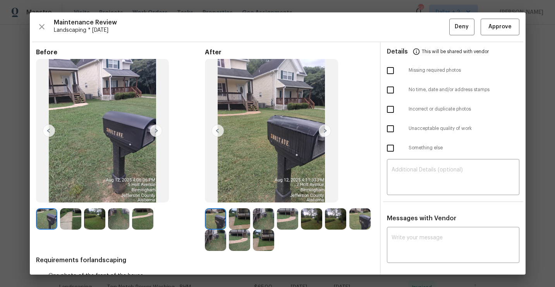
click at [43, 219] on img at bounding box center [46, 218] width 21 height 21
click at [325, 132] on img at bounding box center [325, 130] width 12 height 12
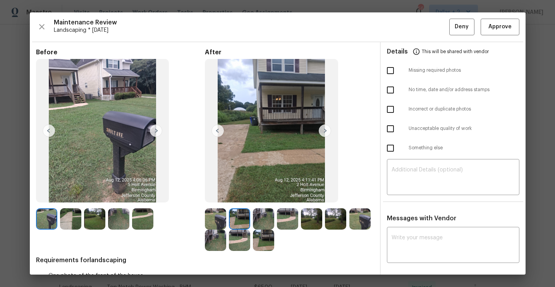
click at [325, 132] on img at bounding box center [325, 130] width 12 height 12
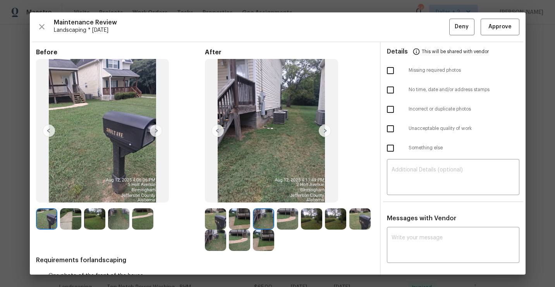
click at [325, 131] on img at bounding box center [325, 130] width 12 height 12
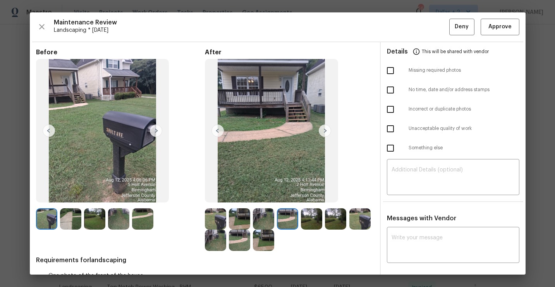
click at [326, 131] on img at bounding box center [325, 130] width 12 height 12
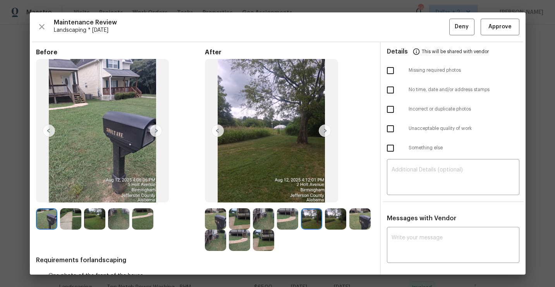
click at [313, 216] on img at bounding box center [311, 218] width 21 height 21
click at [336, 218] on img at bounding box center [335, 218] width 21 height 21
click at [360, 217] on img at bounding box center [360, 218] width 21 height 21
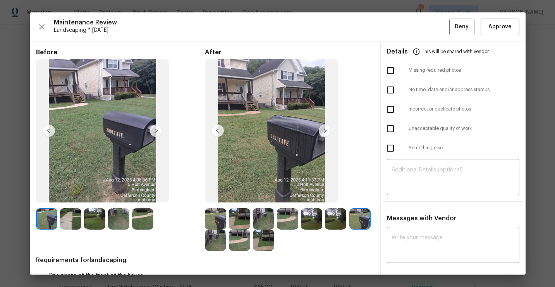
click at [245, 242] on img at bounding box center [239, 239] width 21 height 21
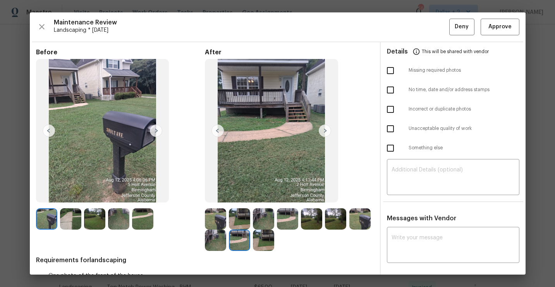
click at [238, 224] on img at bounding box center [239, 218] width 21 height 21
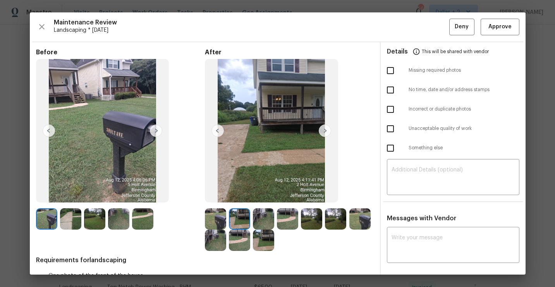
click at [266, 221] on img at bounding box center [263, 218] width 21 height 21
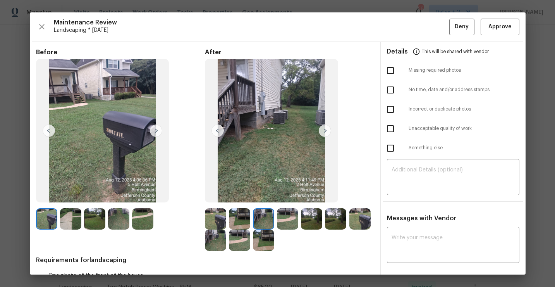
click at [285, 221] on img at bounding box center [287, 218] width 21 height 21
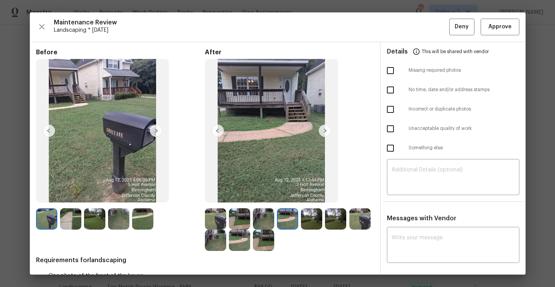
click at [312, 219] on img at bounding box center [311, 218] width 21 height 21
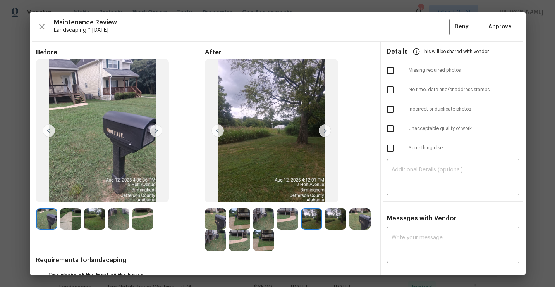
click at [331, 220] on img at bounding box center [335, 218] width 21 height 21
click at [214, 241] on img at bounding box center [215, 239] width 21 height 21
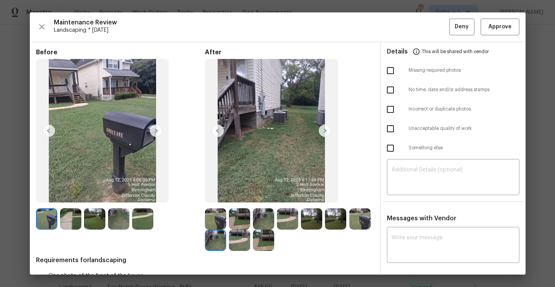
click at [241, 241] on img at bounding box center [239, 239] width 21 height 21
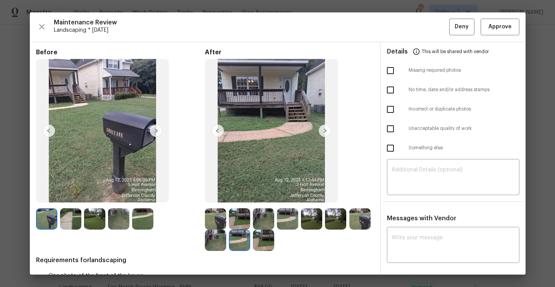
click at [260, 241] on img at bounding box center [263, 239] width 21 height 21
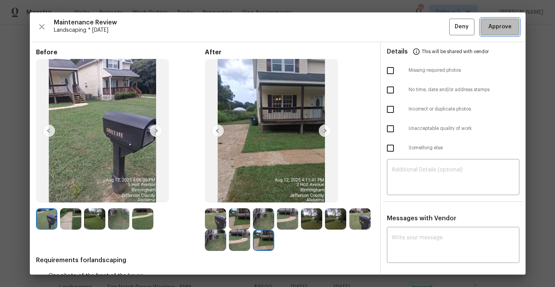
click at [500, 29] on span "Approve" at bounding box center [500, 27] width 23 height 10
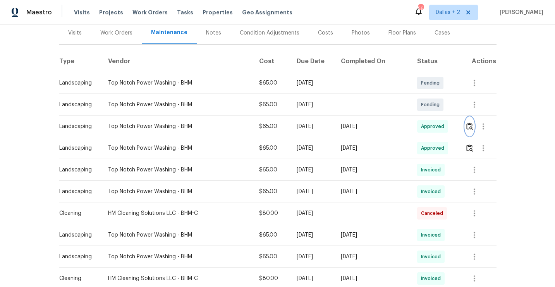
scroll to position [0, 0]
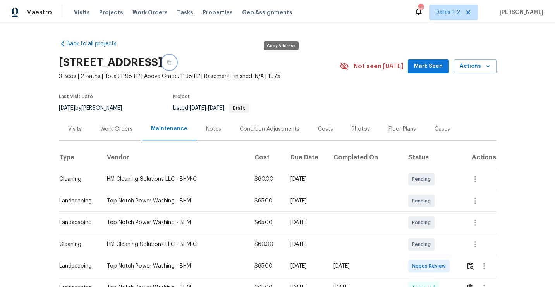
click at [176, 62] on button "button" at bounding box center [169, 62] width 14 height 14
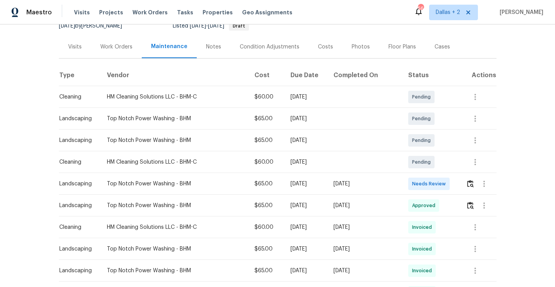
scroll to position [83, 0]
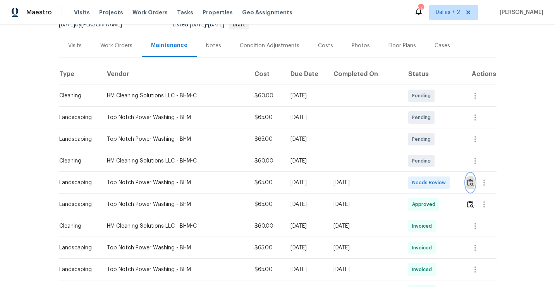
click at [474, 182] on img "button" at bounding box center [470, 182] width 7 height 7
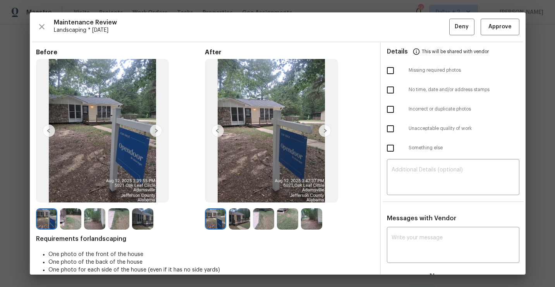
click at [239, 221] on img at bounding box center [239, 218] width 21 height 21
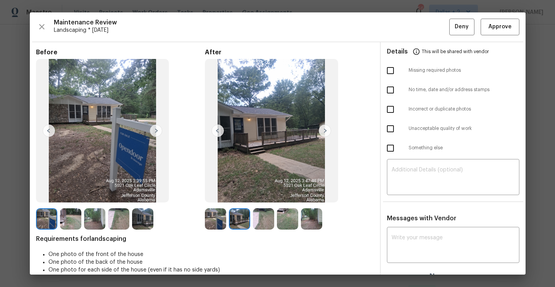
click at [263, 228] on img at bounding box center [263, 218] width 21 height 21
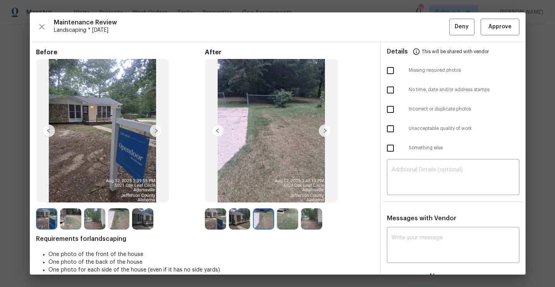
click at [288, 222] on img at bounding box center [287, 218] width 21 height 21
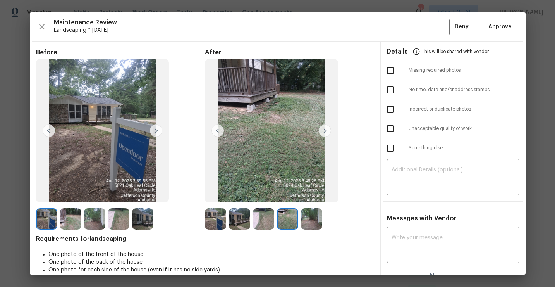
click at [310, 222] on img at bounding box center [311, 218] width 21 height 21
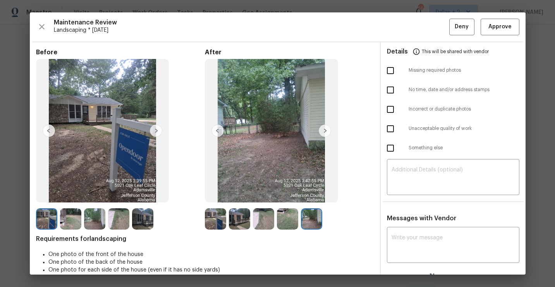
click at [65, 214] on img at bounding box center [70, 218] width 21 height 21
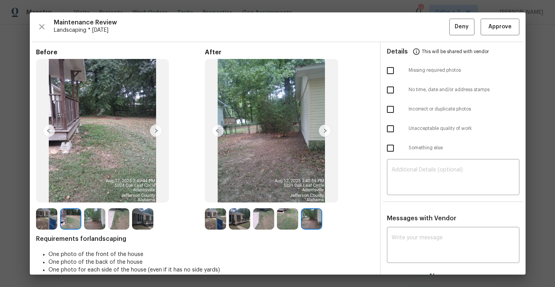
click at [93, 215] on img at bounding box center [94, 218] width 21 height 21
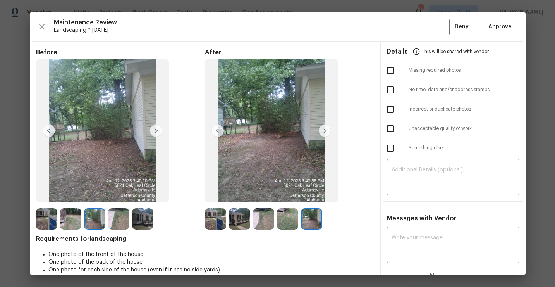
click at [117, 220] on img at bounding box center [118, 218] width 21 height 21
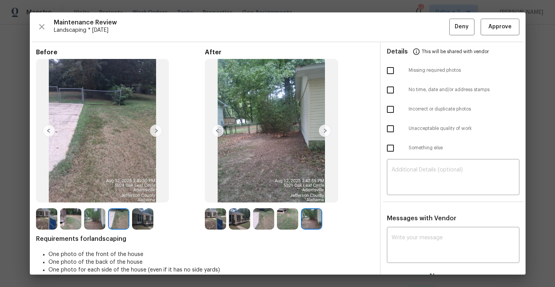
click at [137, 223] on img at bounding box center [142, 218] width 21 height 21
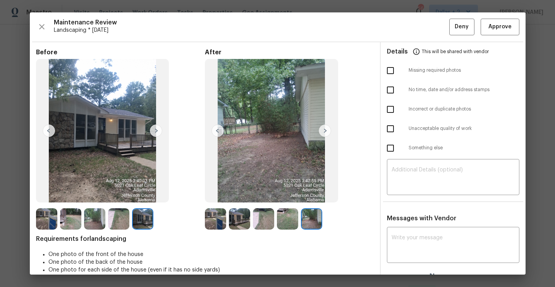
click at [214, 218] on img at bounding box center [215, 218] width 21 height 21
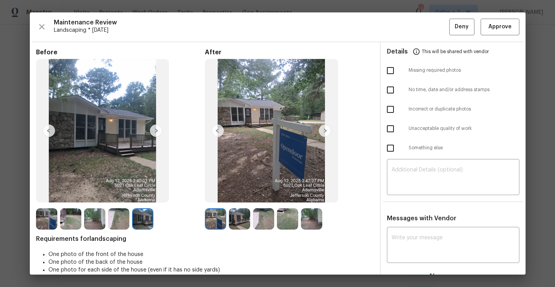
click at [241, 213] on img at bounding box center [239, 218] width 21 height 21
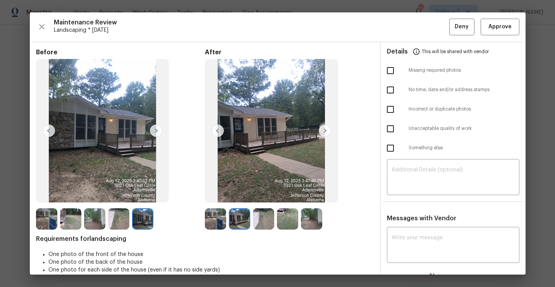
click at [261, 220] on img at bounding box center [263, 218] width 21 height 21
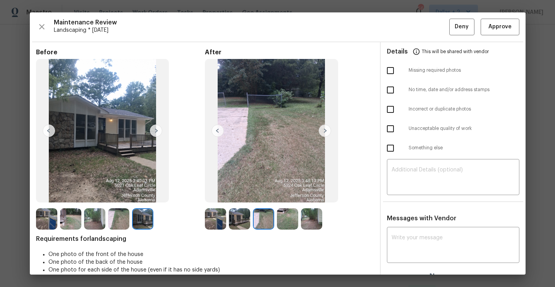
scroll to position [11, 0]
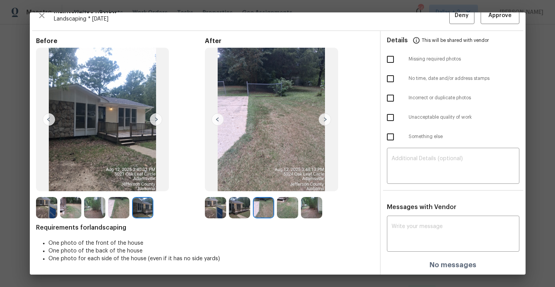
click at [262, 206] on img at bounding box center [263, 207] width 21 height 21
click at [288, 207] on img at bounding box center [287, 207] width 21 height 21
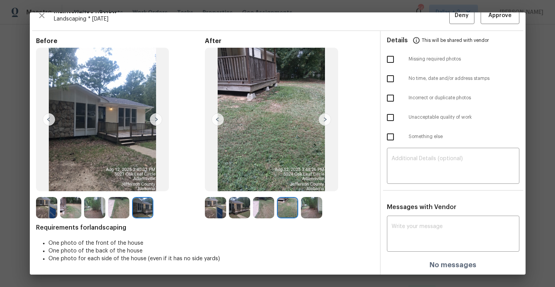
click at [305, 207] on img at bounding box center [311, 207] width 21 height 21
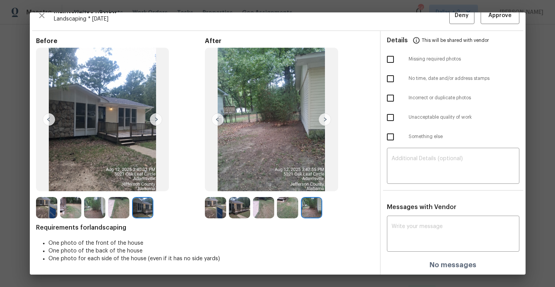
click at [208, 215] on img at bounding box center [215, 207] width 21 height 21
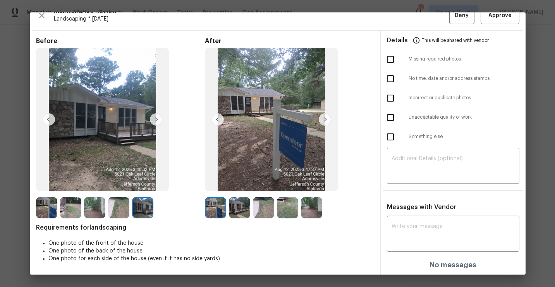
scroll to position [0, 0]
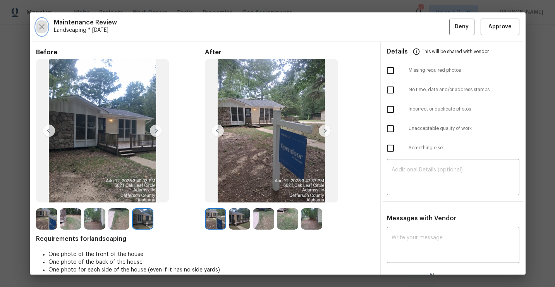
click at [36, 29] on button "button" at bounding box center [42, 27] width 12 height 17
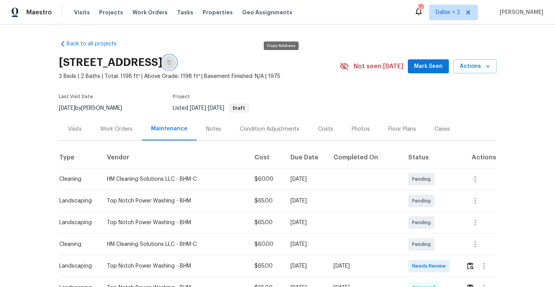
click at [176, 65] on button "button" at bounding box center [169, 62] width 14 height 14
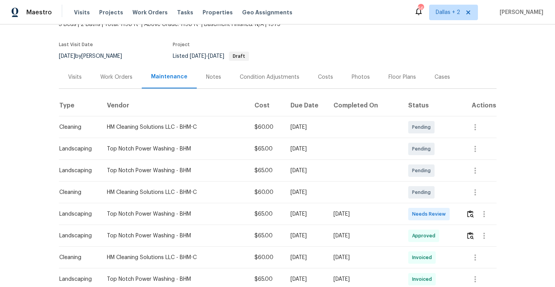
scroll to position [54, 0]
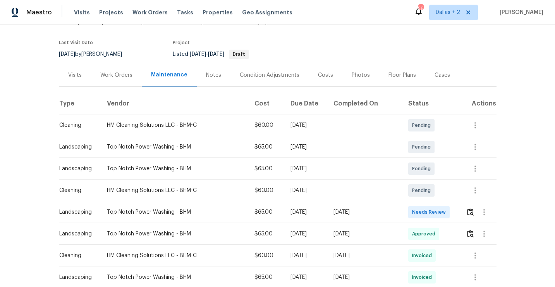
click at [466, 209] on td at bounding box center [478, 212] width 37 height 22
click at [469, 209] on img "button" at bounding box center [470, 211] width 7 height 7
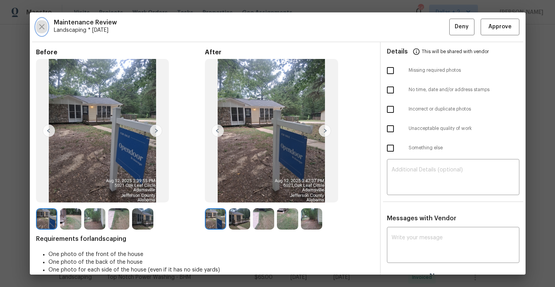
click at [41, 22] on icon "button" at bounding box center [41, 26] width 9 height 9
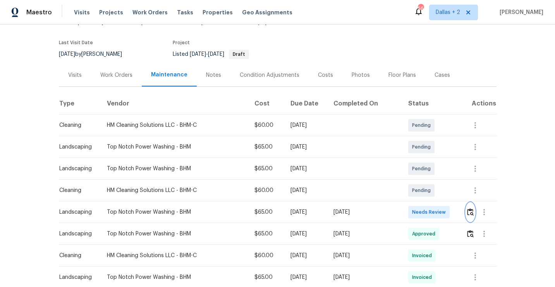
scroll to position [0, 0]
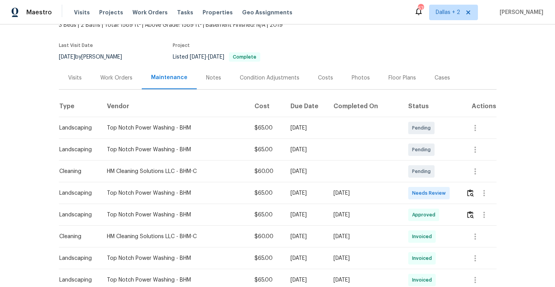
scroll to position [61, 0]
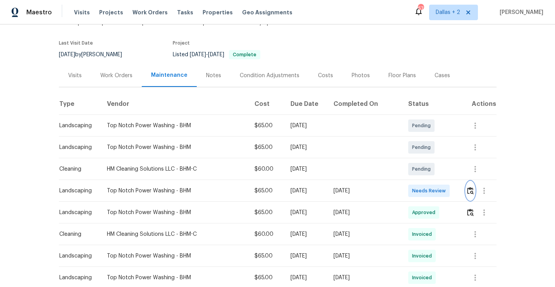
click at [473, 187] on img "button" at bounding box center [470, 190] width 7 height 7
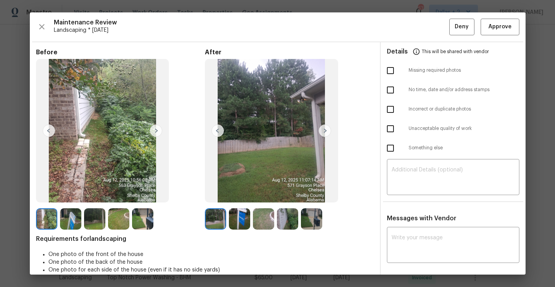
click at [292, 219] on img at bounding box center [287, 218] width 21 height 21
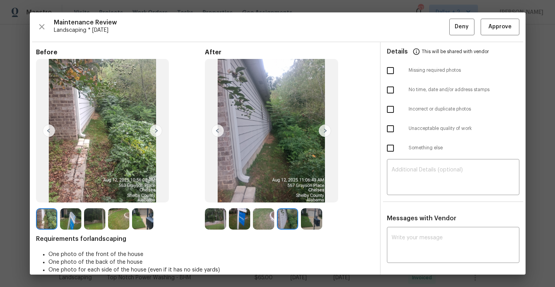
click at [48, 214] on img at bounding box center [46, 218] width 21 height 21
click at [220, 217] on img at bounding box center [215, 218] width 21 height 21
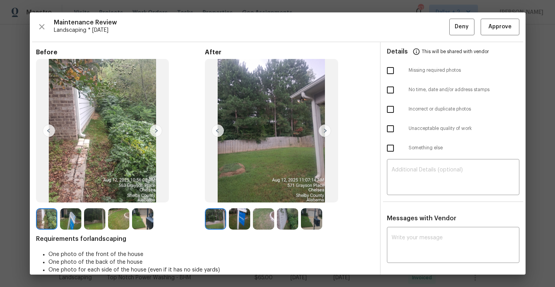
click at [219, 221] on img at bounding box center [215, 218] width 21 height 21
click at [326, 129] on img at bounding box center [325, 130] width 12 height 12
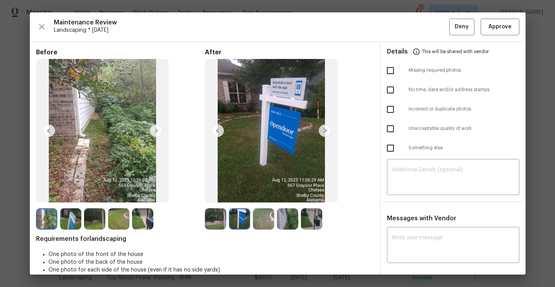
click at [324, 133] on img at bounding box center [325, 130] width 12 height 12
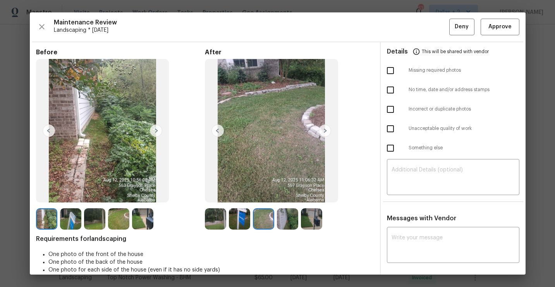
click at [324, 133] on img at bounding box center [325, 130] width 12 height 12
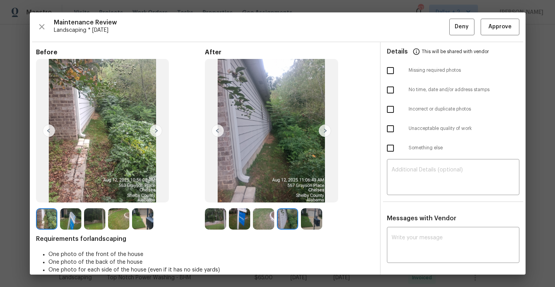
click at [59, 216] on div at bounding box center [48, 218] width 24 height 21
click at [55, 213] on img at bounding box center [46, 218] width 21 height 21
click at [329, 135] on img at bounding box center [325, 130] width 12 height 12
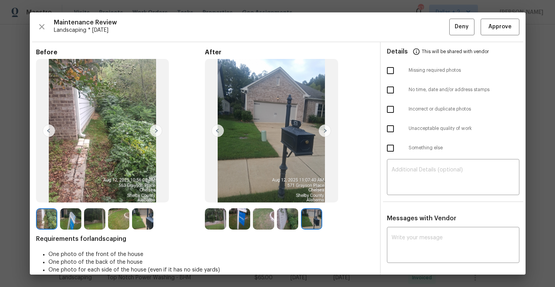
click at [327, 132] on img at bounding box center [325, 130] width 12 height 12
click at [224, 218] on img at bounding box center [215, 218] width 21 height 21
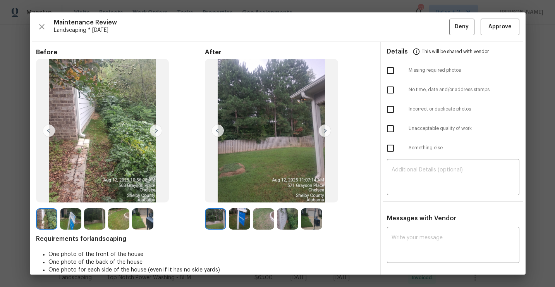
click at [234, 220] on img at bounding box center [239, 218] width 21 height 21
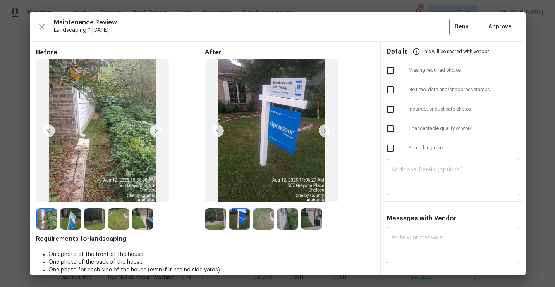
click at [264, 220] on img at bounding box center [263, 218] width 21 height 21
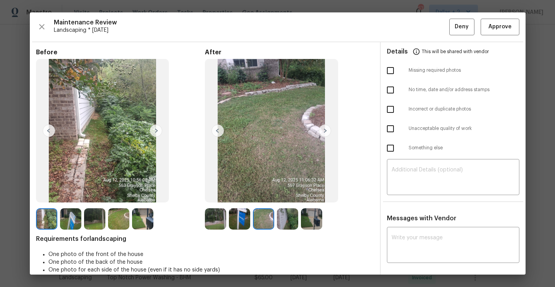
click at [282, 221] on img at bounding box center [287, 218] width 21 height 21
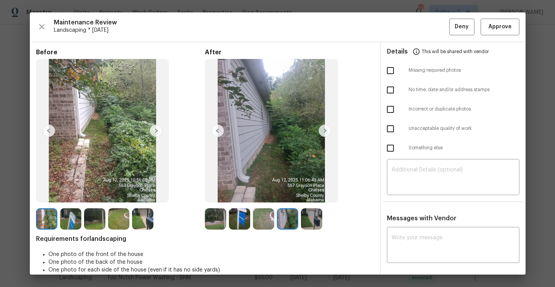
click at [310, 218] on img at bounding box center [311, 218] width 21 height 21
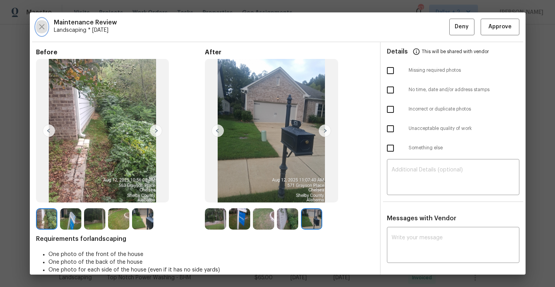
click at [38, 32] on button "button" at bounding box center [42, 27] width 12 height 17
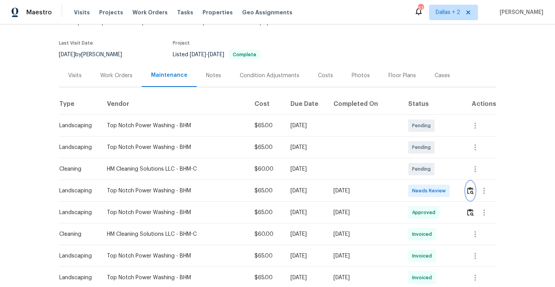
scroll to position [0, 0]
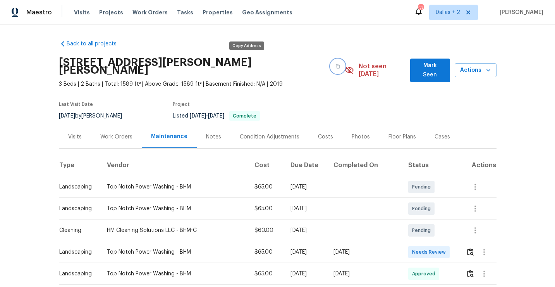
click at [336, 64] on icon "button" at bounding box center [338, 66] width 5 height 5
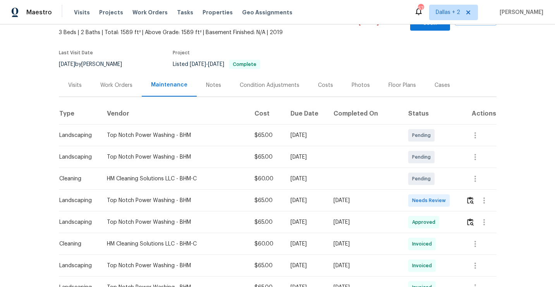
scroll to position [57, 0]
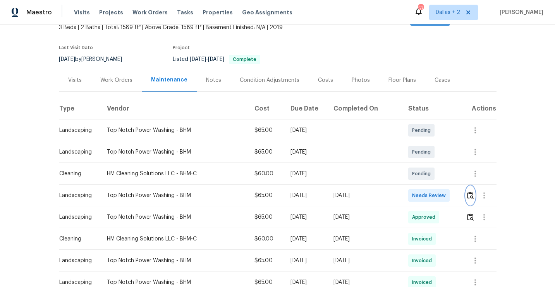
click at [473, 191] on img "button" at bounding box center [470, 194] width 7 height 7
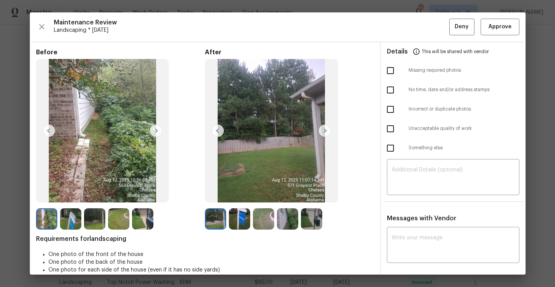
click at [149, 220] on img at bounding box center [142, 218] width 21 height 21
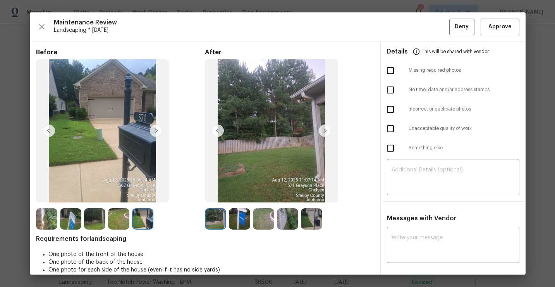
click at [245, 219] on img at bounding box center [239, 218] width 21 height 21
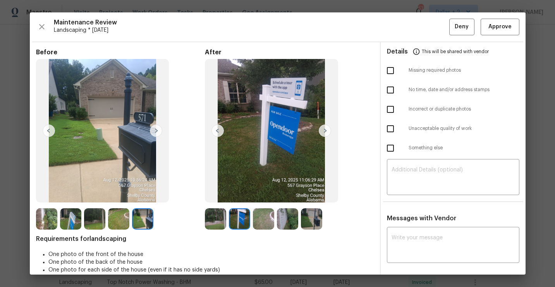
click at [271, 219] on img at bounding box center [263, 218] width 21 height 21
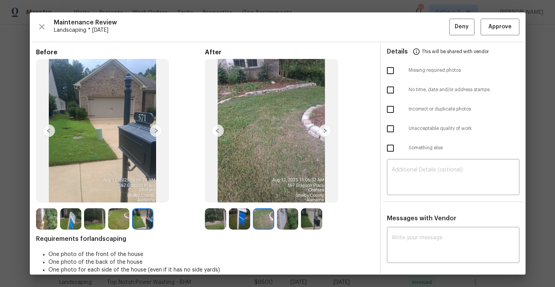
click at [292, 221] on img at bounding box center [287, 218] width 21 height 21
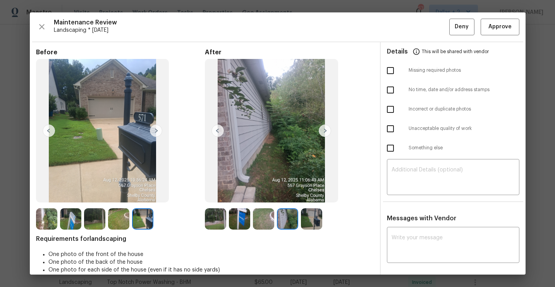
click at [316, 219] on img at bounding box center [311, 218] width 21 height 21
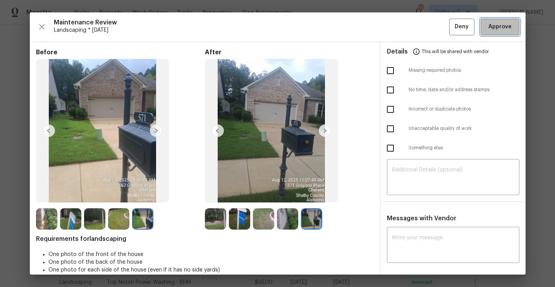
click at [488, 34] on button "Approve" at bounding box center [500, 27] width 39 height 17
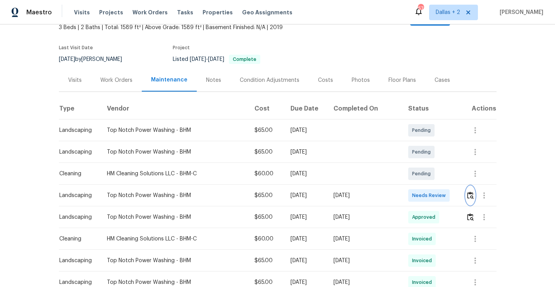
scroll to position [0, 0]
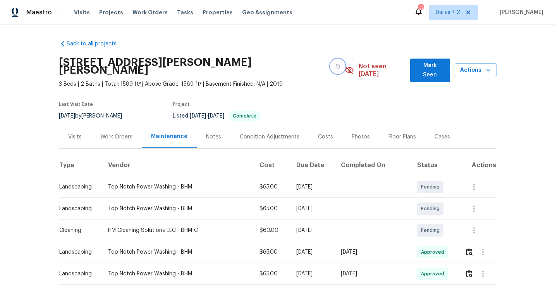
click at [331, 59] on button "button" at bounding box center [338, 66] width 14 height 14
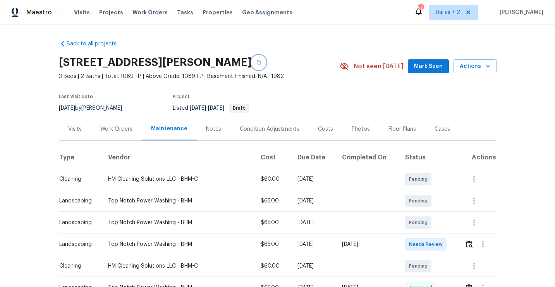
click at [258, 63] on icon "button" at bounding box center [259, 62] width 5 height 5
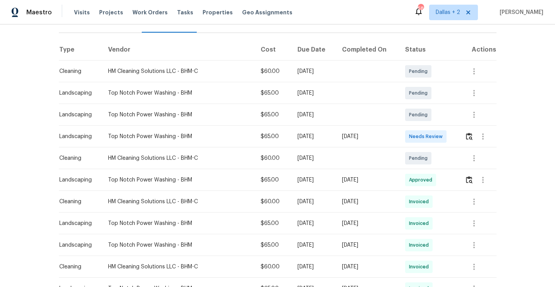
scroll to position [108, 0]
click at [472, 136] on img "button" at bounding box center [469, 135] width 7 height 7
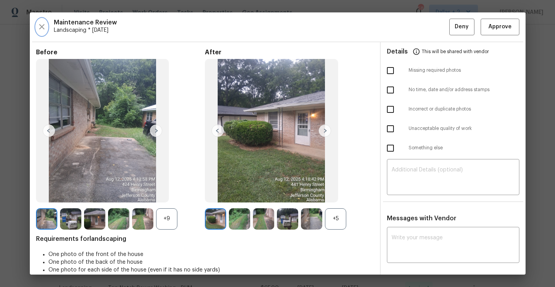
click at [45, 29] on icon "button" at bounding box center [41, 26] width 9 height 9
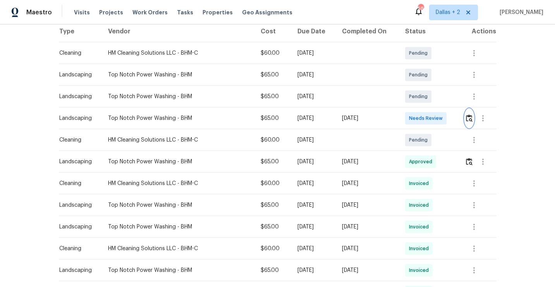
scroll to position [0, 0]
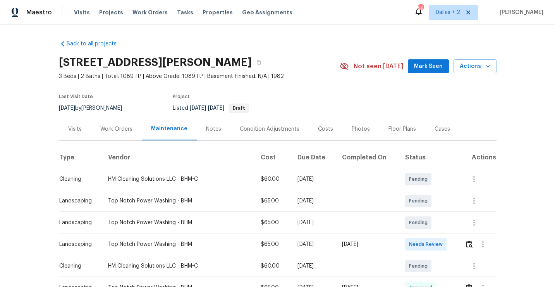
drag, startPoint x: 299, startPoint y: 77, endPoint x: 84, endPoint y: 71, distance: 215.6
click at [84, 71] on div "[STREET_ADDRESS][PERSON_NAME] 3 Beds | 2 Baths | Total: 1089 ft² | Above Grade:…" at bounding box center [199, 66] width 281 height 28
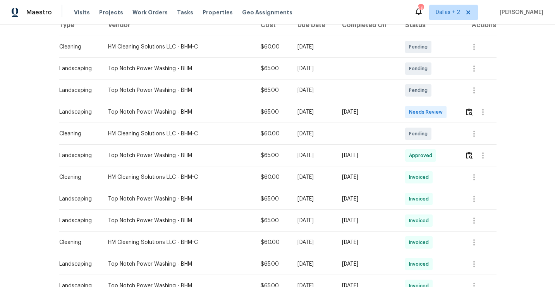
scroll to position [138, 0]
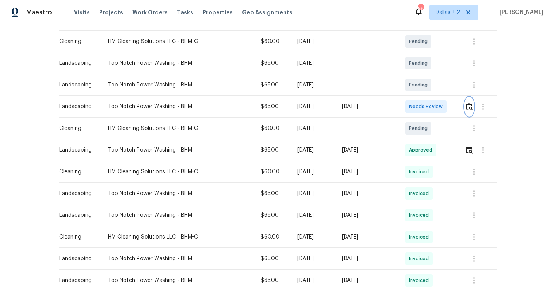
click at [472, 109] on img "button" at bounding box center [469, 106] width 7 height 7
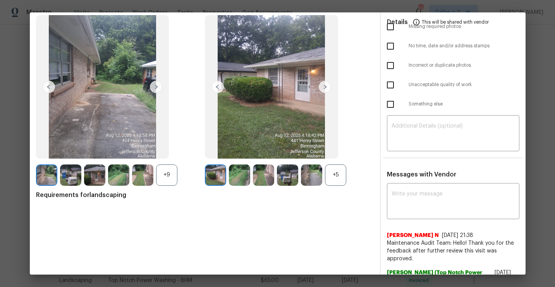
scroll to position [53, 0]
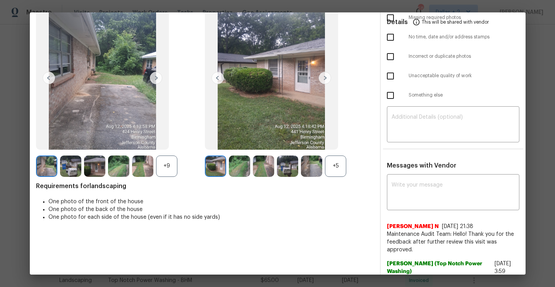
click at [335, 166] on div "+5" at bounding box center [335, 165] width 21 height 21
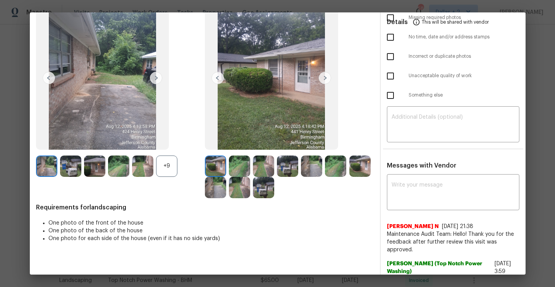
click at [164, 166] on div "+9" at bounding box center [166, 165] width 21 height 21
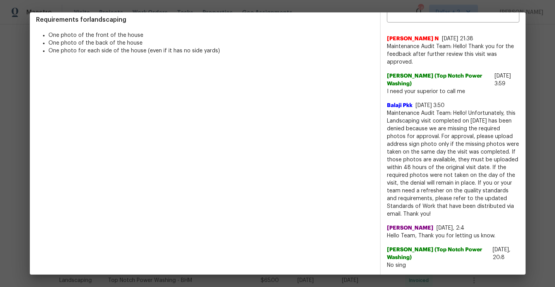
scroll to position [241, 0]
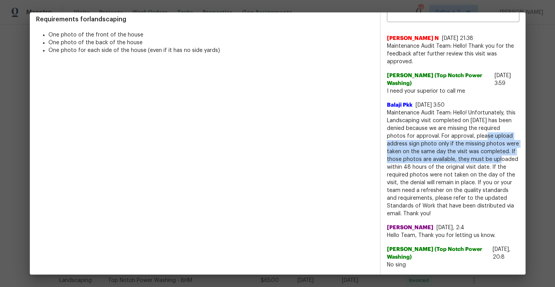
drag, startPoint x: 474, startPoint y: 136, endPoint x: 489, endPoint y: 156, distance: 24.6
click at [489, 156] on span "Maintenance Audit Team: Hello! Unfortunately, this Landscaping visit completed …" at bounding box center [453, 163] width 133 height 109
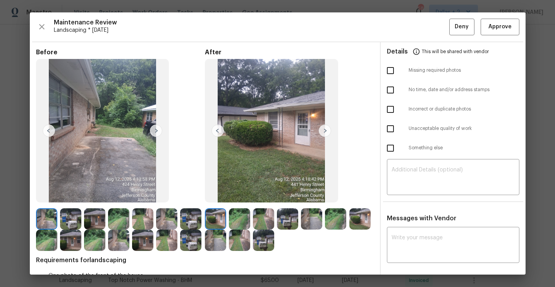
click at [191, 219] on img at bounding box center [190, 218] width 21 height 21
